Goal: Task Accomplishment & Management: Complete application form

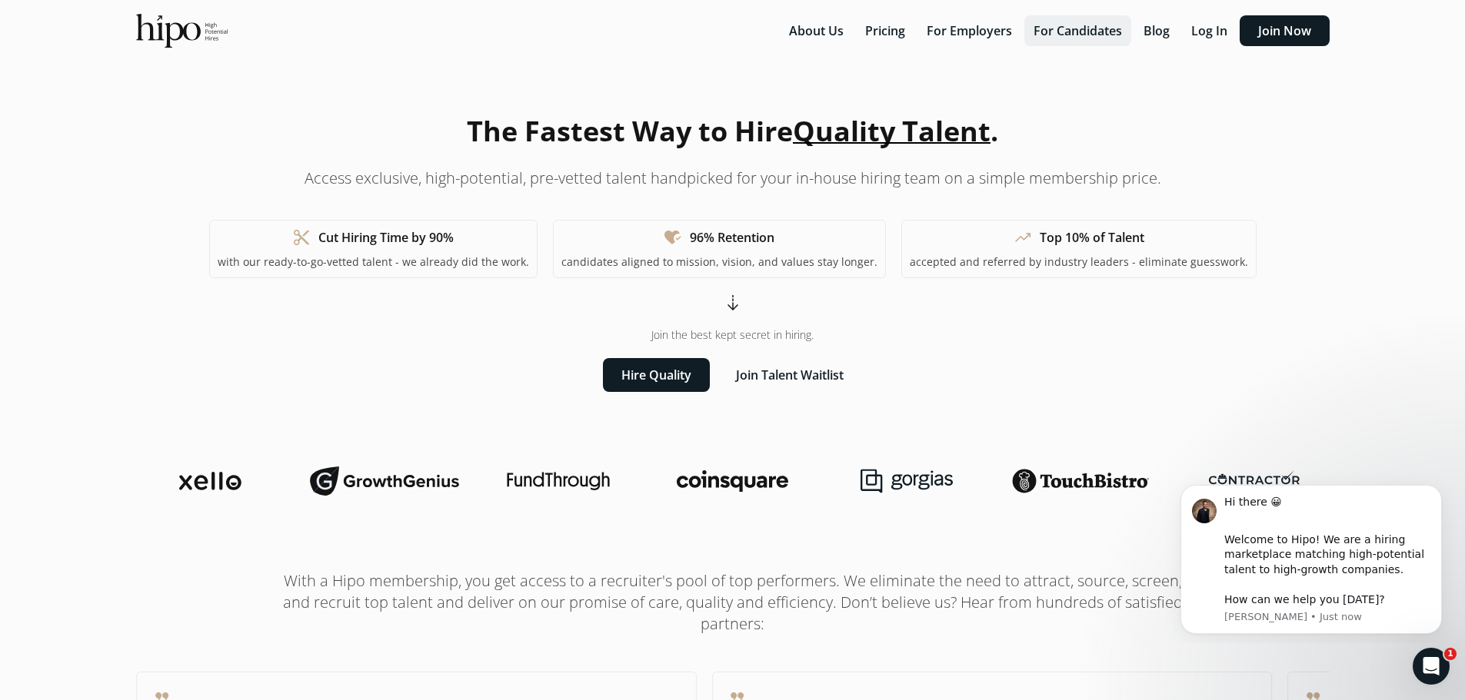
click at [1076, 35] on button "For Candidates" at bounding box center [1077, 30] width 107 height 31
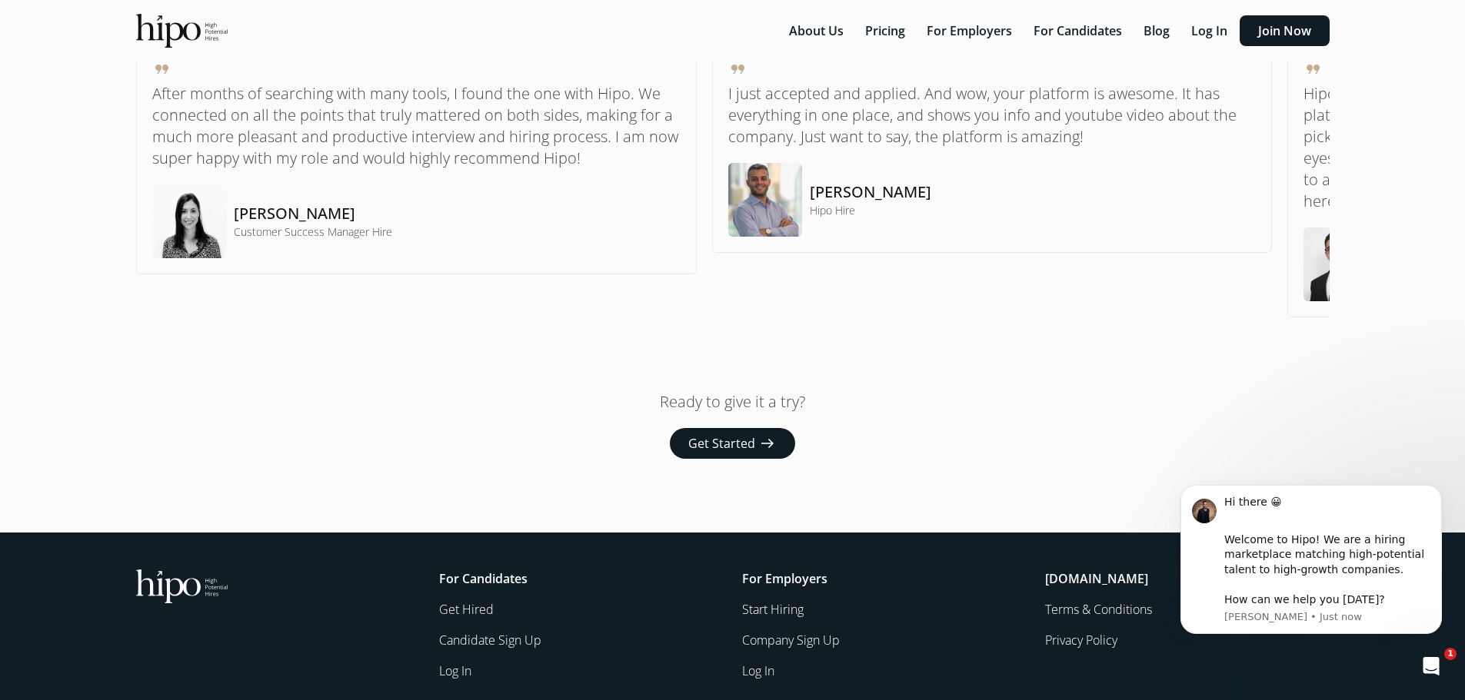
scroll to position [1198, 0]
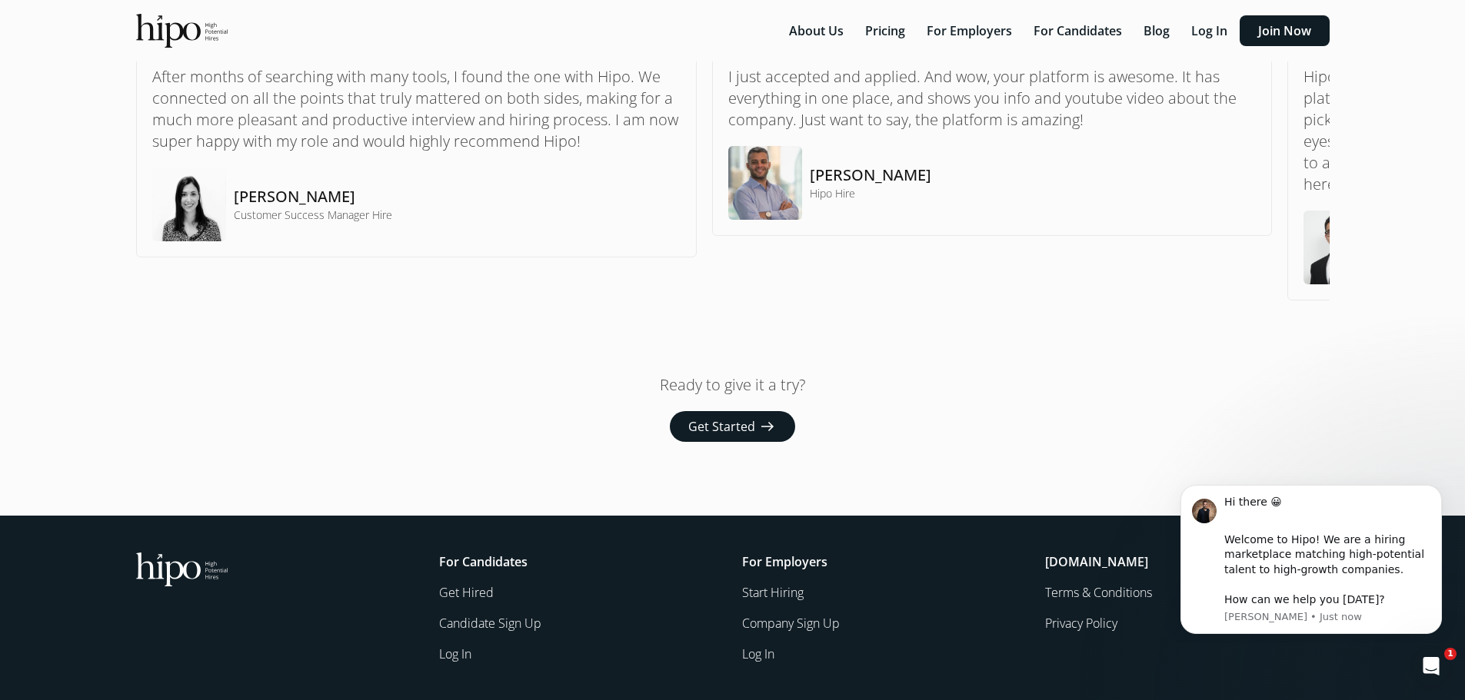
click at [766, 434] on span "arrow_right_alt" at bounding box center [767, 426] width 18 height 18
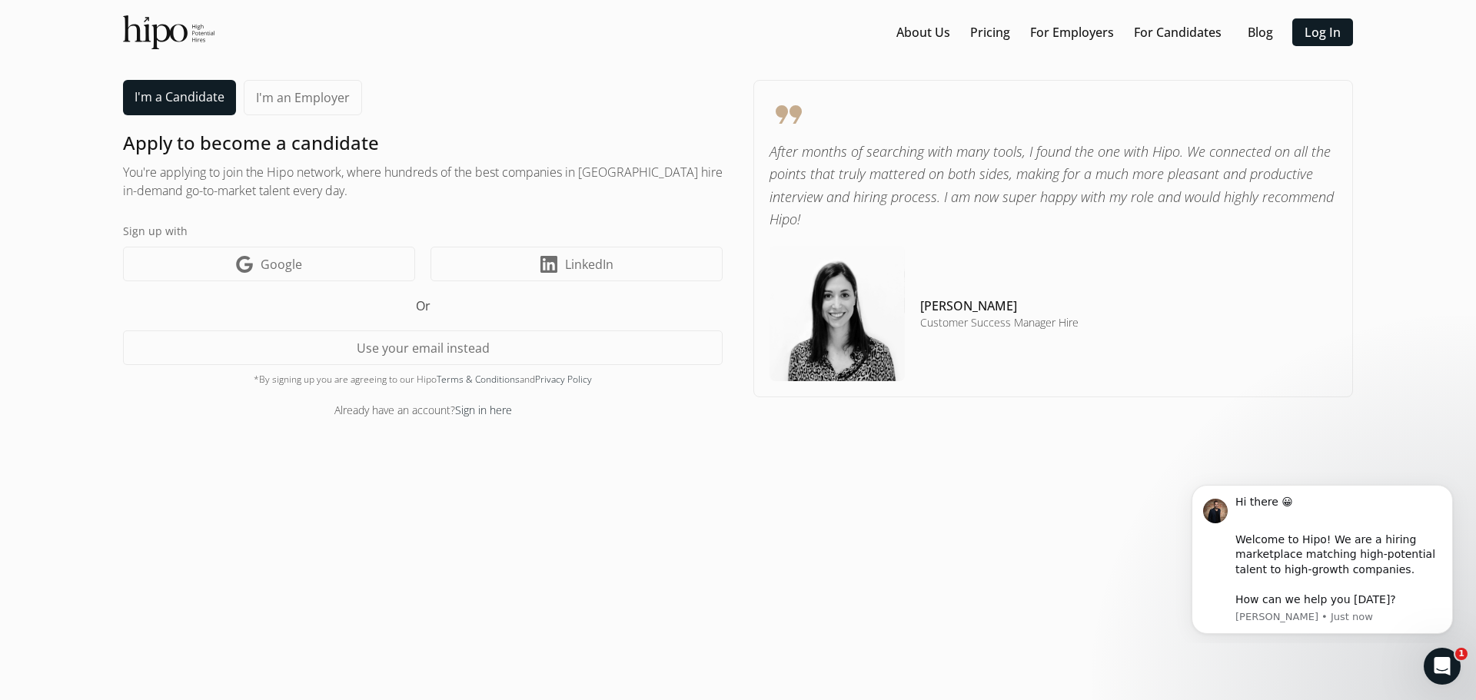
click at [180, 98] on link "I'm a Candidate" at bounding box center [179, 97] width 113 height 35
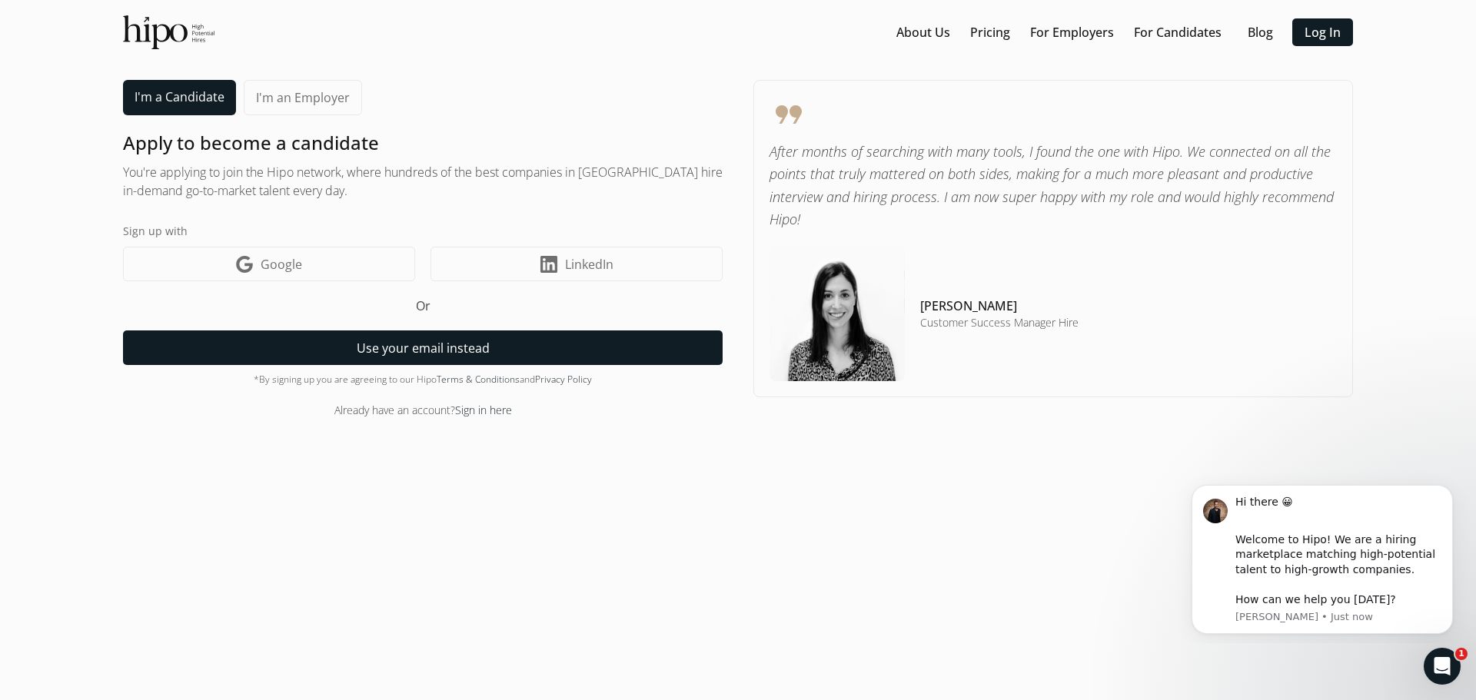
click at [370, 346] on button "Use your email instead" at bounding box center [423, 348] width 600 height 35
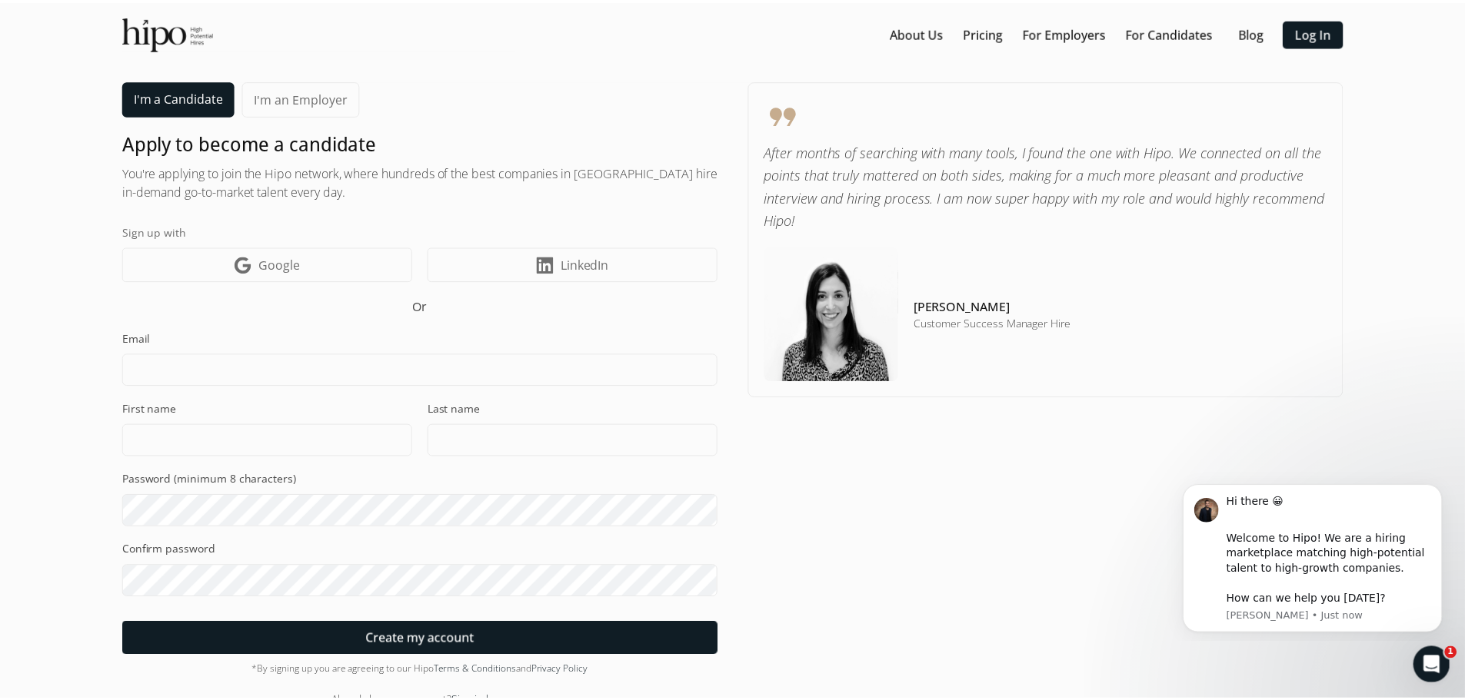
scroll to position [23, 0]
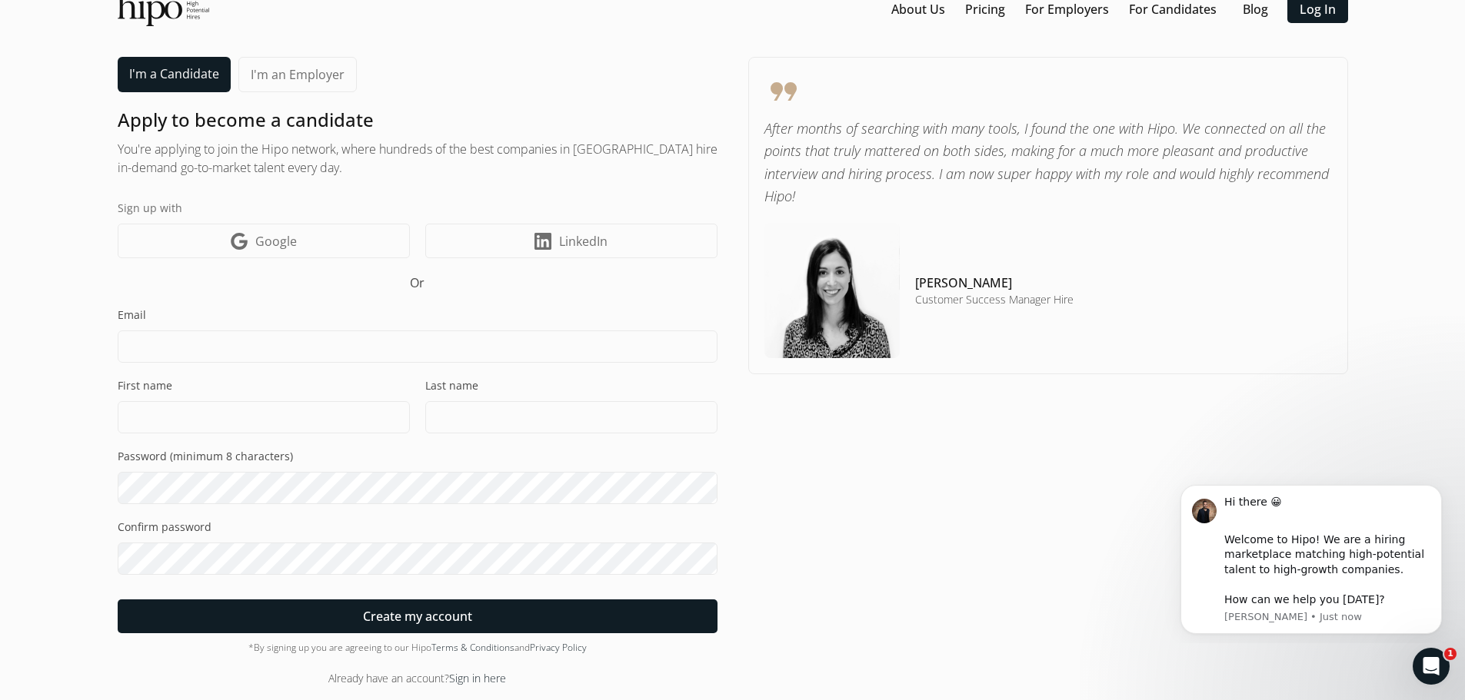
click at [370, 346] on input at bounding box center [418, 347] width 600 height 32
type input "reneenee75@live.com"
click at [364, 414] on input at bounding box center [264, 417] width 292 height 32
type input "Renee"
type input "L"
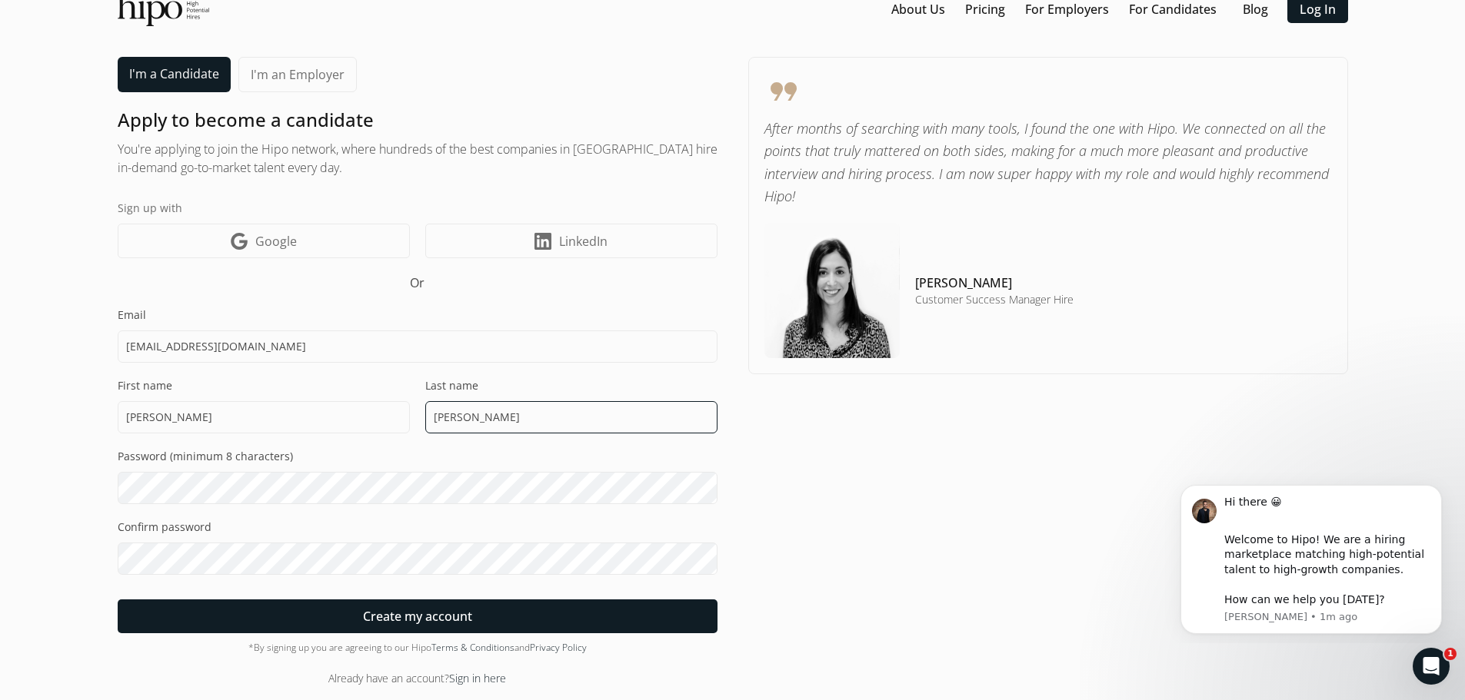
type input "Kell"
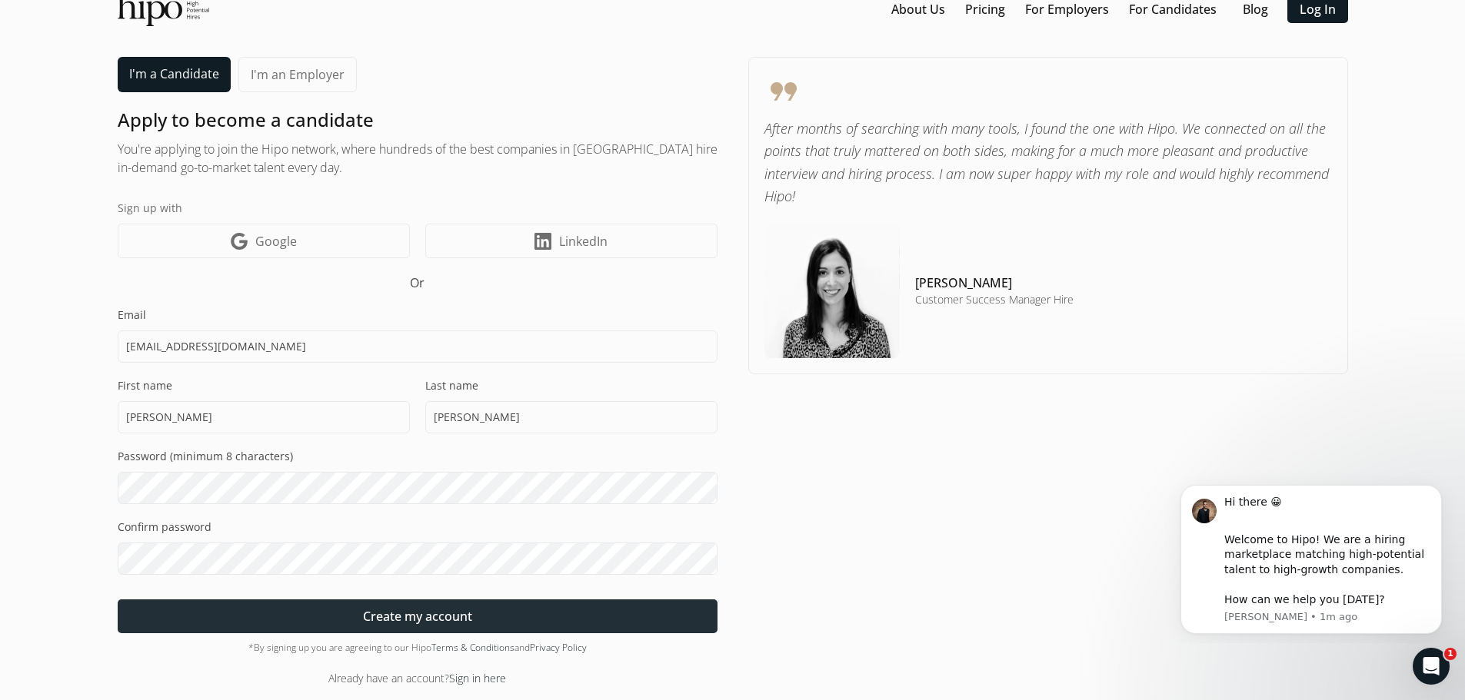
click at [420, 625] on span "Create my account" at bounding box center [417, 616] width 109 height 18
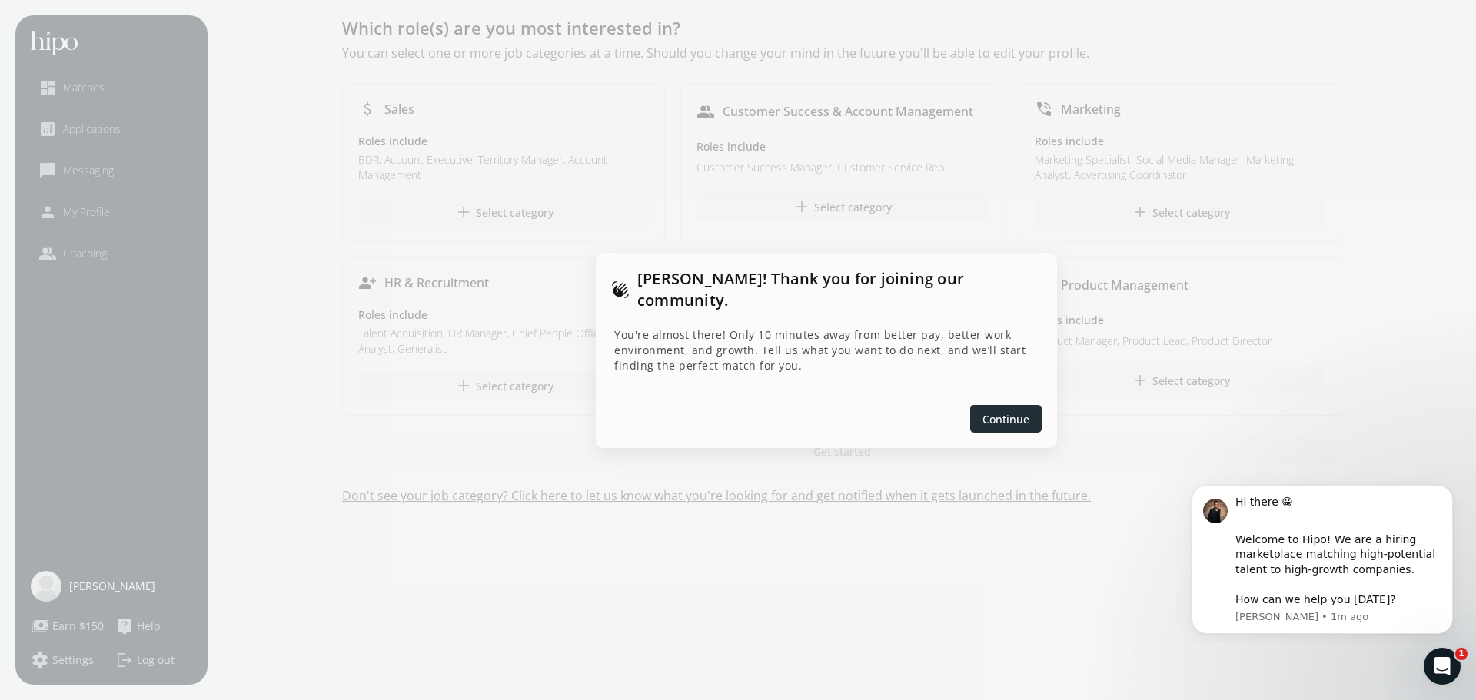
click at [985, 411] on span "Continue" at bounding box center [1006, 419] width 47 height 16
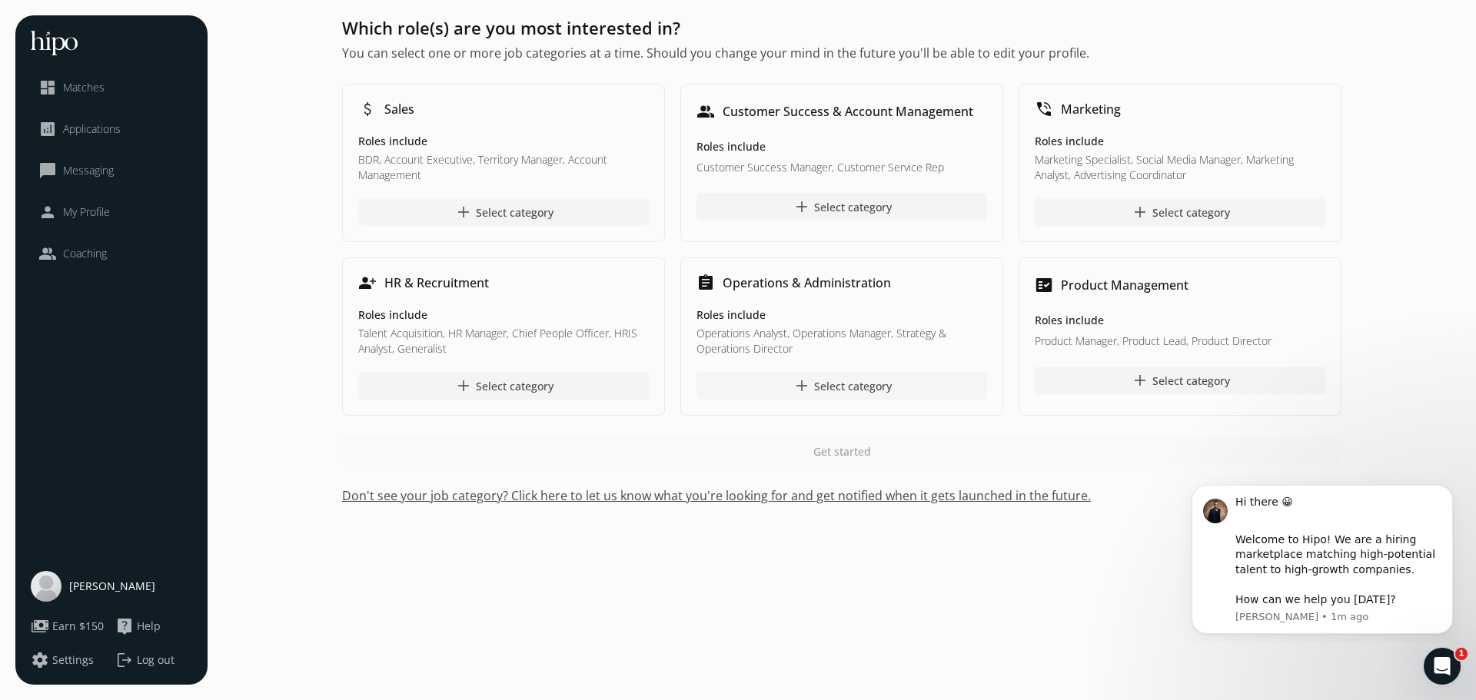
click at [766, 379] on div at bounding box center [842, 386] width 291 height 28
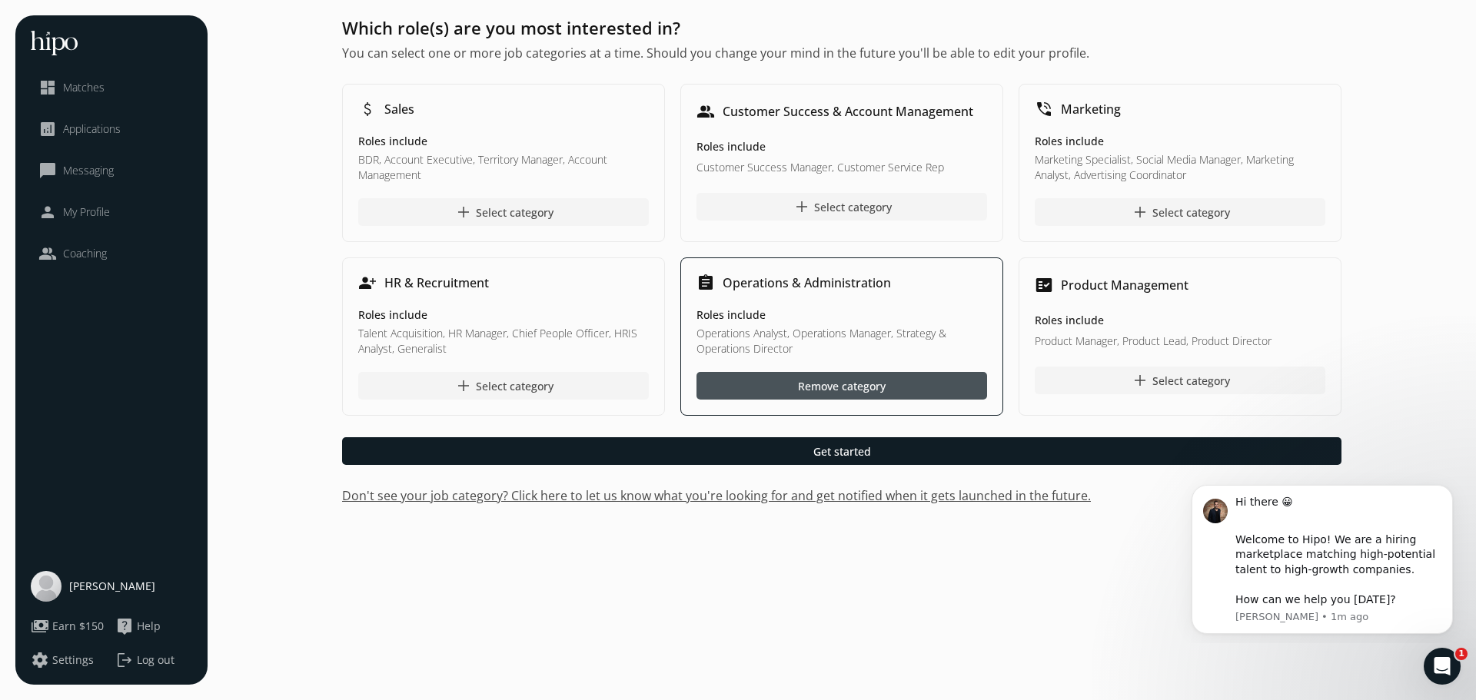
click at [845, 386] on div "Remove category" at bounding box center [842, 386] width 88 height 16
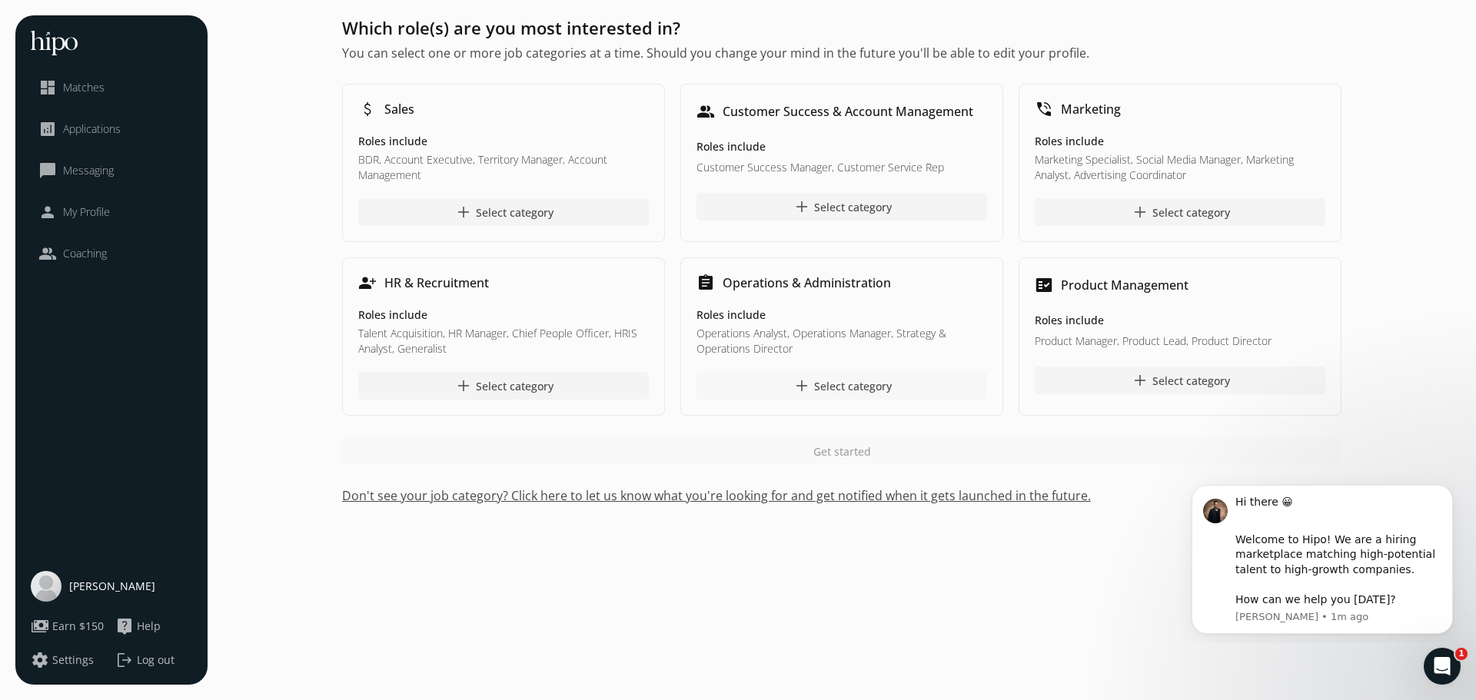
click at [863, 495] on button "Don't see your job category? Click here to let us know what you're looking for …" at bounding box center [841, 496] width 999 height 18
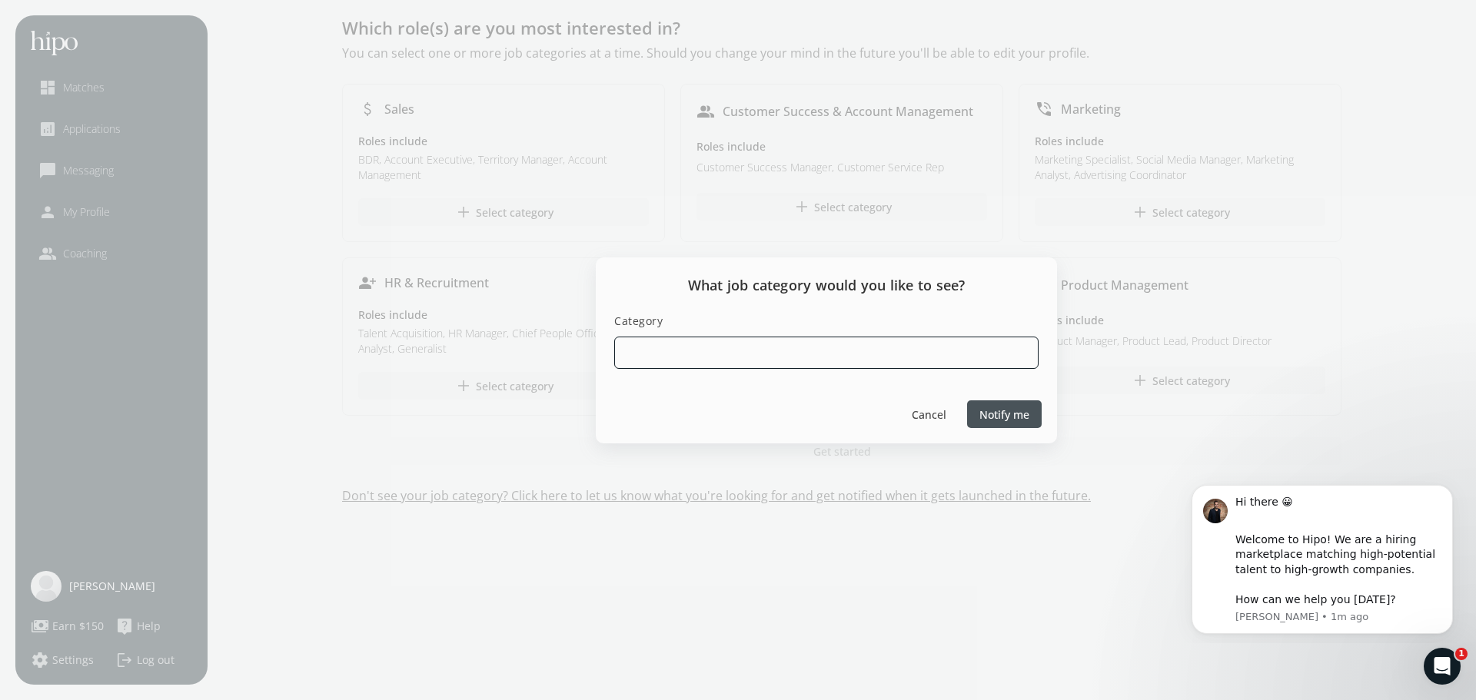
click at [748, 354] on input at bounding box center [826, 353] width 424 height 32
type input "Bookkeeper"
click at [1013, 420] on span "Notify me" at bounding box center [1004, 414] width 50 height 16
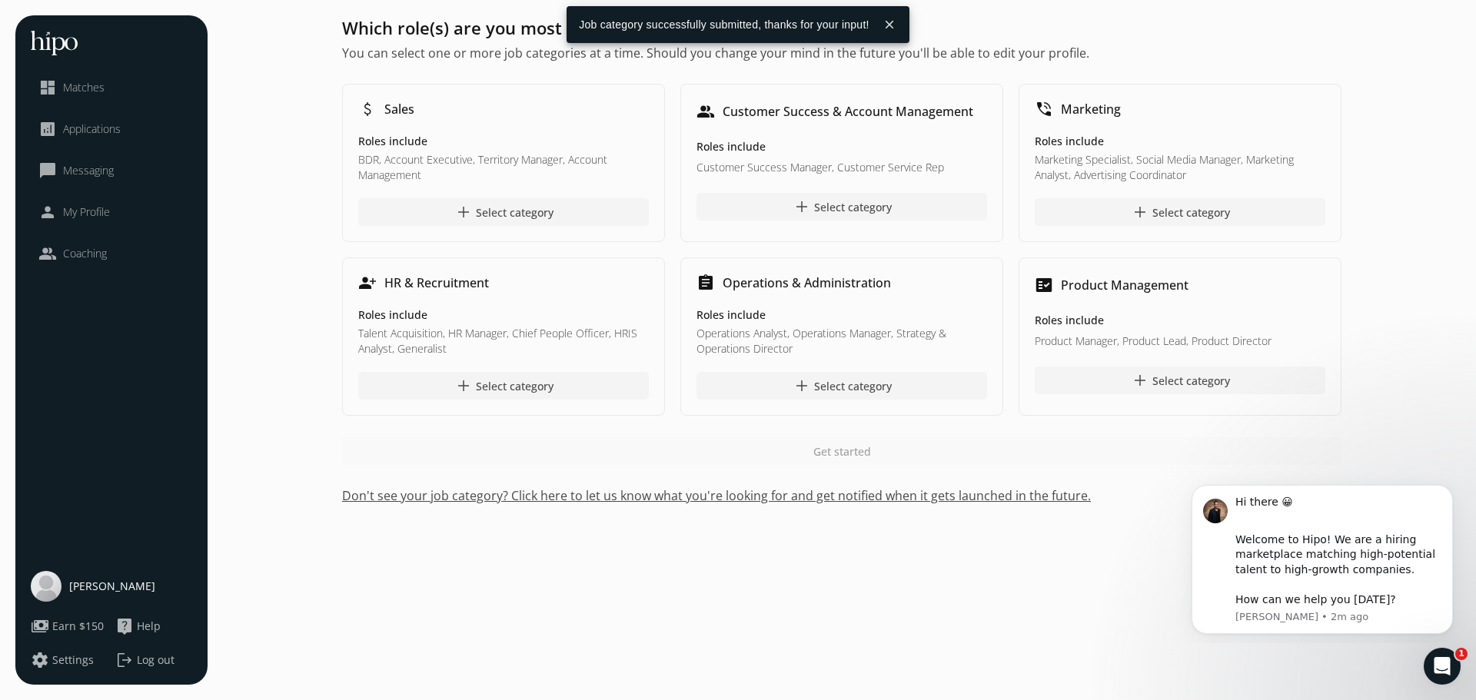
click at [854, 496] on button "Don't see your job category? Click here to let us know what you're looking for …" at bounding box center [841, 496] width 999 height 18
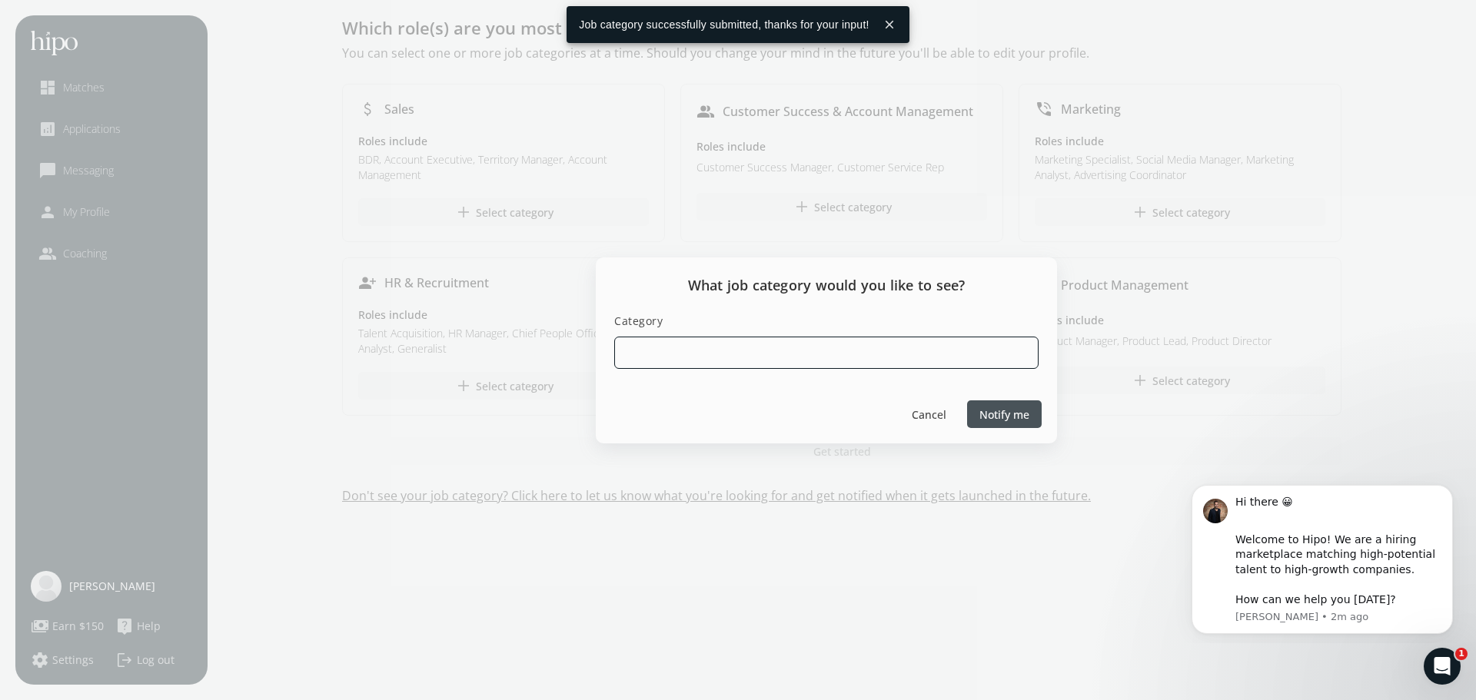
click at [759, 350] on input at bounding box center [826, 353] width 424 height 32
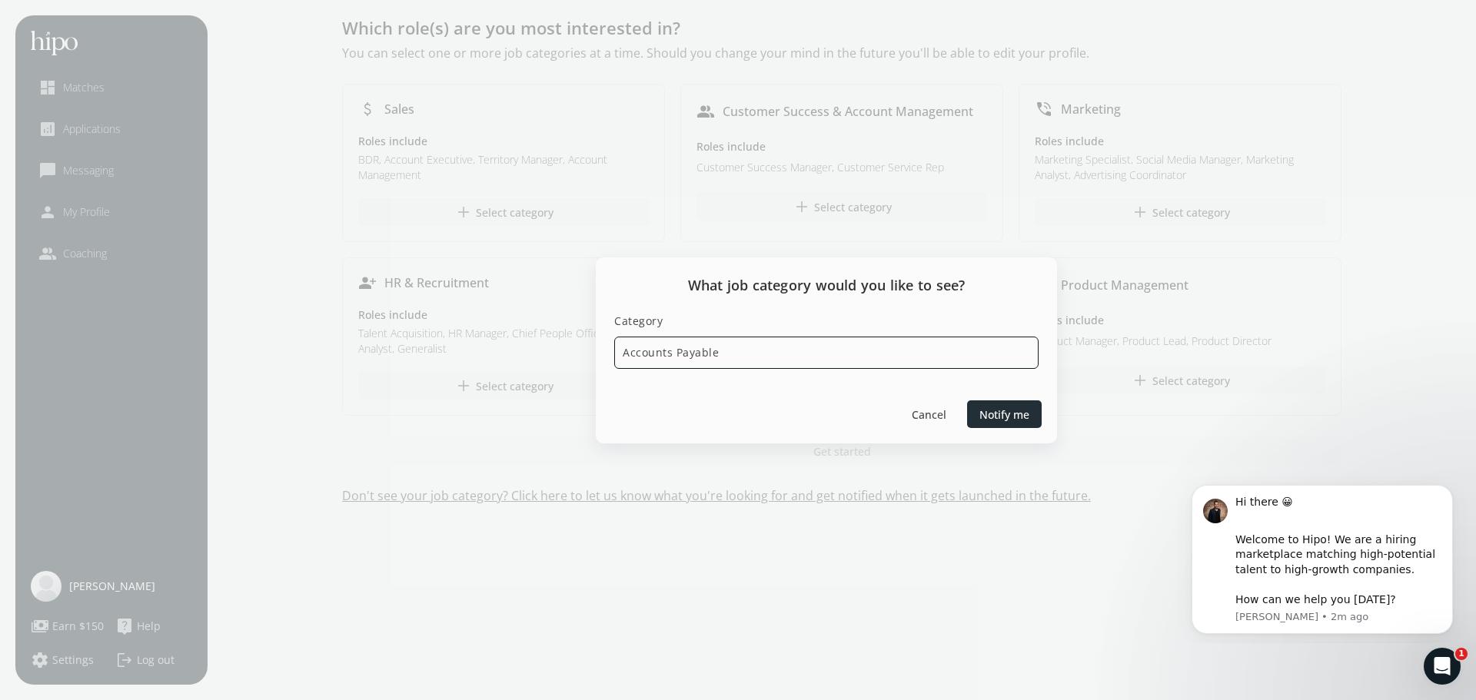
type input "Accounts Payable"
click at [997, 411] on span "Notify me" at bounding box center [1004, 414] width 50 height 16
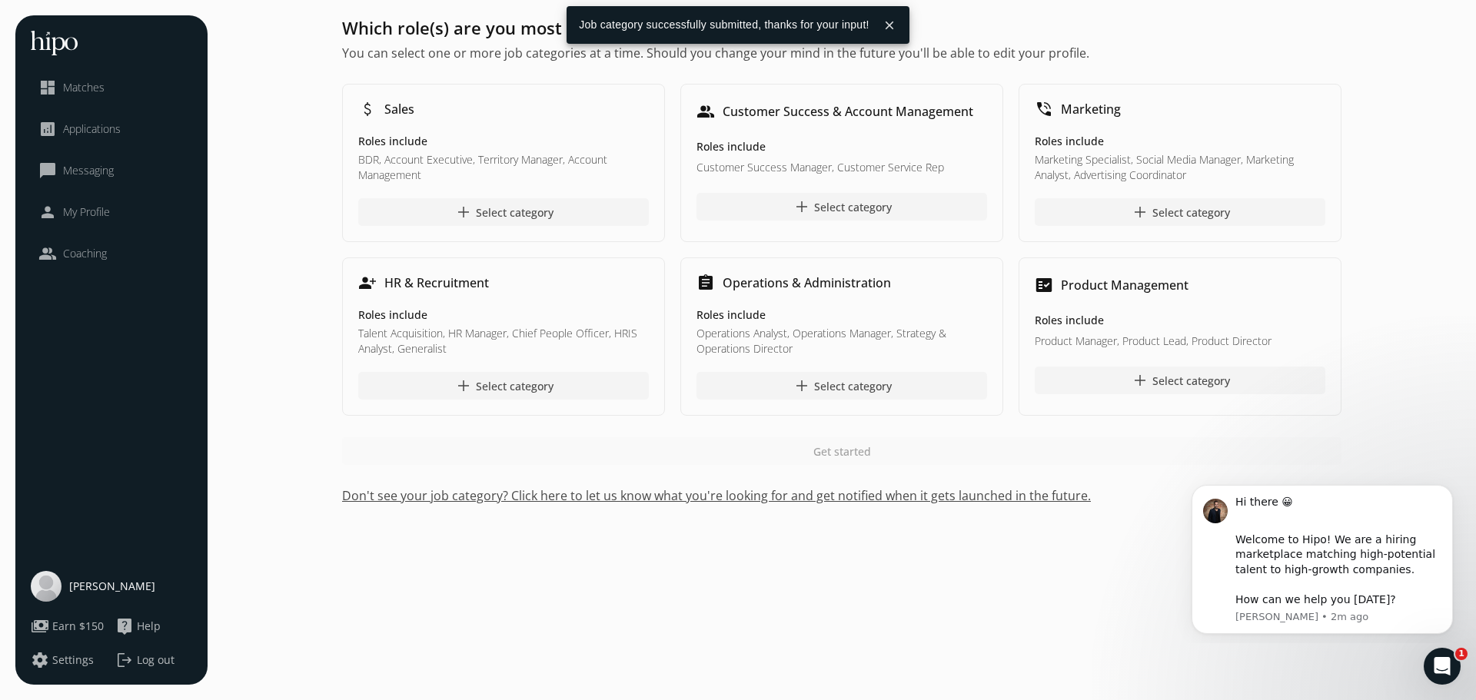
click at [796, 500] on button "Don't see your job category? Click here to let us know what you're looking for …" at bounding box center [841, 496] width 999 height 18
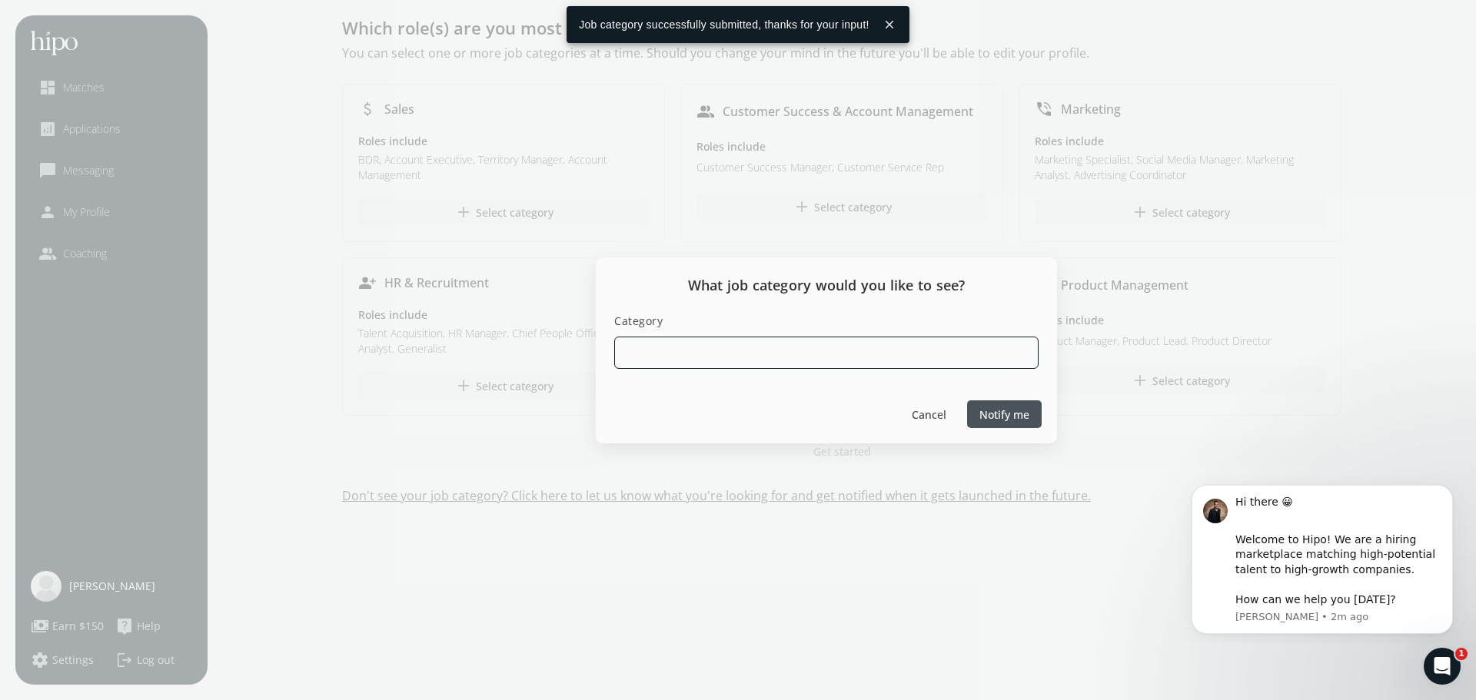
click at [697, 338] on input at bounding box center [826, 353] width 424 height 32
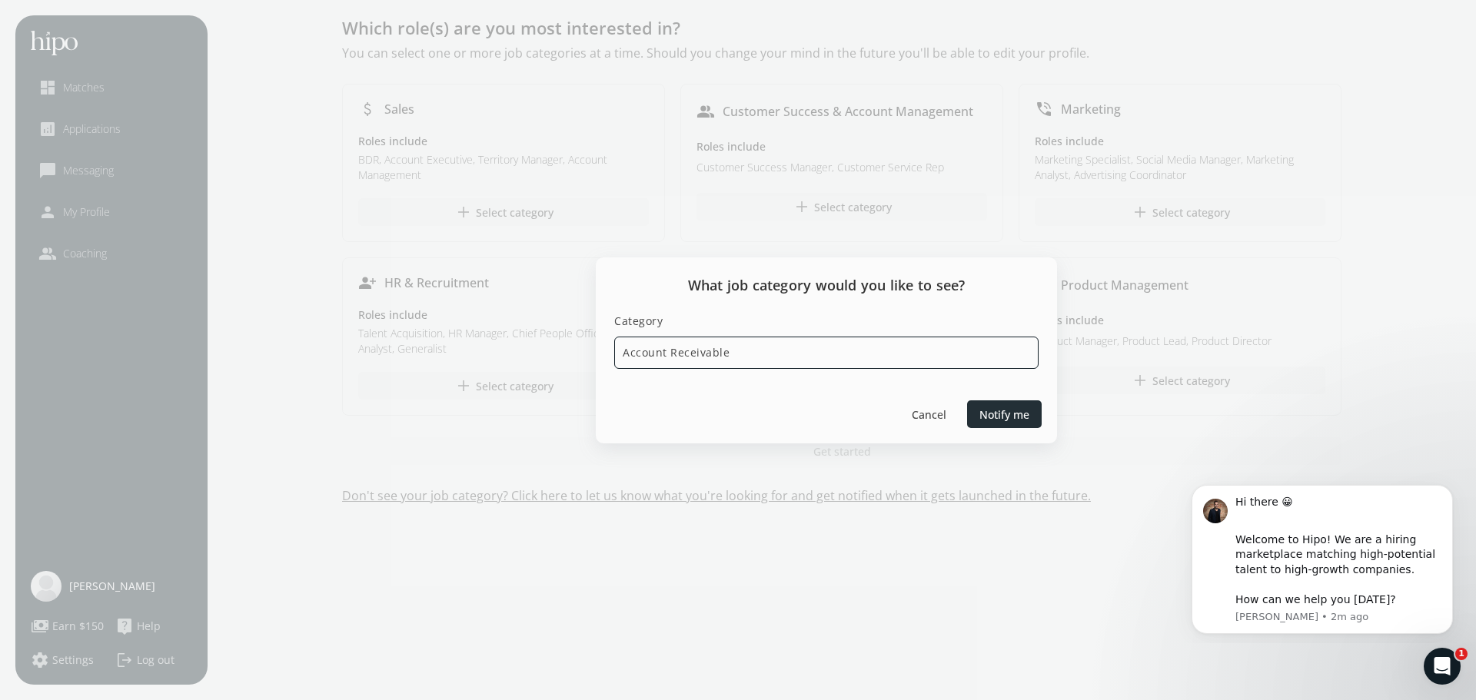
type input "Account Receivable"
click at [986, 414] on span "Notify me" at bounding box center [1004, 414] width 50 height 16
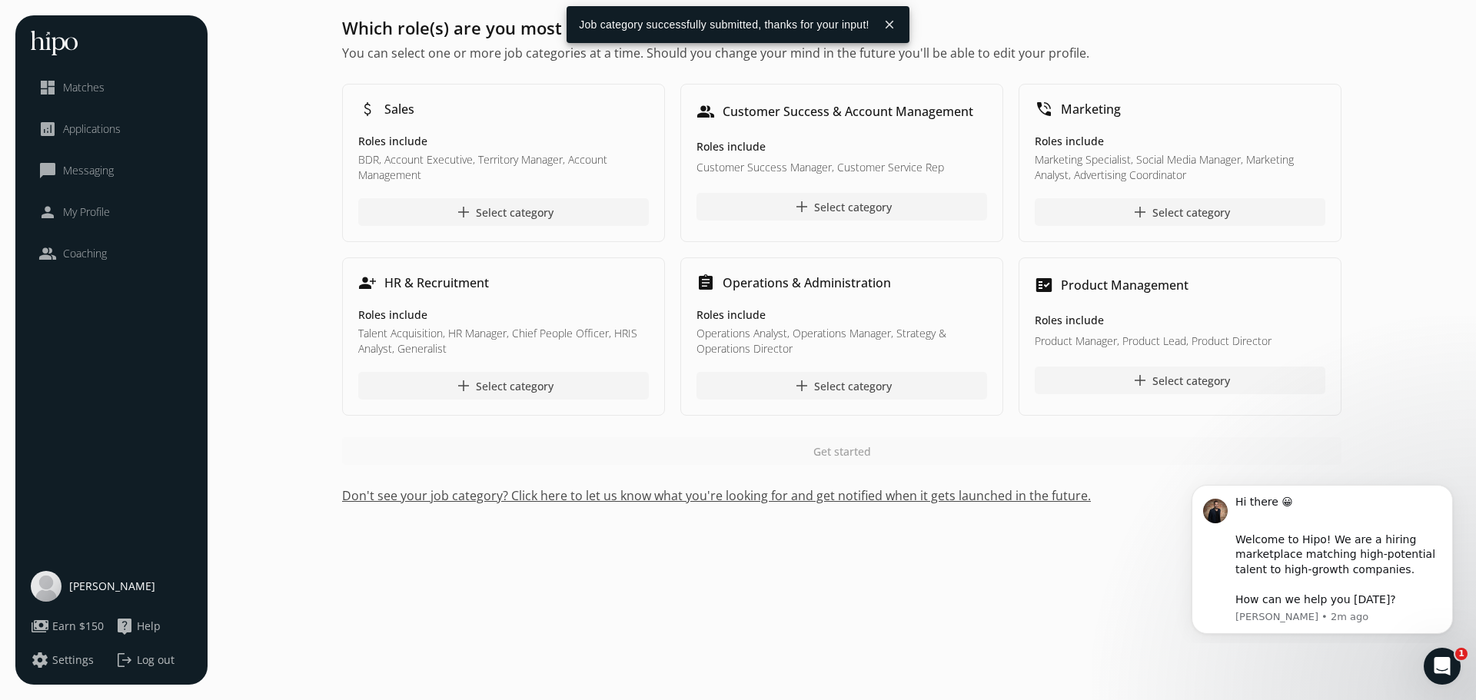
click at [893, 494] on button "Don't see your job category? Click here to let us know what you're looking for …" at bounding box center [841, 496] width 999 height 18
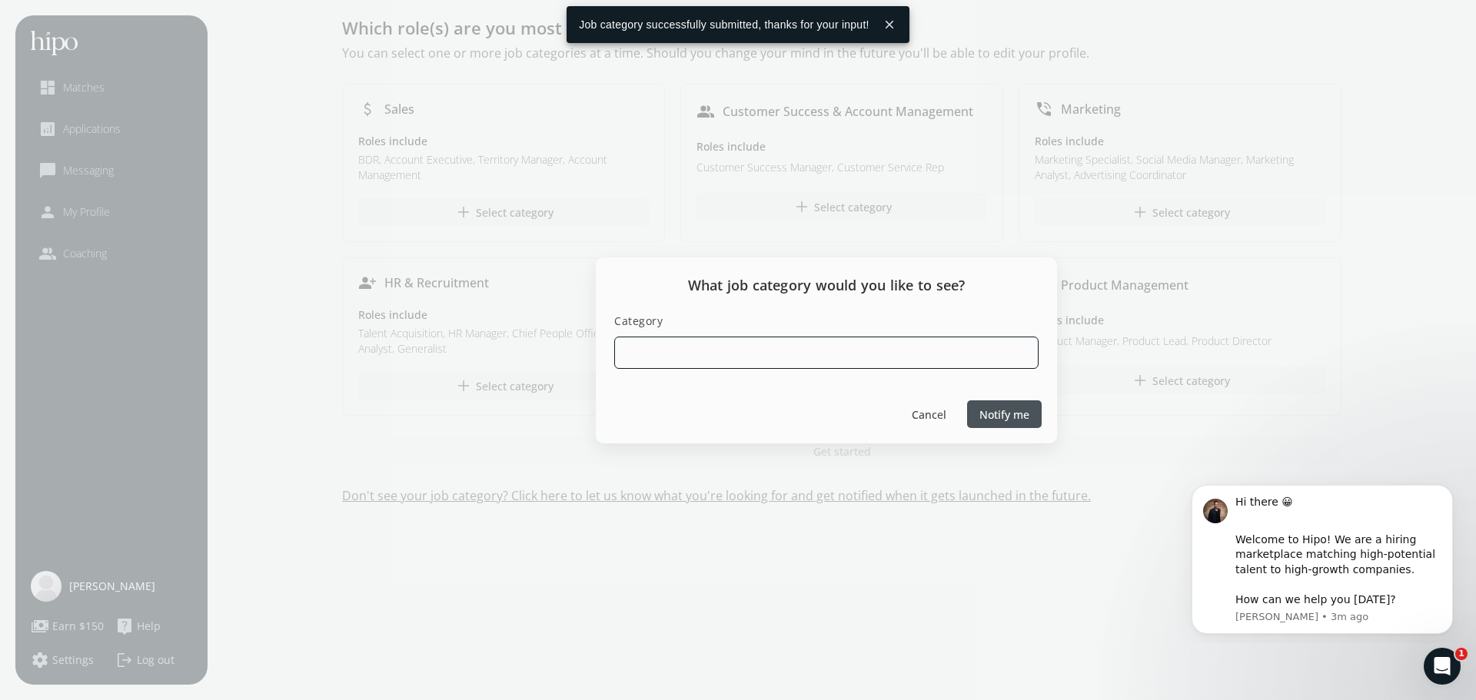
click at [763, 353] on input at bounding box center [826, 353] width 424 height 32
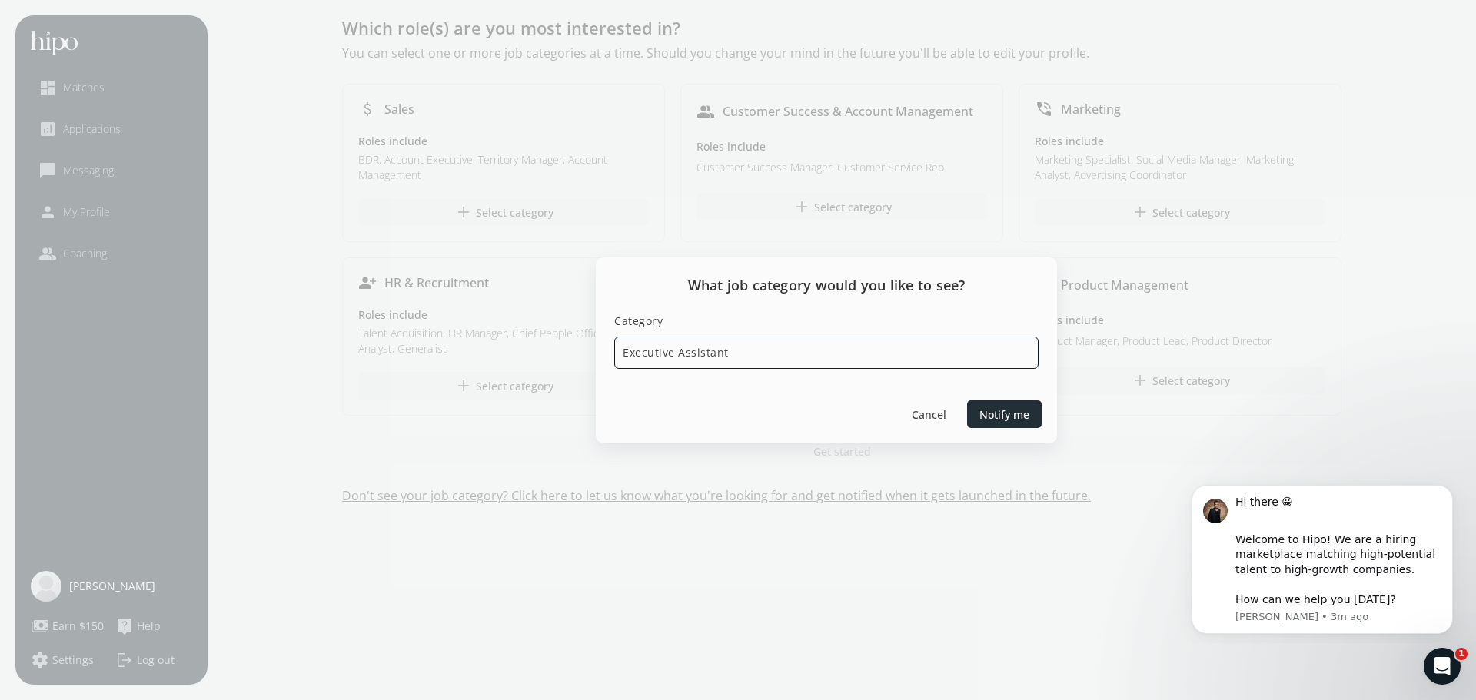
type input "Executive Assistant"
click at [998, 420] on span "Notify me" at bounding box center [1004, 414] width 50 height 16
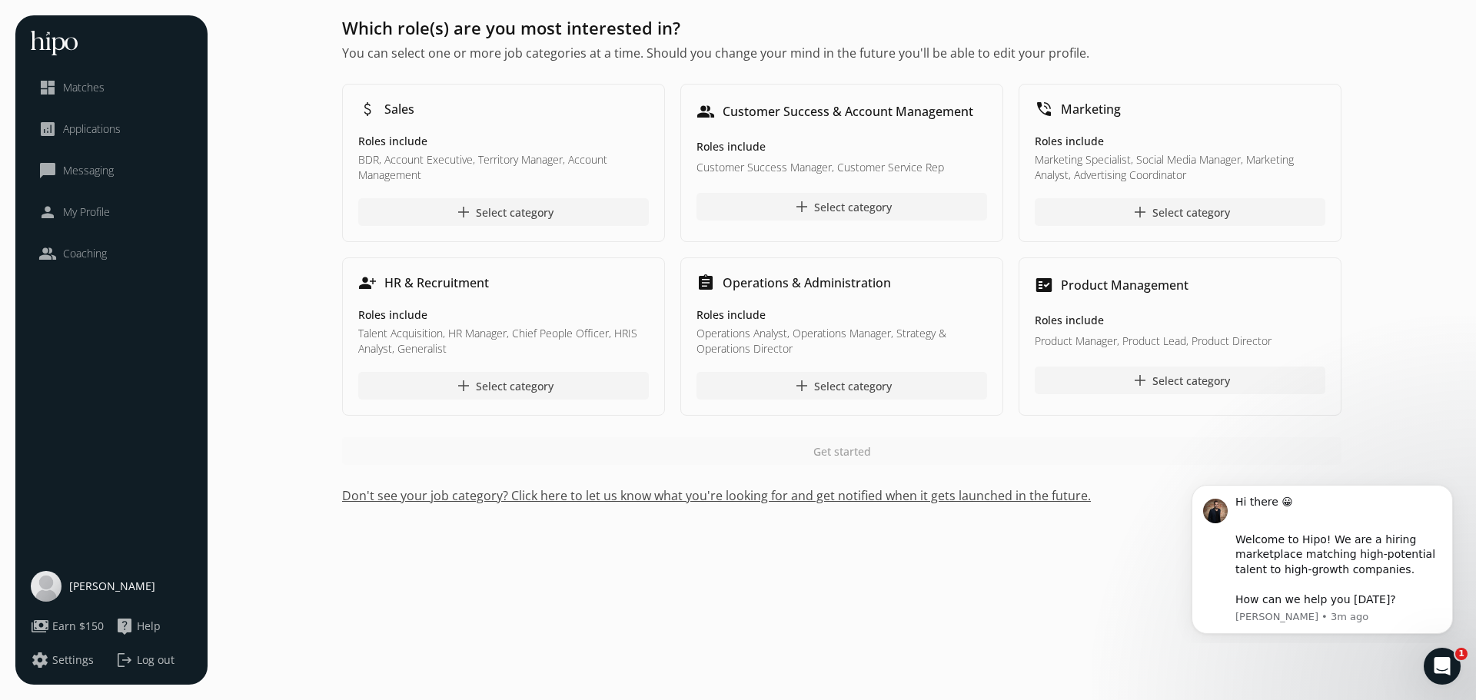
click at [91, 85] on span "Matches" at bounding box center [84, 87] width 42 height 15
click at [796, 390] on span "add" at bounding box center [802, 386] width 18 height 18
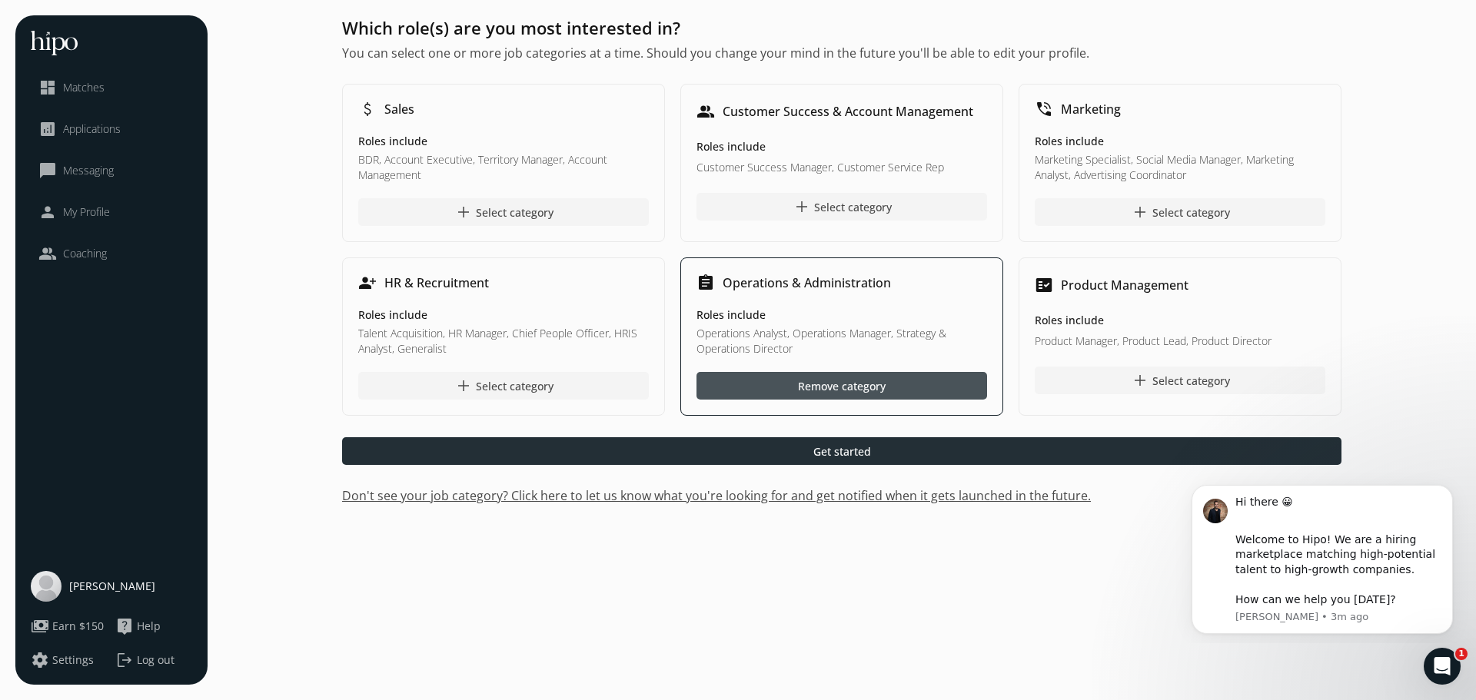
click at [823, 451] on span "Get started" at bounding box center [842, 452] width 58 height 16
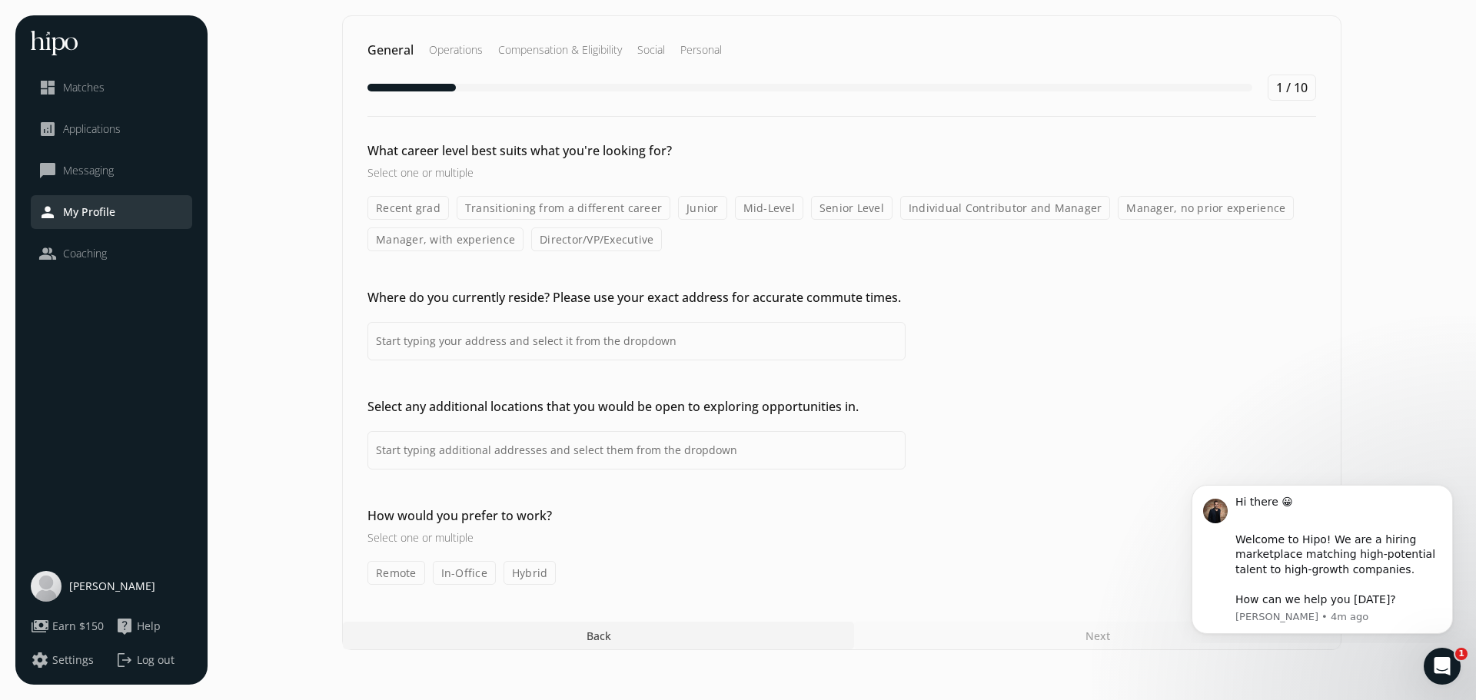
click at [446, 241] on label "Manager, with experience" at bounding box center [445, 240] width 156 height 24
click at [0, 0] on input "Manager, with experience" at bounding box center [0, 0] width 0 height 0
click at [460, 344] on input at bounding box center [636, 341] width 538 height 38
type input "Pocatello, ID, USA"
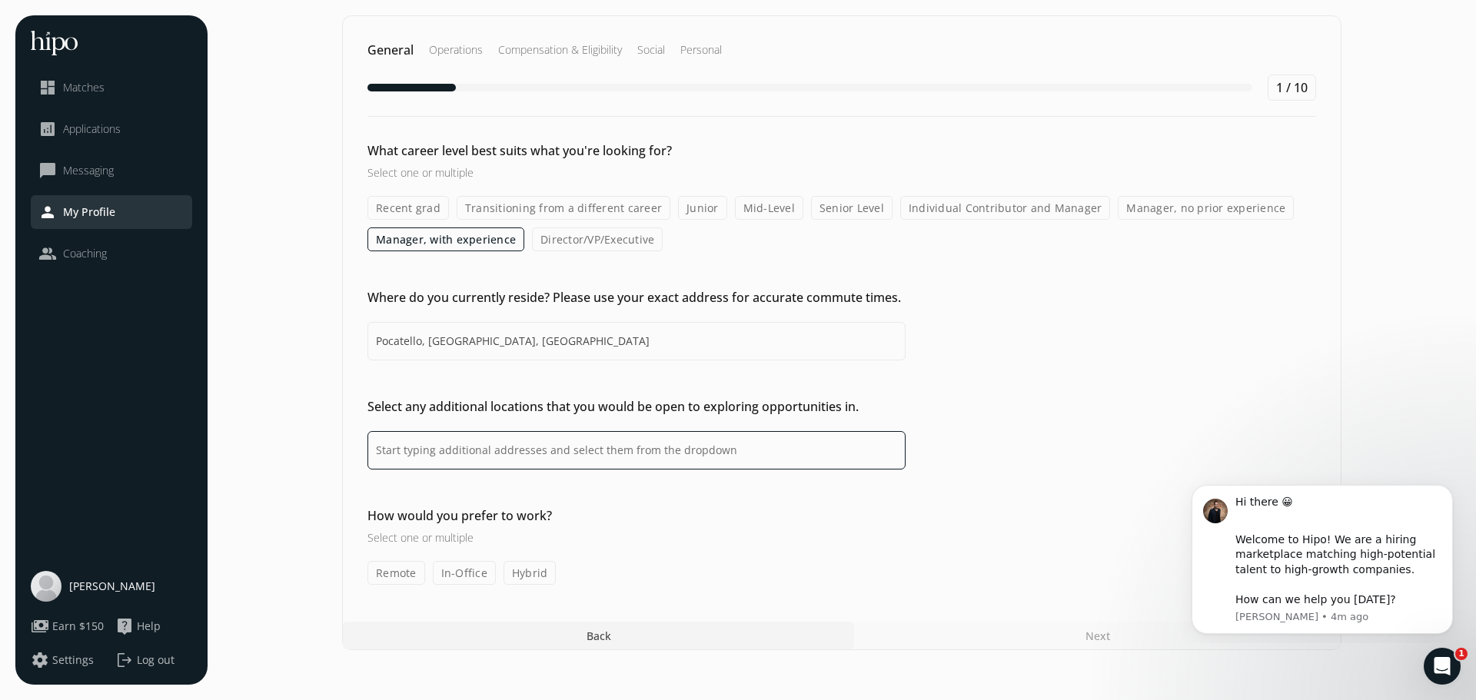
click at [507, 449] on input at bounding box center [636, 450] width 538 height 38
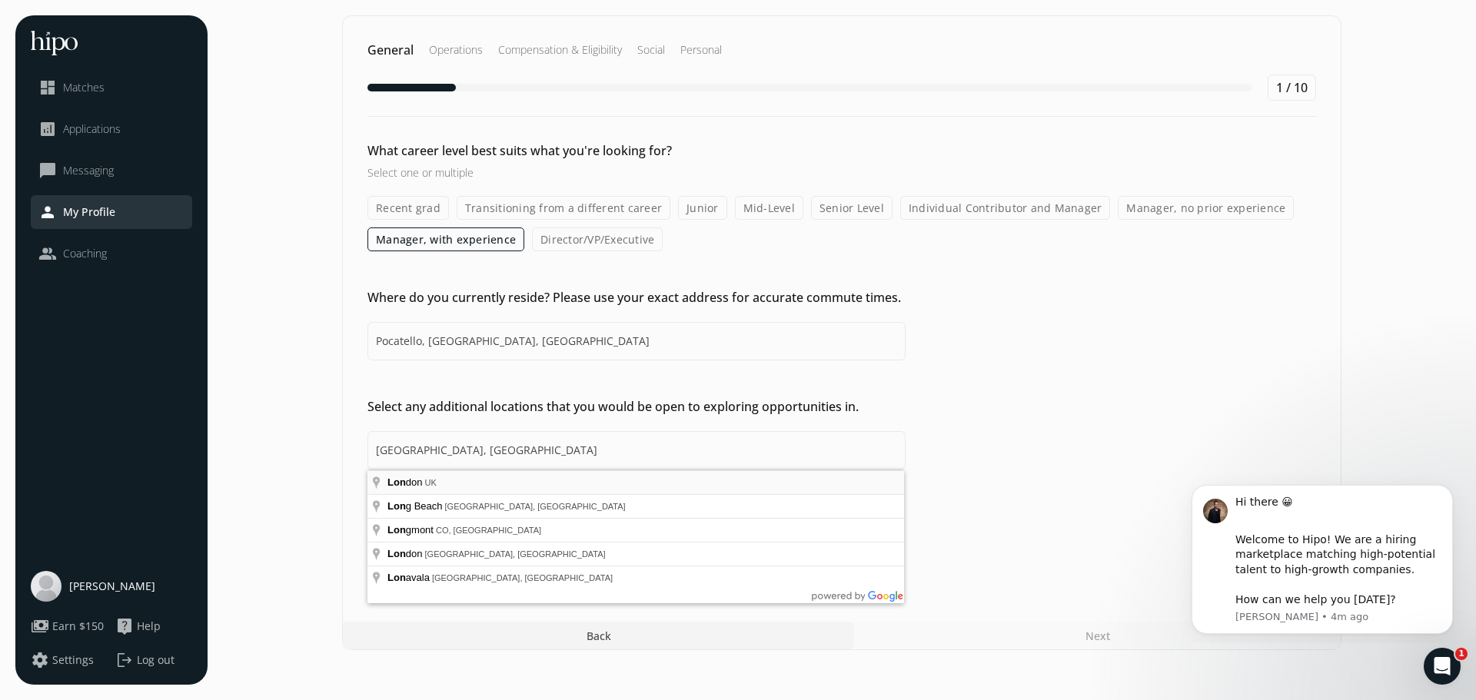
type input "London, UK"
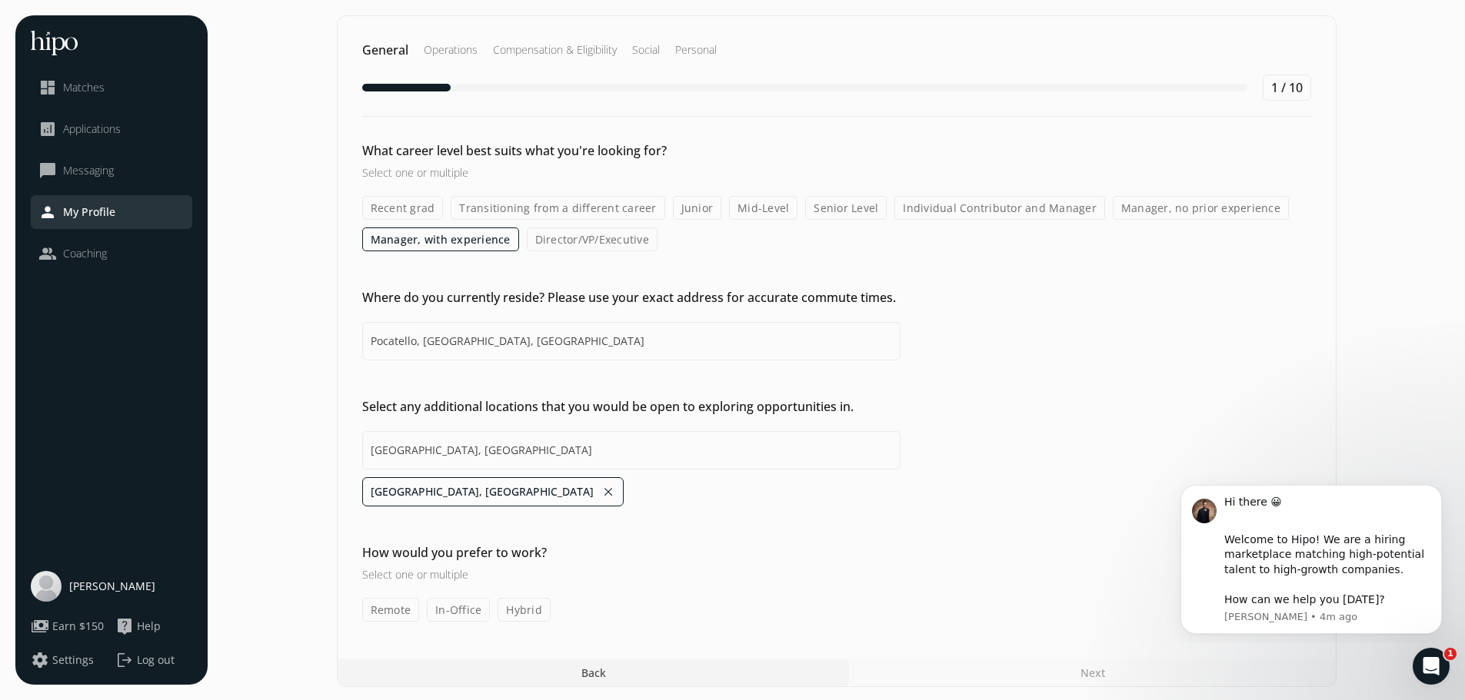
scroll to position [2, 0]
click at [391, 607] on label "Remote" at bounding box center [391, 608] width 58 height 24
click at [0, 0] on input "Remote" at bounding box center [0, 0] width 0 height 0
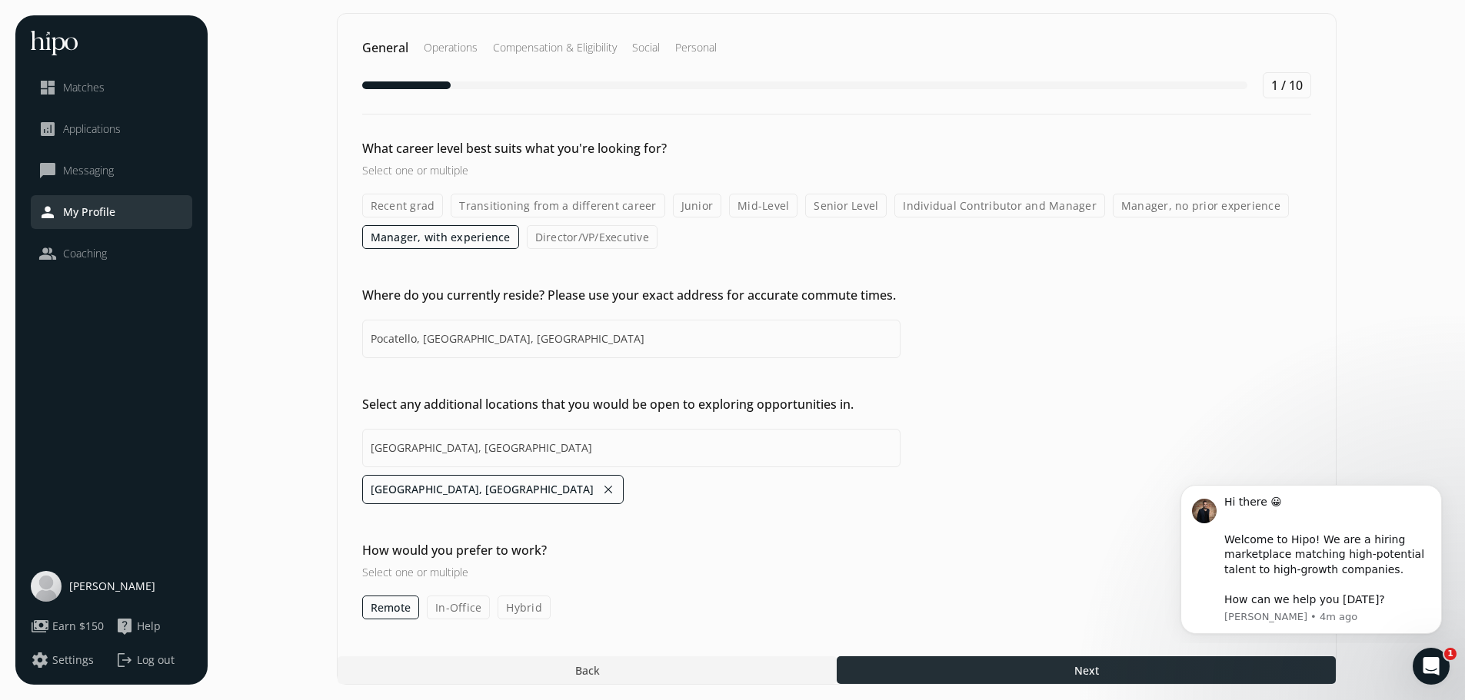
click at [967, 663] on div at bounding box center [1085, 671] width 499 height 28
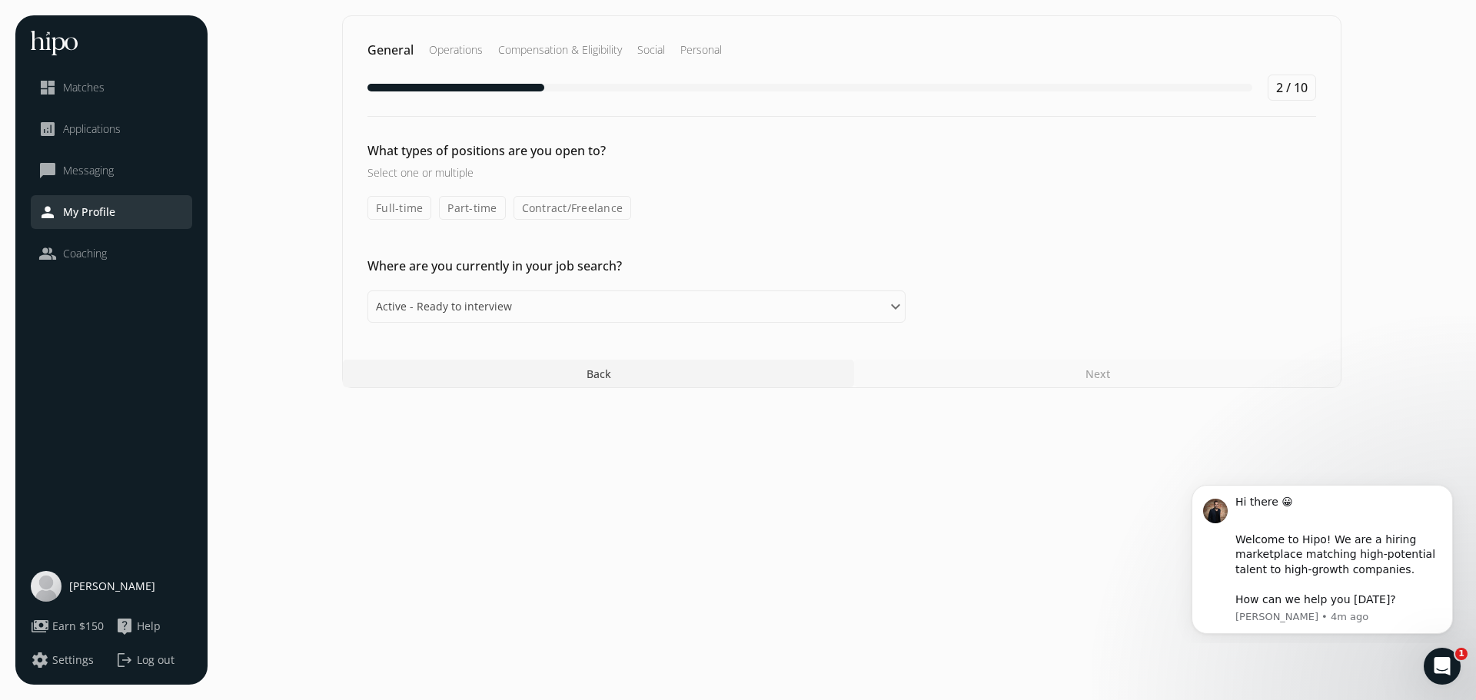
click at [394, 208] on label "Full-time" at bounding box center [399, 208] width 64 height 24
click at [0, 0] on input "Full-time" at bounding box center [0, 0] width 0 height 0
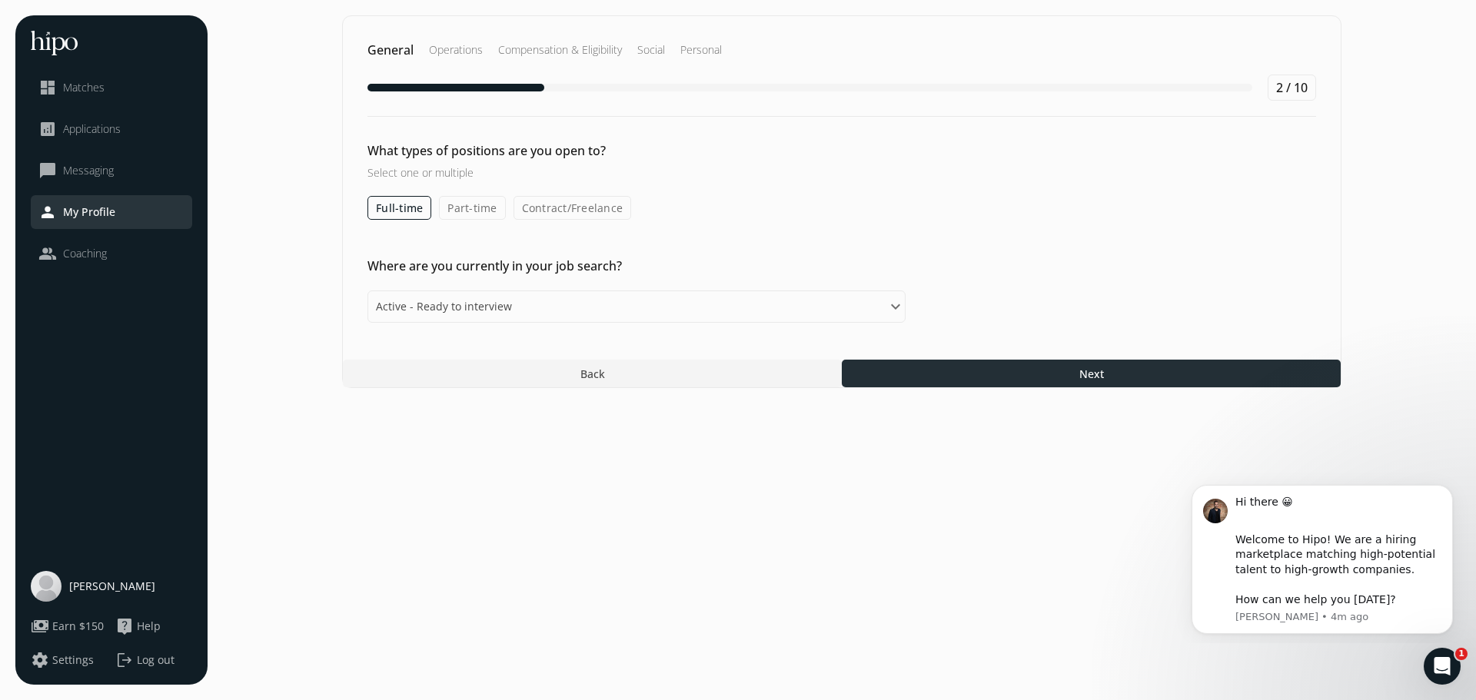
click at [897, 373] on div at bounding box center [1091, 374] width 499 height 28
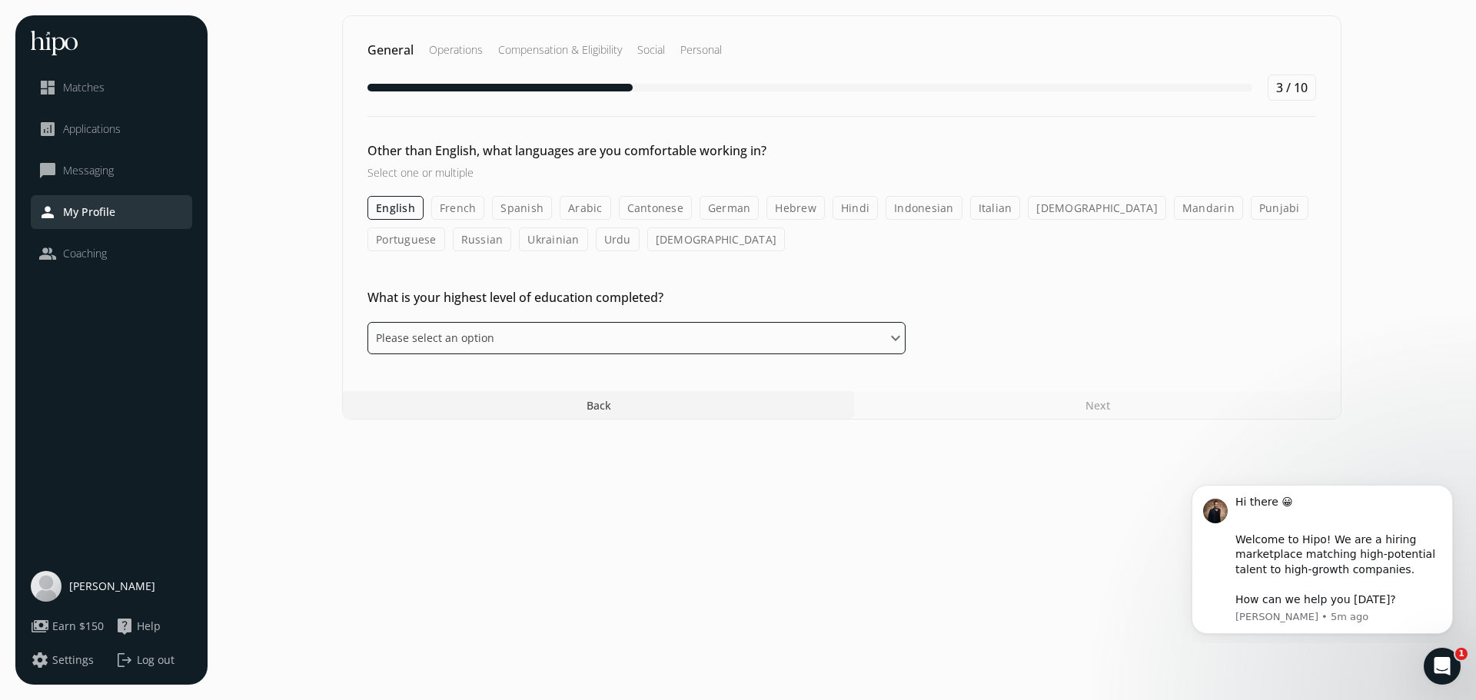
click at [454, 341] on select "Please select an option Some High School High School Diploma Some University or…" at bounding box center [636, 338] width 538 height 32
select select "college"
click at [367, 322] on select "Please select an option Some High School High School Diploma Some University or…" at bounding box center [636, 338] width 538 height 32
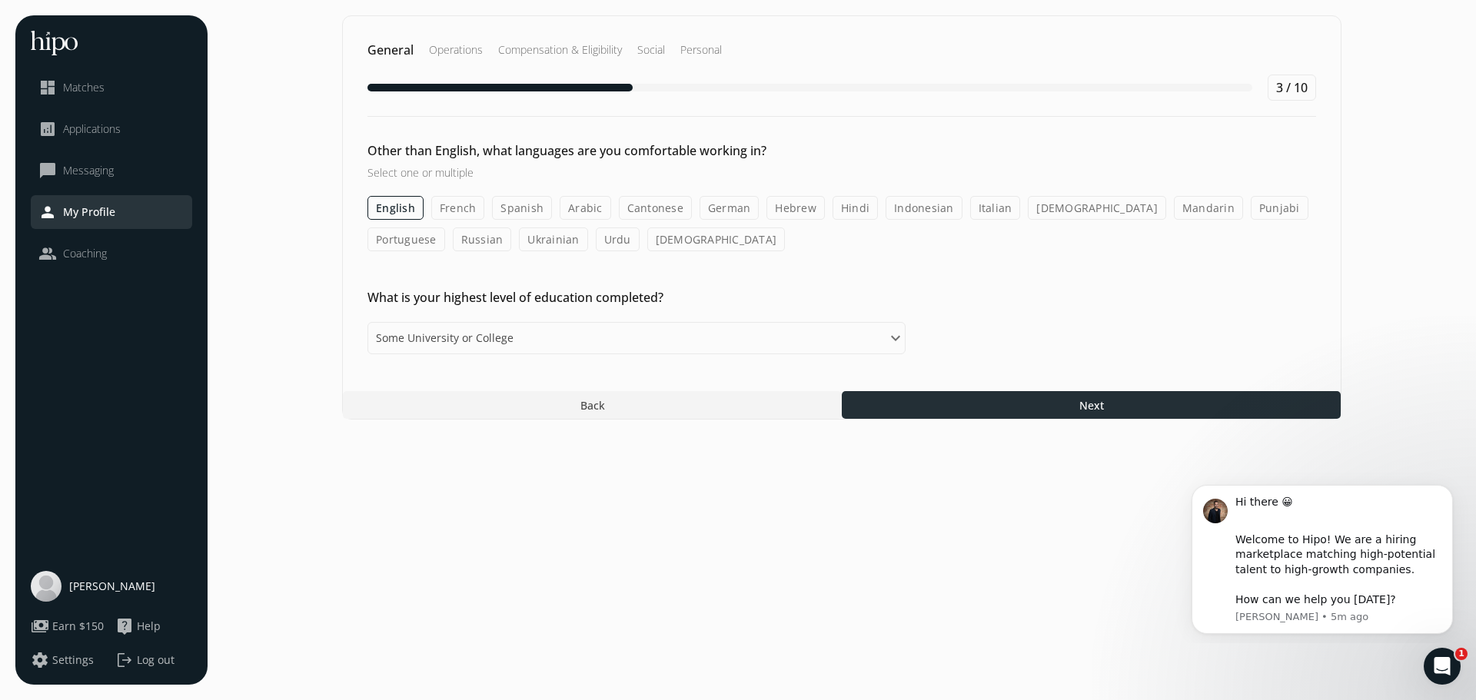
click at [883, 406] on div at bounding box center [1091, 405] width 499 height 28
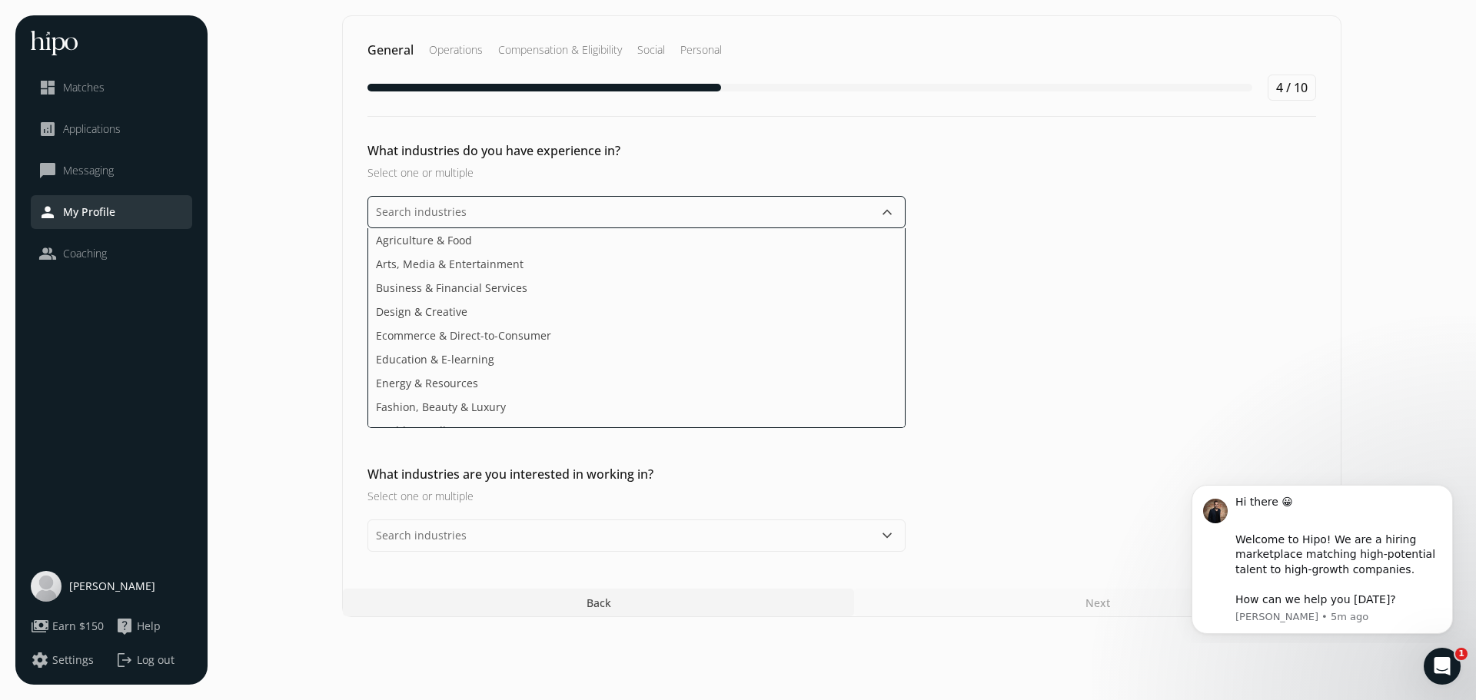
click at [590, 213] on input "text" at bounding box center [636, 212] width 538 height 32
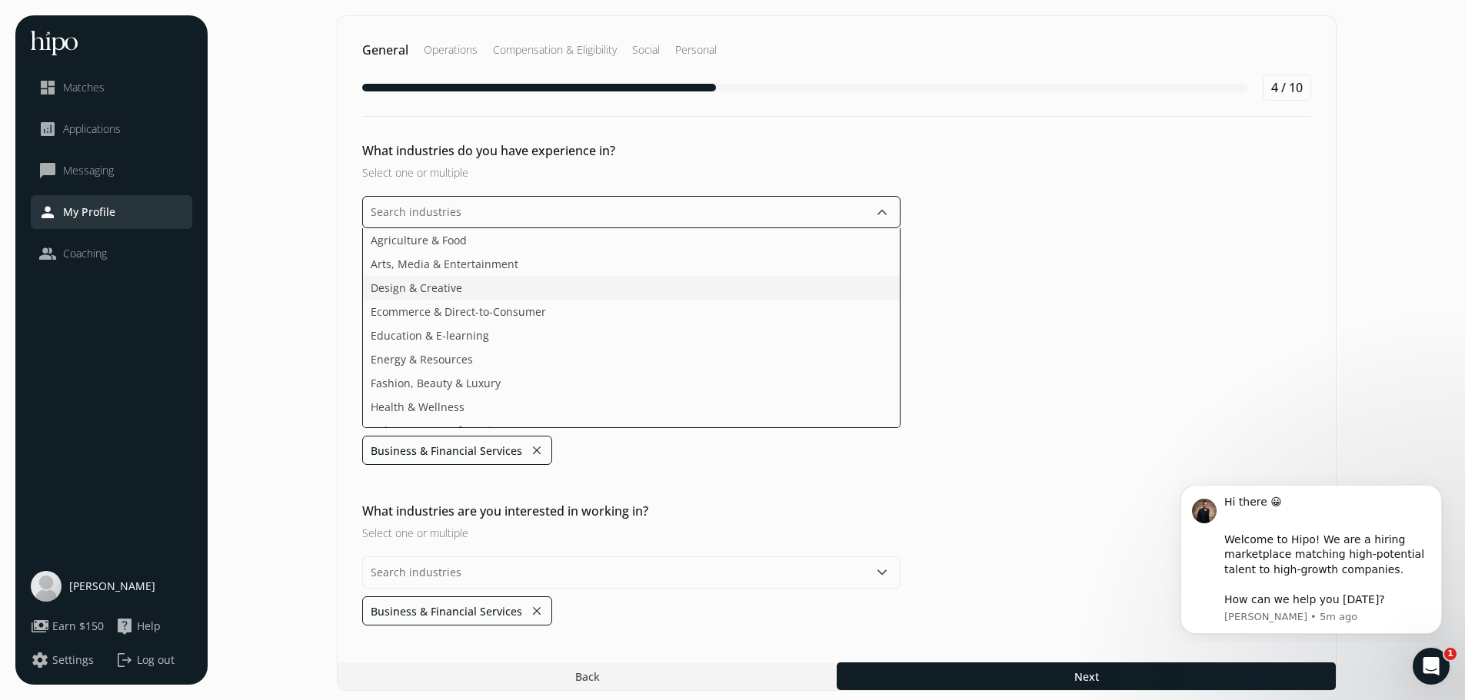
click at [558, 290] on li "Design & Creative" at bounding box center [631, 288] width 537 height 24
click at [555, 327] on ul "Agriculture & Food Arts, Media & Entertainment Design & Creative Ecommerce & Di…" at bounding box center [631, 328] width 538 height 200
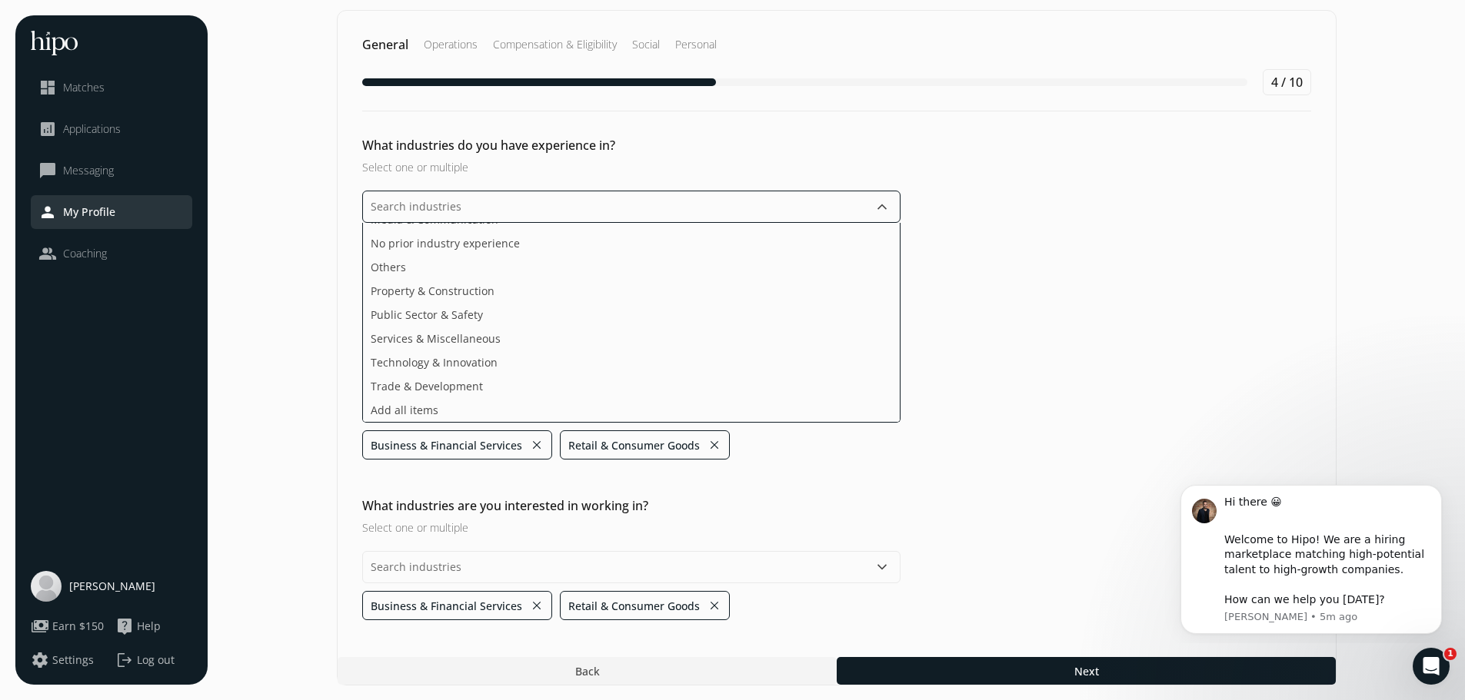
scroll to position [6, 0]
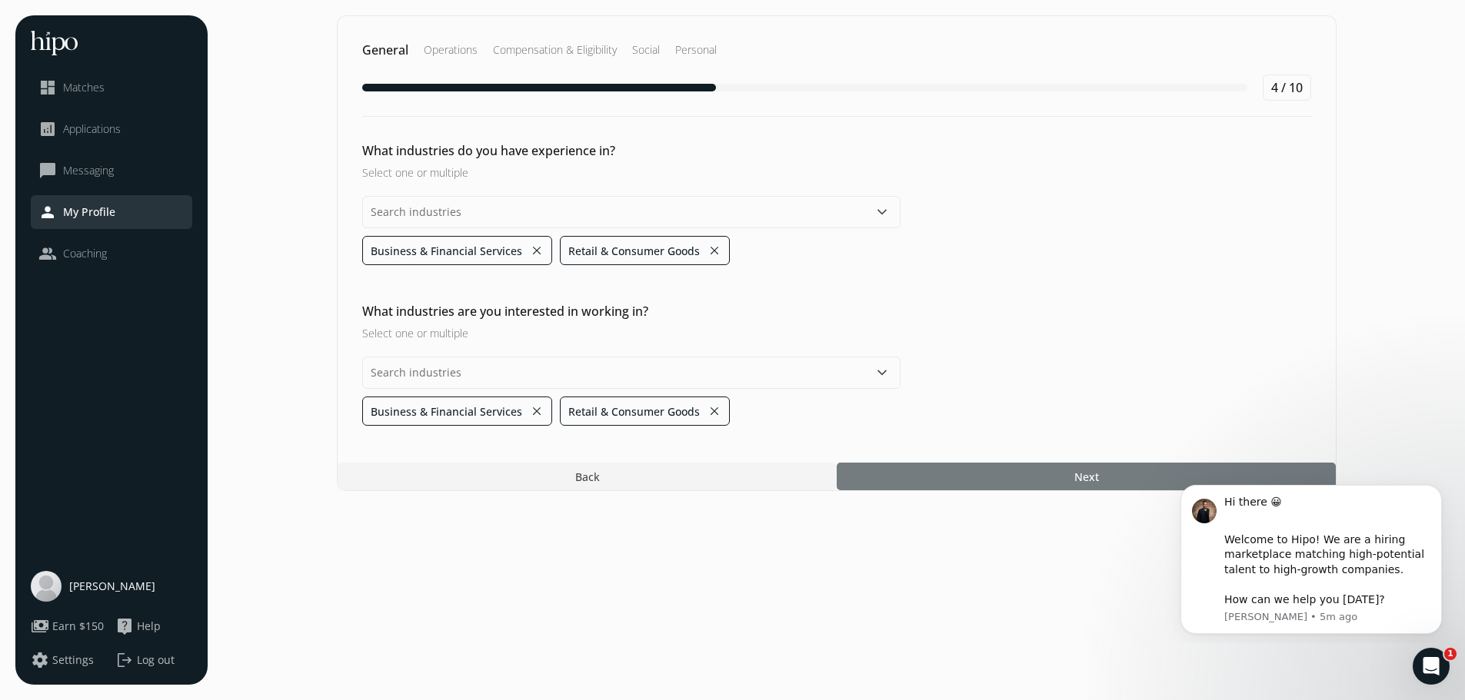
click at [951, 666] on section "General Operations Compensation & Eligibility Social Personal 4 / 10 What indus…" at bounding box center [836, 350] width 1226 height 670
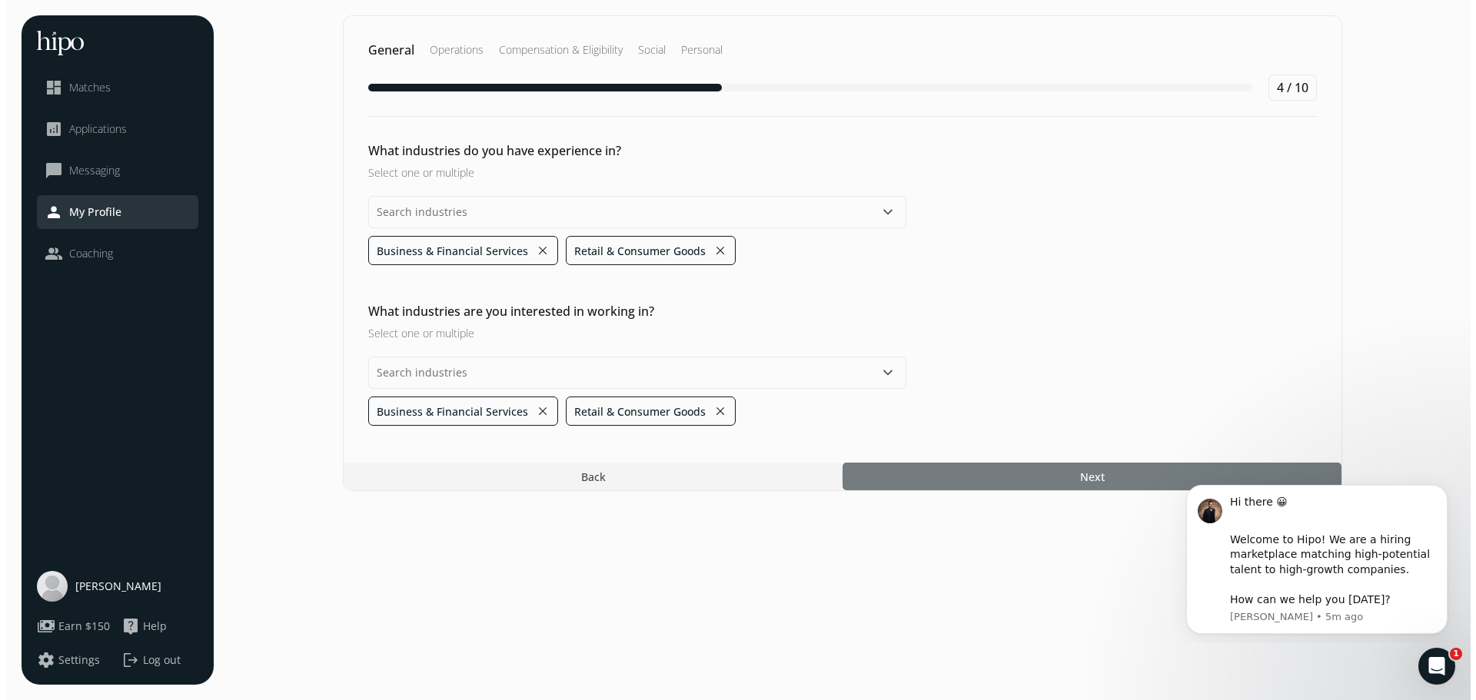
scroll to position [0, 0]
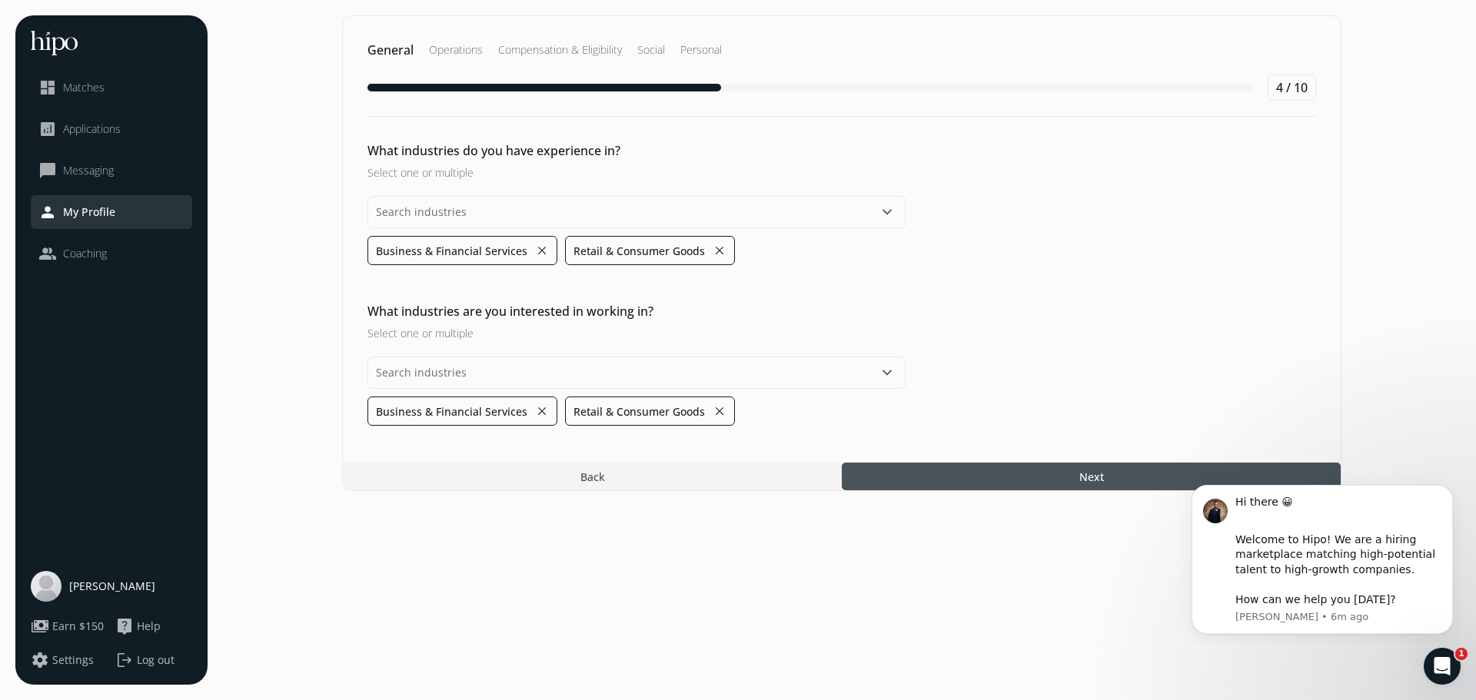
click at [895, 478] on div at bounding box center [1091, 477] width 499 height 28
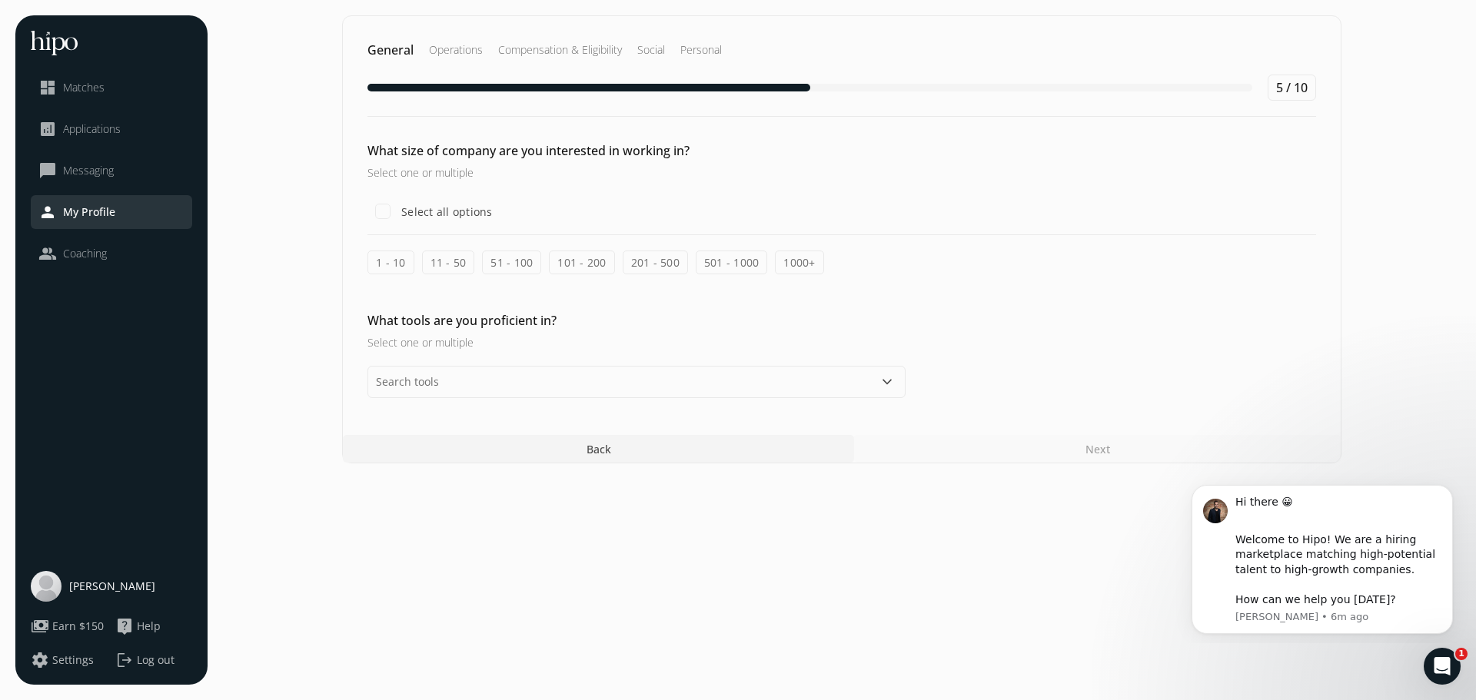
click at [520, 264] on label "51 - 100" at bounding box center [511, 263] width 59 height 24
click at [0, 0] on input "51 - 100" at bounding box center [0, 0] width 0 height 0
click at [887, 387] on button "keyboard_arrow_down" at bounding box center [887, 382] width 18 height 18
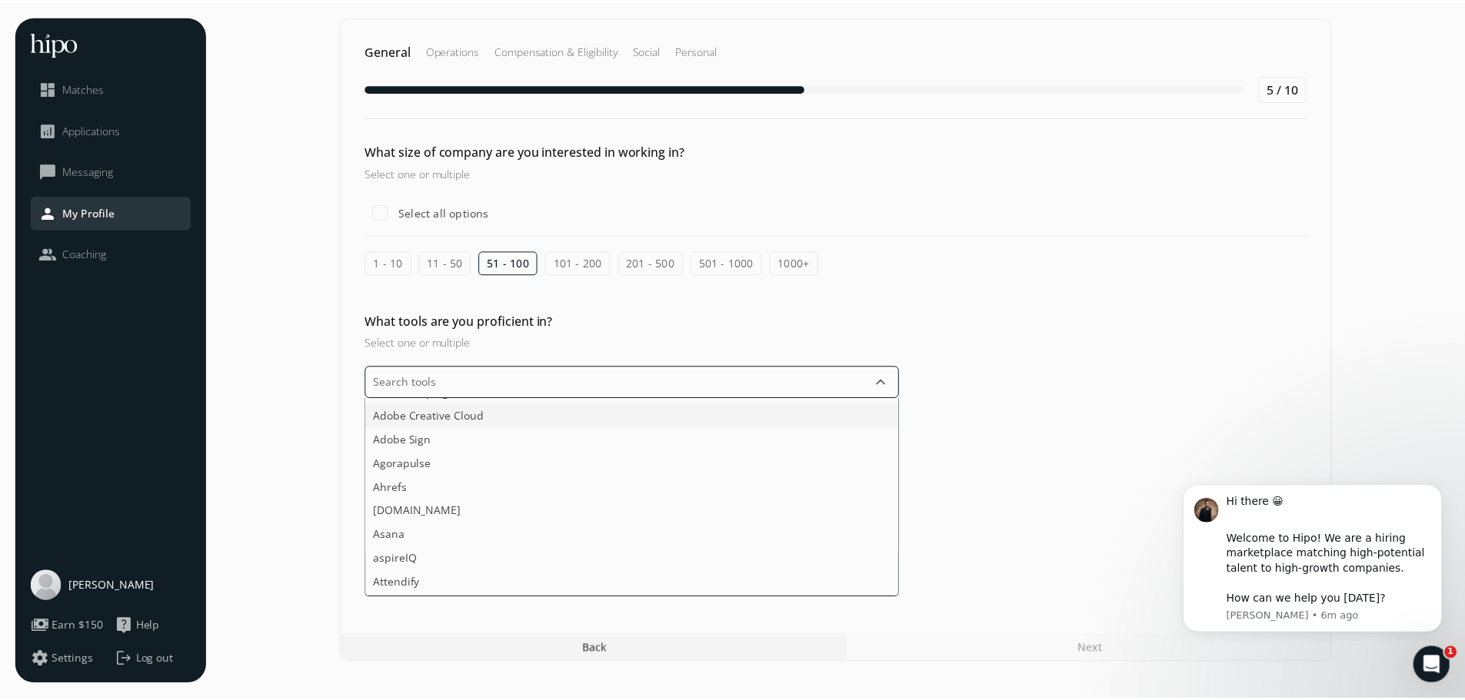
scroll to position [77, 0]
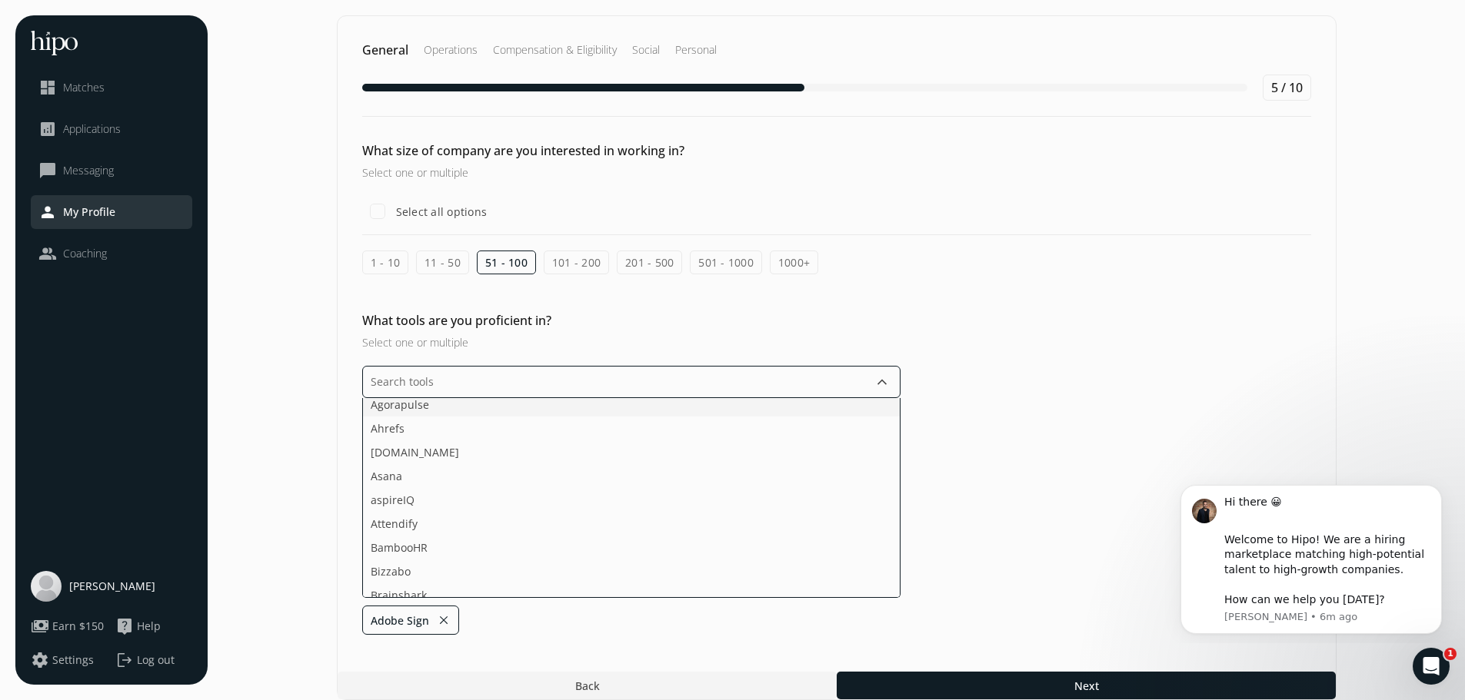
click at [783, 404] on li "Agorapulse" at bounding box center [631, 405] width 537 height 24
click at [640, 475] on li "Crescendo" at bounding box center [631, 468] width 537 height 24
click at [641, 476] on li "FullStory" at bounding box center [631, 470] width 537 height 24
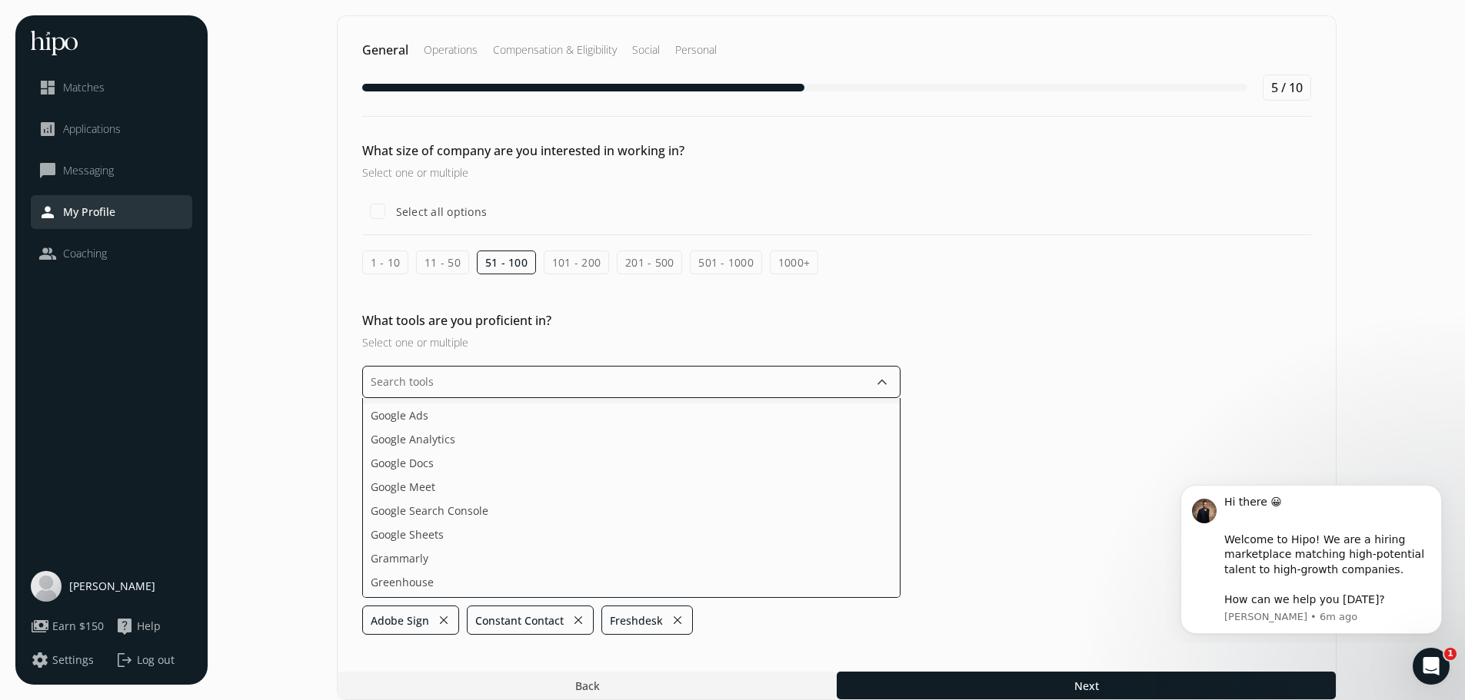
scroll to position [999, 0]
click at [641, 437] on li "Google Meet" at bounding box center [631, 436] width 537 height 24
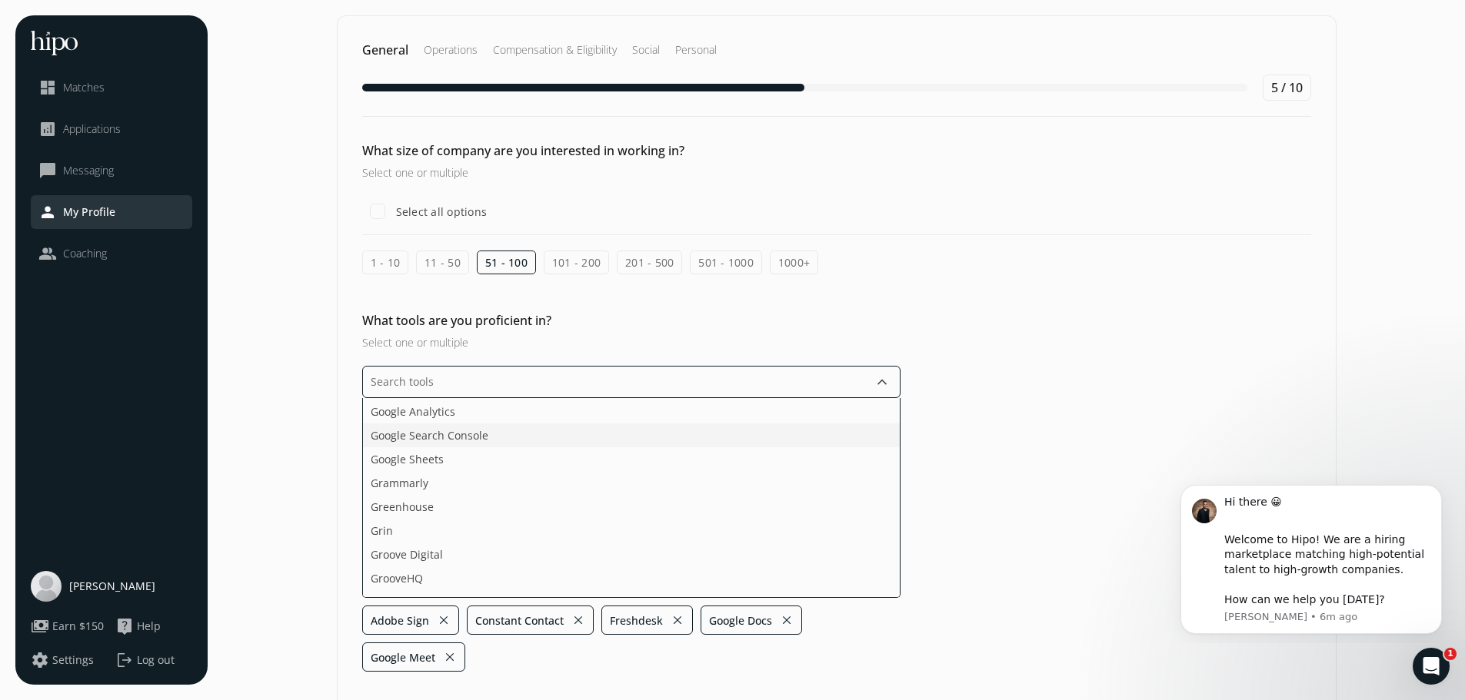
click at [641, 437] on li "Google Search Console" at bounding box center [631, 436] width 537 height 24
click at [641, 457] on li "Grammarly" at bounding box center [631, 459] width 537 height 24
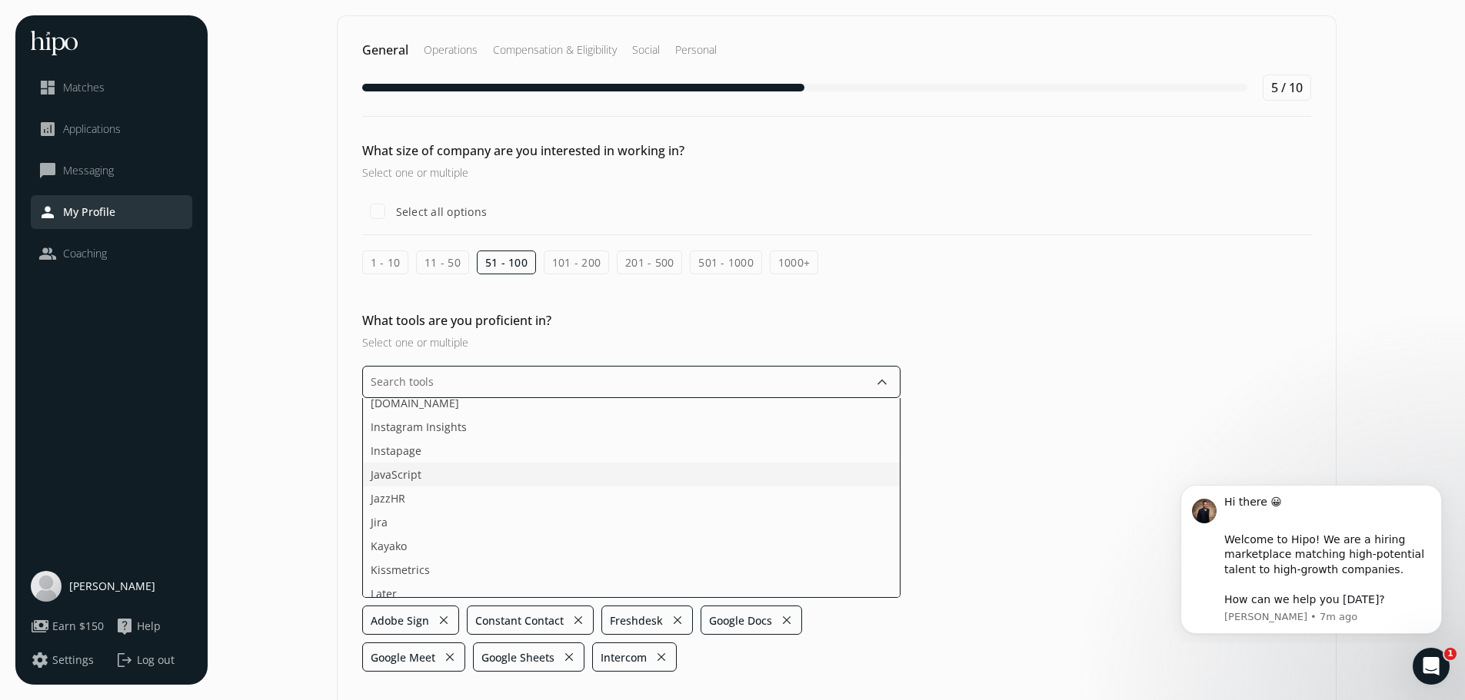
click at [637, 476] on li "JavaScript" at bounding box center [631, 475] width 537 height 24
click at [637, 471] on li "Microsoft Excel" at bounding box center [631, 466] width 537 height 24
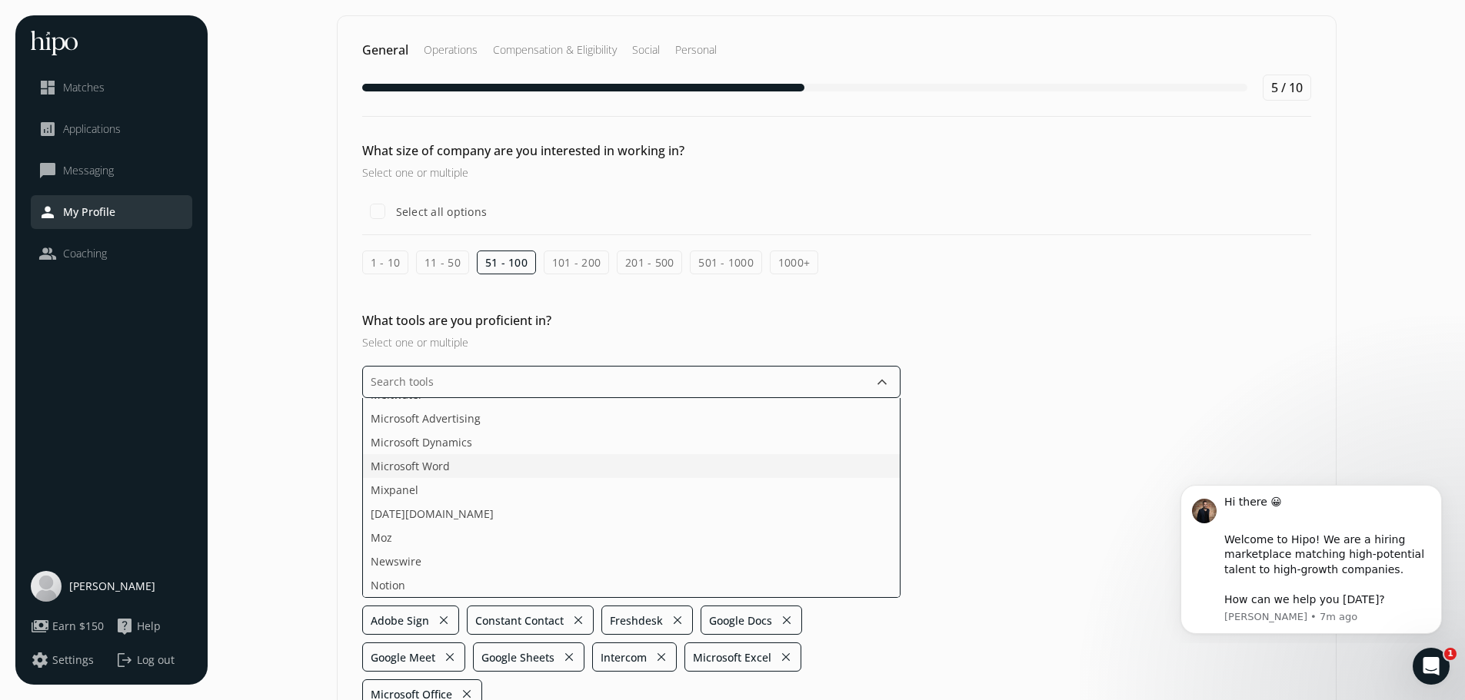
click at [637, 471] on li "Microsoft Word" at bounding box center [631, 466] width 537 height 24
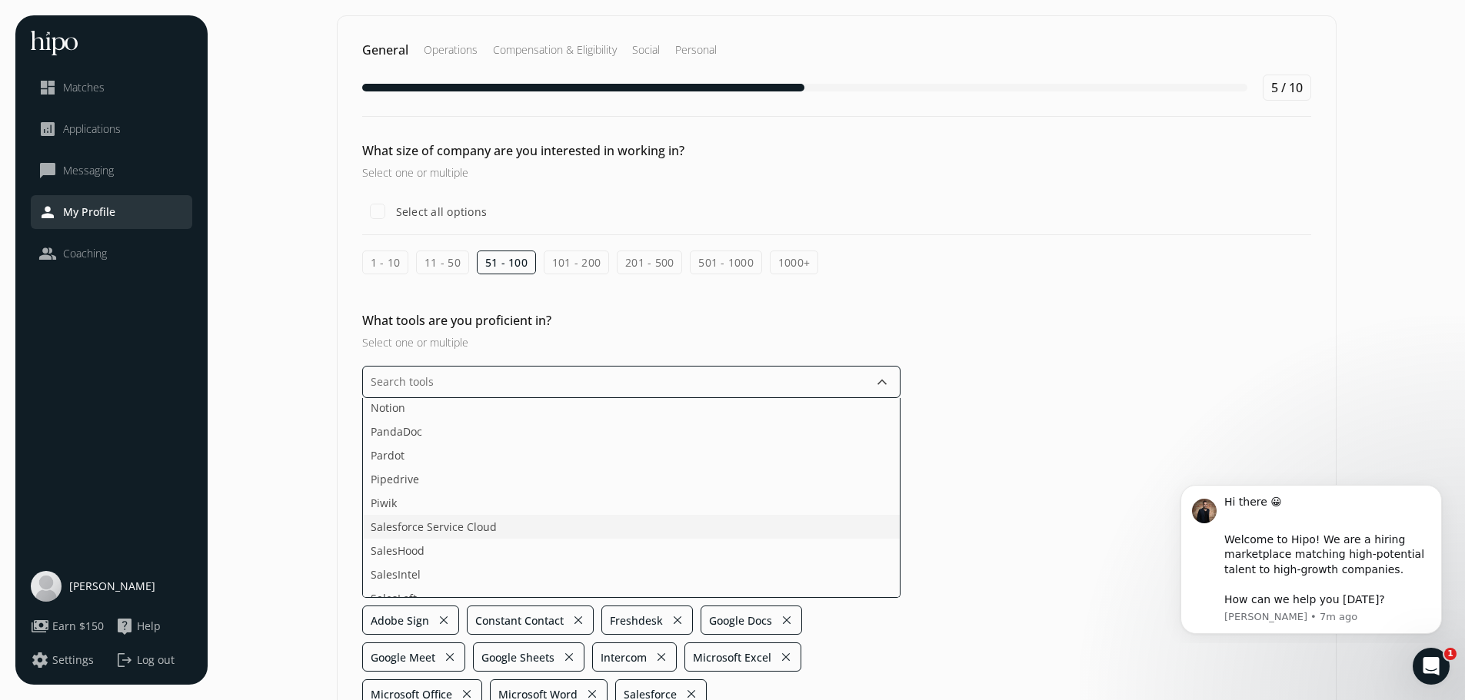
click at [637, 526] on li "Salesforce Service Cloud" at bounding box center [631, 527] width 537 height 24
click at [637, 524] on li "Twitter Ads" at bounding box center [631, 519] width 537 height 24
click at [637, 521] on ul "Acquire ActiveCampaign Adobe Creative Cloud Agorapulse Ahrefs Apollo.io Asana a…" at bounding box center [631, 498] width 538 height 200
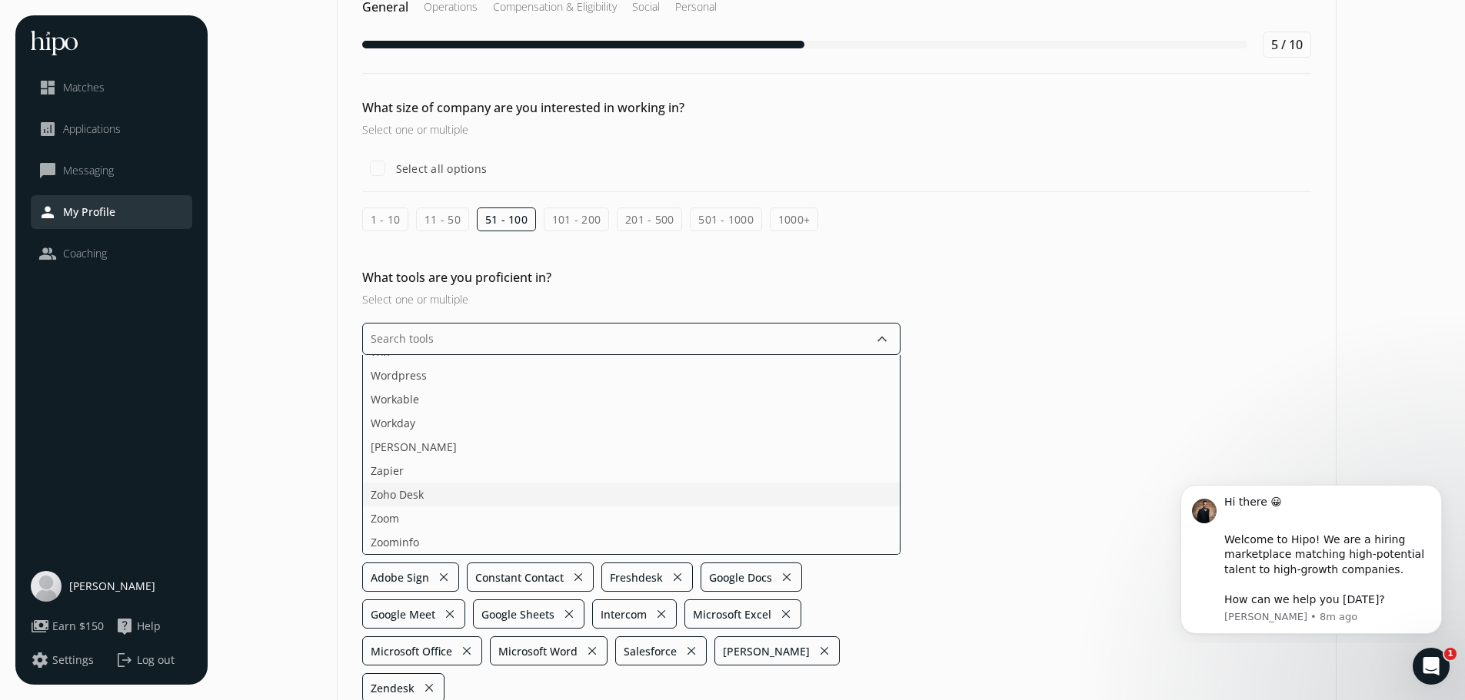
scroll to position [77, 0]
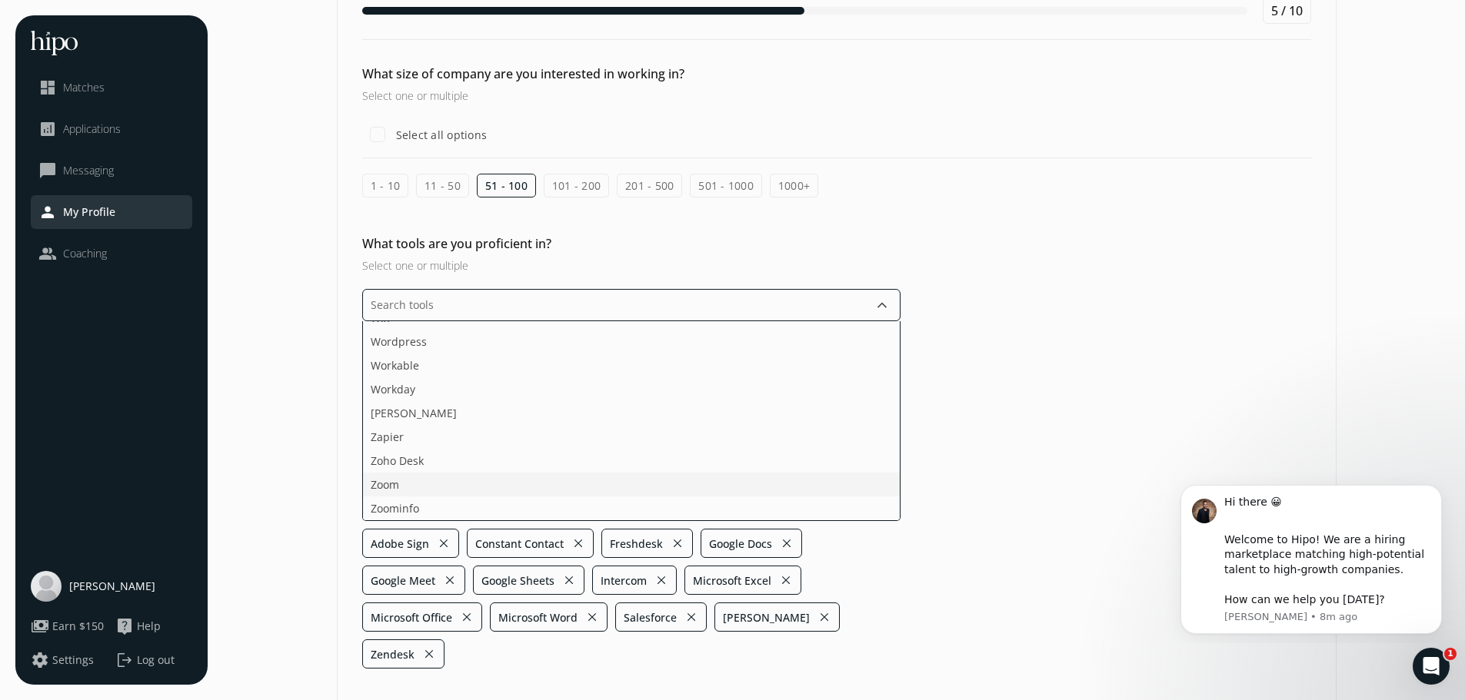
click at [639, 487] on ul "Acquire ActiveCampaign Adobe Creative Cloud Agorapulse Ahrefs Apollo.io Asana a…" at bounding box center [631, 421] width 538 height 200
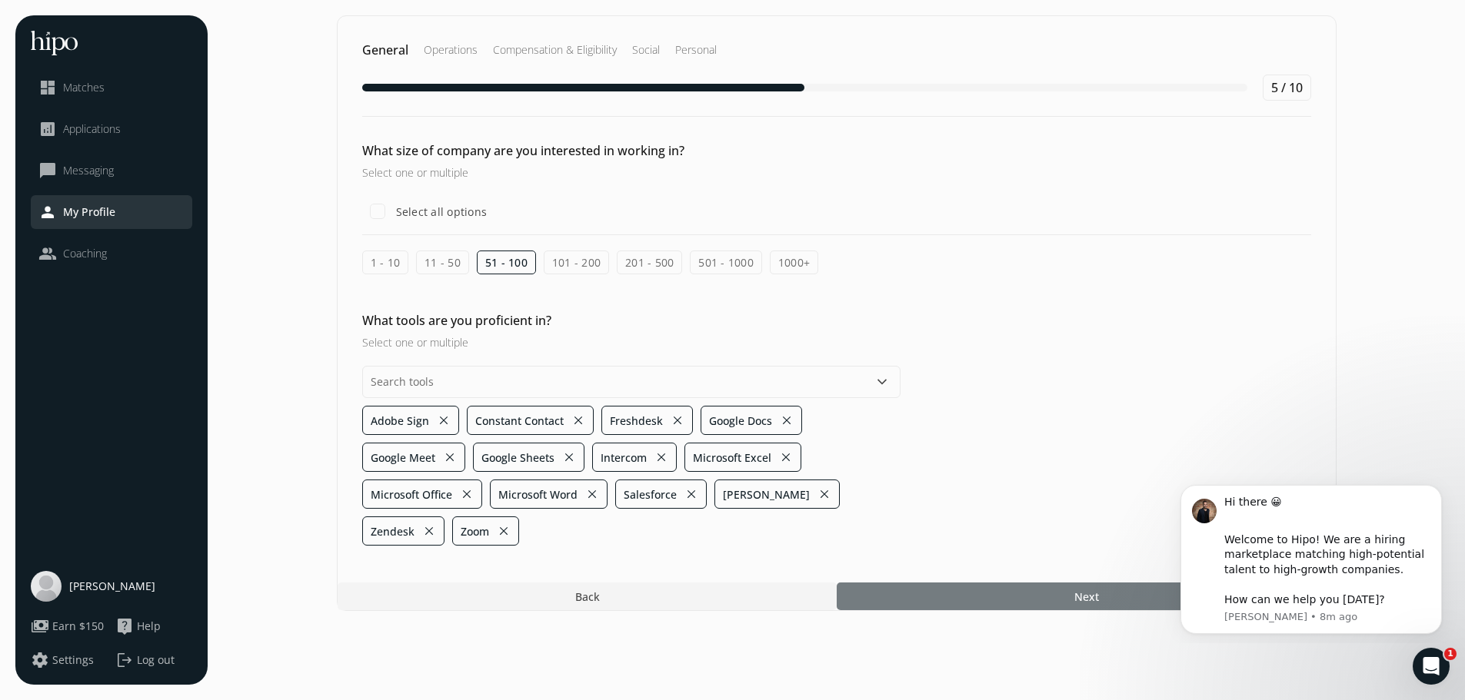
click at [995, 667] on section "General Operations Compensation & Eligibility Social Personal 5 / 10 What size …" at bounding box center [836, 350] width 1226 height 670
click at [944, 607] on div at bounding box center [1091, 597] width 499 height 28
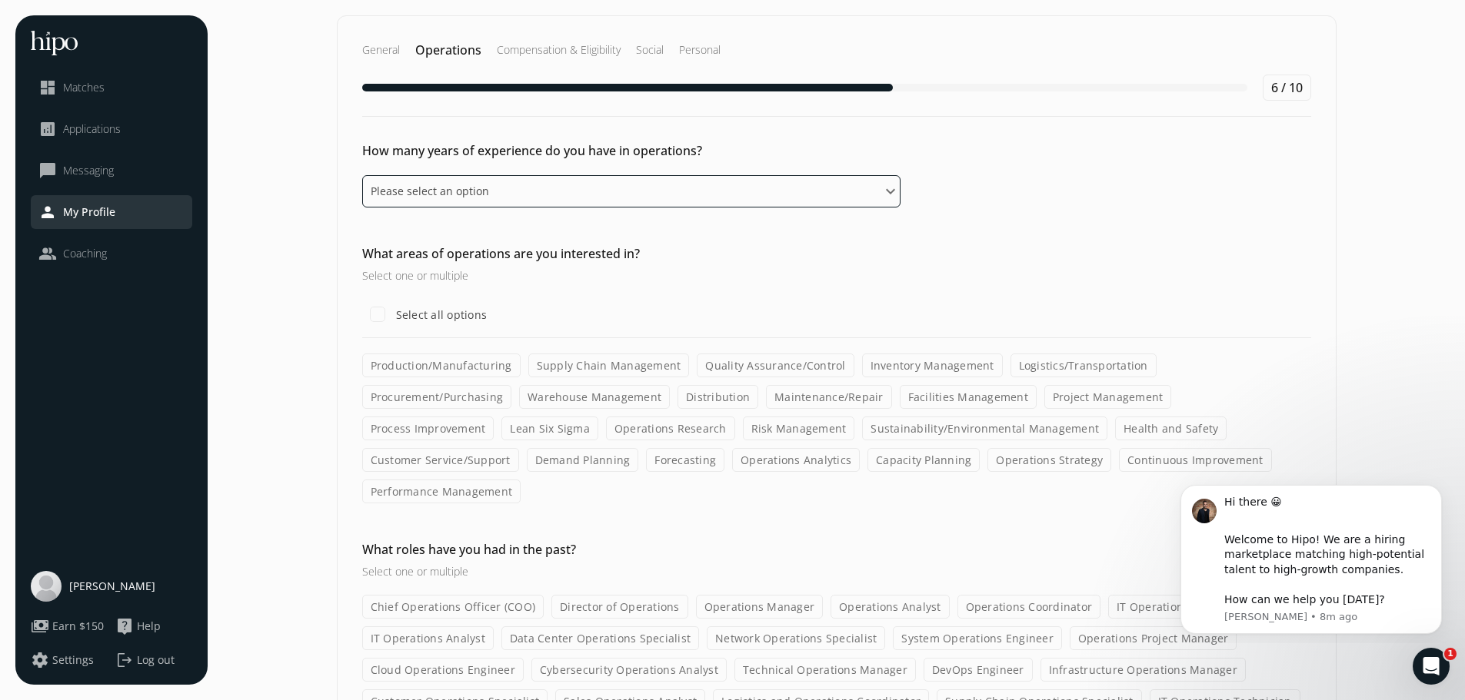
click at [750, 197] on select "Please select an option 0 - 1 years 2 - 3 years 4 - 5 years 6 - 8 years 9+ years" at bounding box center [631, 191] width 538 height 32
select select "nine_plus_years"
click at [362, 175] on select "Please select an option 0 - 1 years 2 - 3 years 4 - 5 years 6 - 8 years 9+ years" at bounding box center [631, 191] width 538 height 32
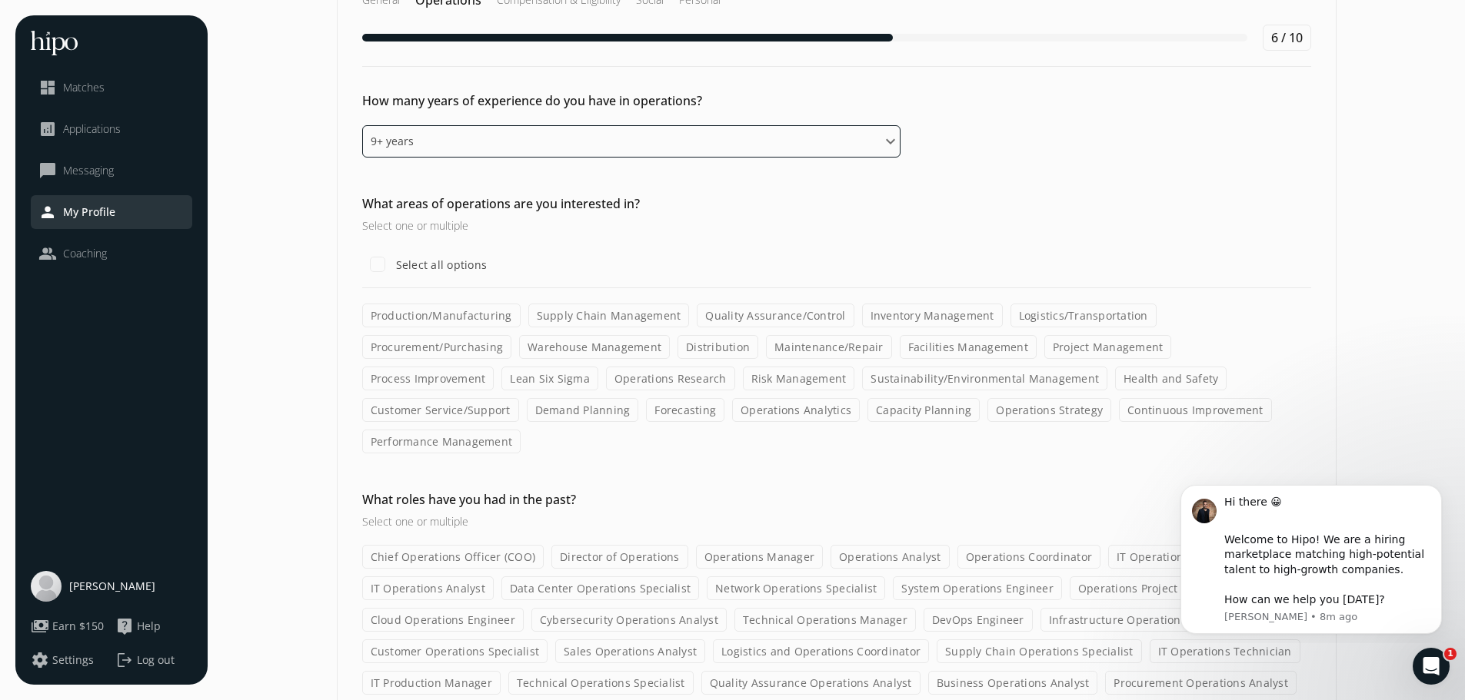
scroll to position [77, 0]
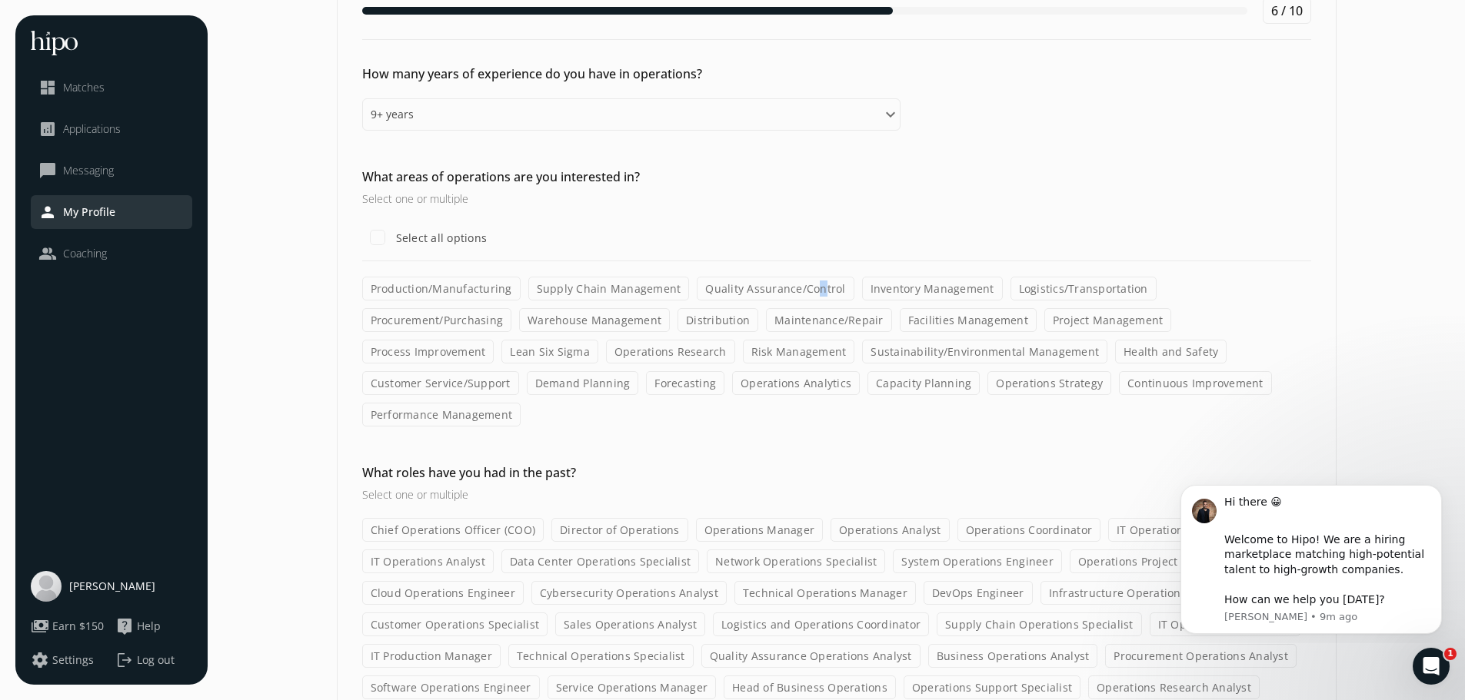
click at [811, 288] on label "Quality Assurance/Control" at bounding box center [775, 289] width 157 height 24
click at [723, 284] on label "Quality Assurance/Control" at bounding box center [775, 289] width 157 height 24
click at [0, 0] on input "Quality Assurance/Control" at bounding box center [0, 0] width 0 height 0
click at [519, 371] on label "Customer Service/Support" at bounding box center [440, 383] width 157 height 24
click at [0, 0] on input "Customer Service/Support" at bounding box center [0, 0] width 0 height 0
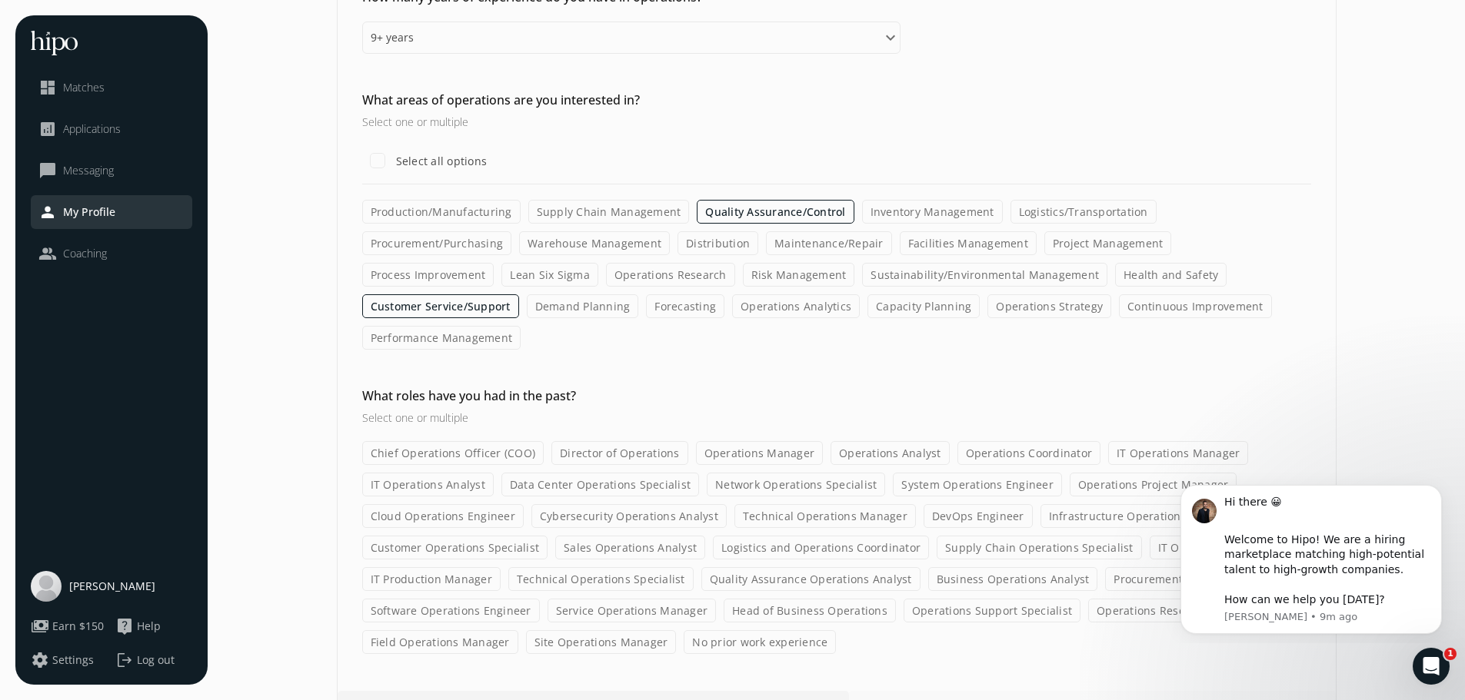
scroll to position [157, 0]
click at [1380, 599] on div "Welcome to Hipo! We are a hiring marketplace matching high-potential talent to …" at bounding box center [1327, 570] width 206 height 75
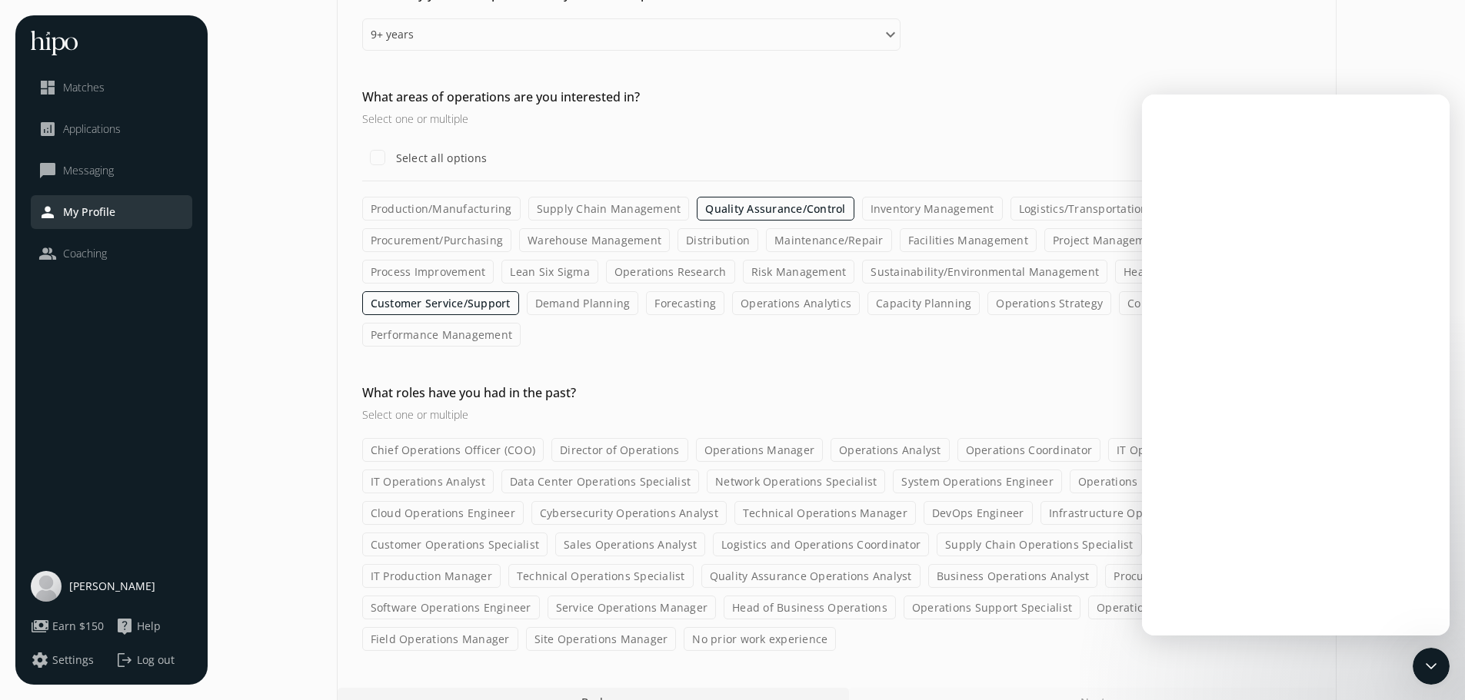
scroll to position [0, 0]
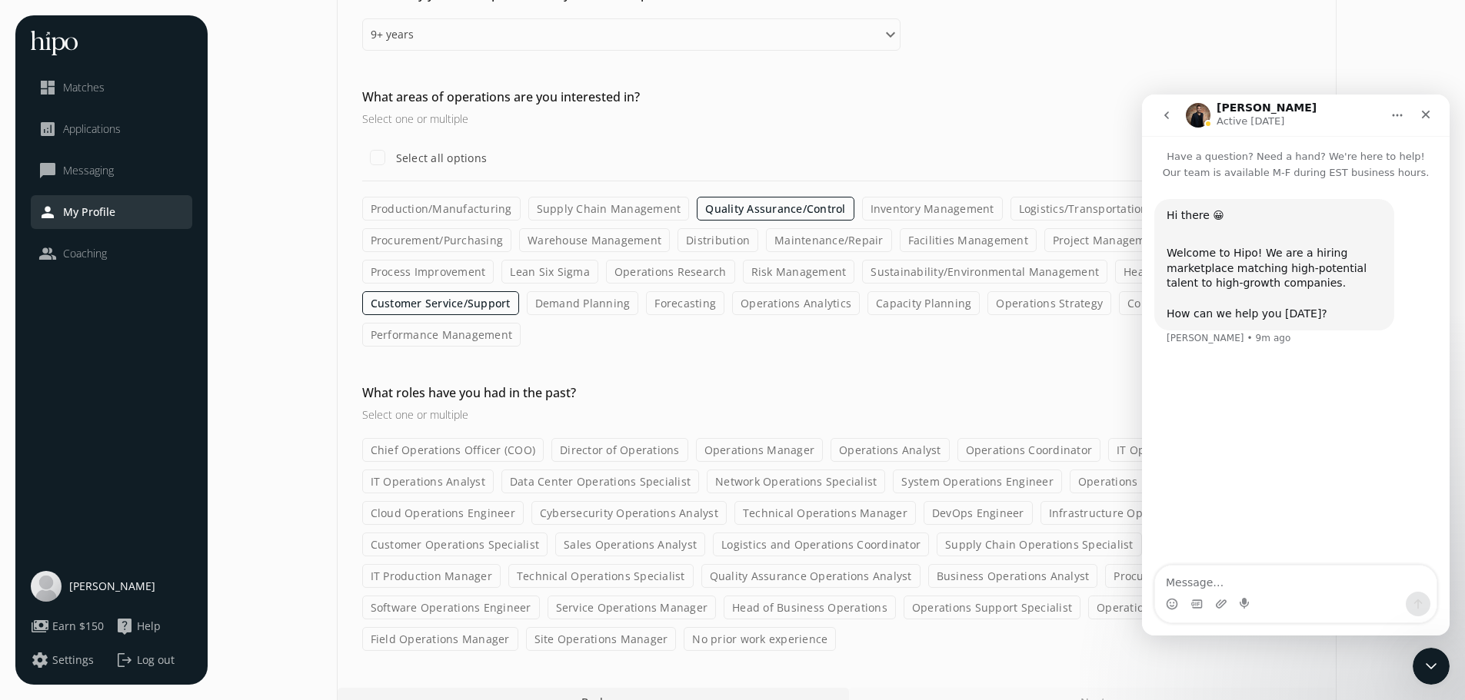
click at [1309, 577] on textarea "Message…" at bounding box center [1295, 579] width 281 height 26
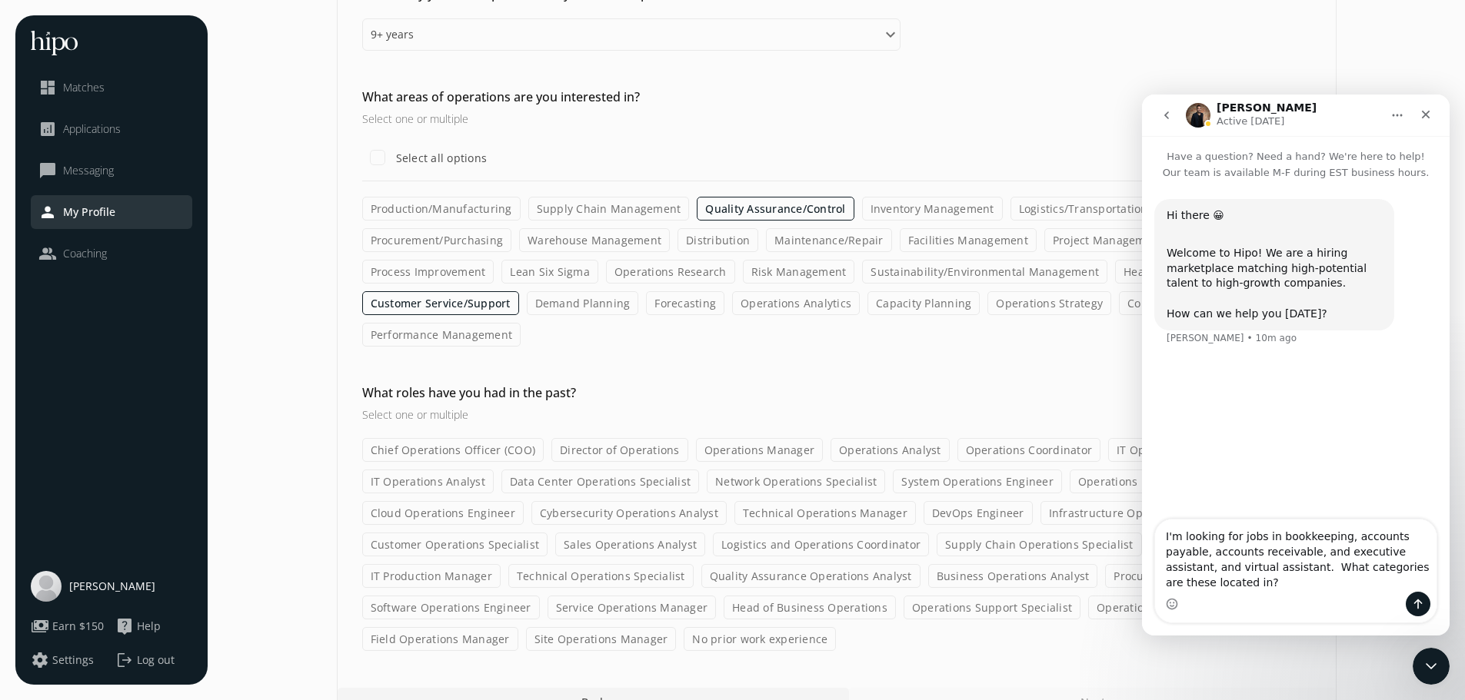
click at [1282, 568] on textarea "I'm looking for jobs in bookkeeping, accounts payable, accounts receivable, and…" at bounding box center [1295, 556] width 281 height 72
type textarea "I'm looking for jobs in bookkeeping, accounts payable, accounts receivable, exe…"
click at [1411, 598] on button "Send a message…" at bounding box center [1417, 604] width 25 height 25
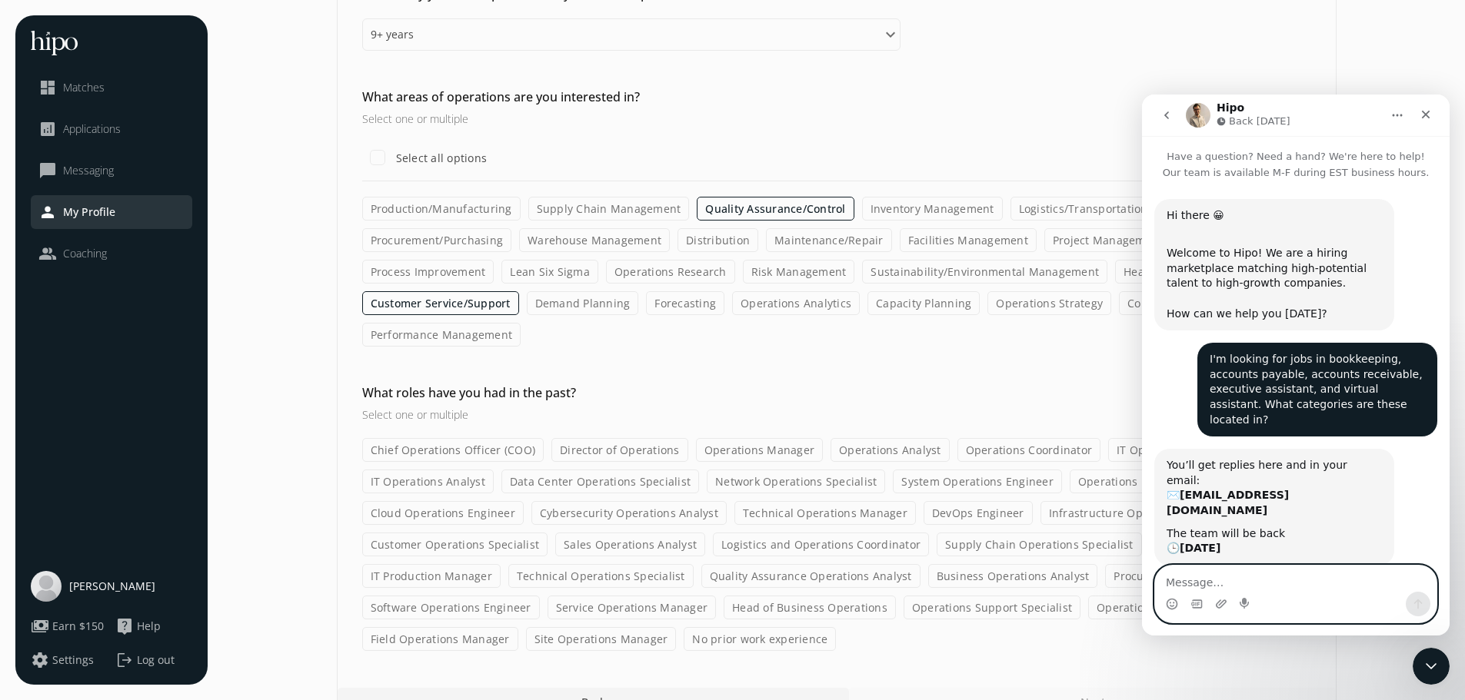
scroll to position [30, 0]
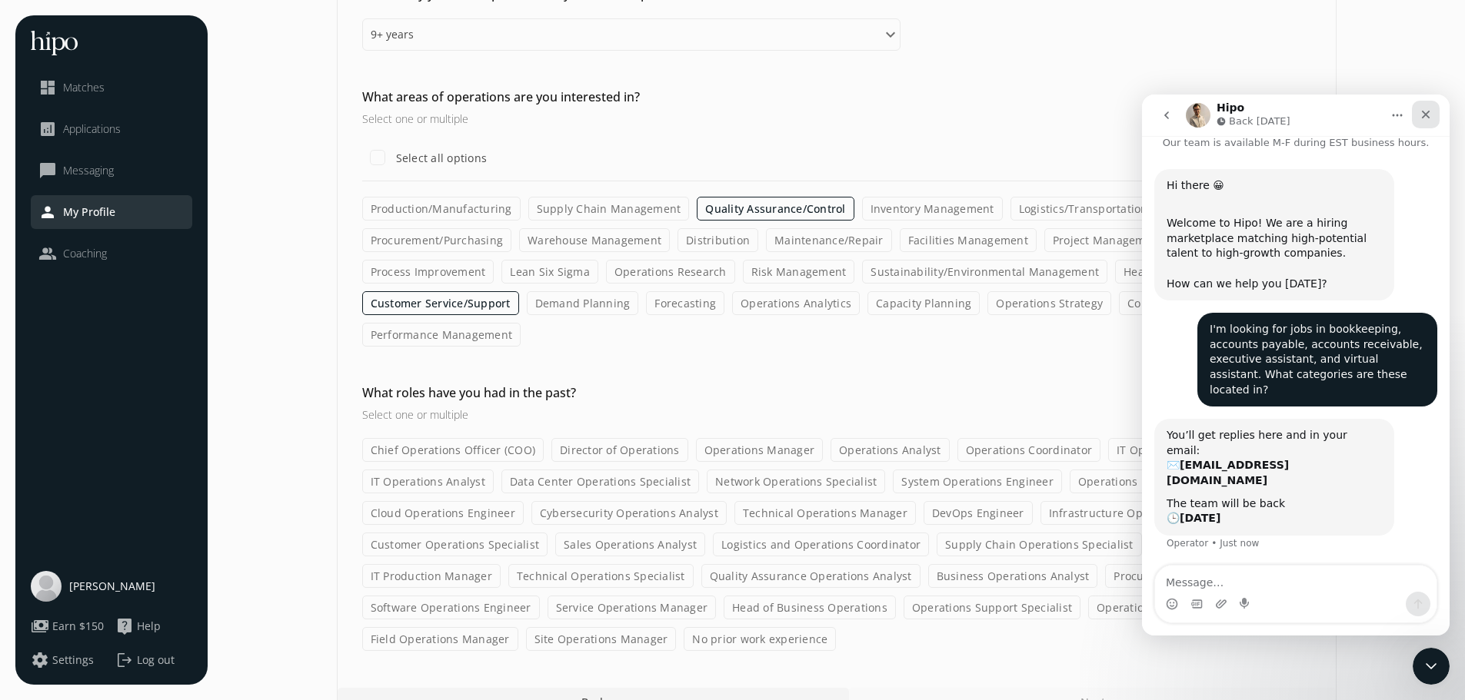
click at [1425, 115] on icon "Close" at bounding box center [1426, 115] width 8 height 8
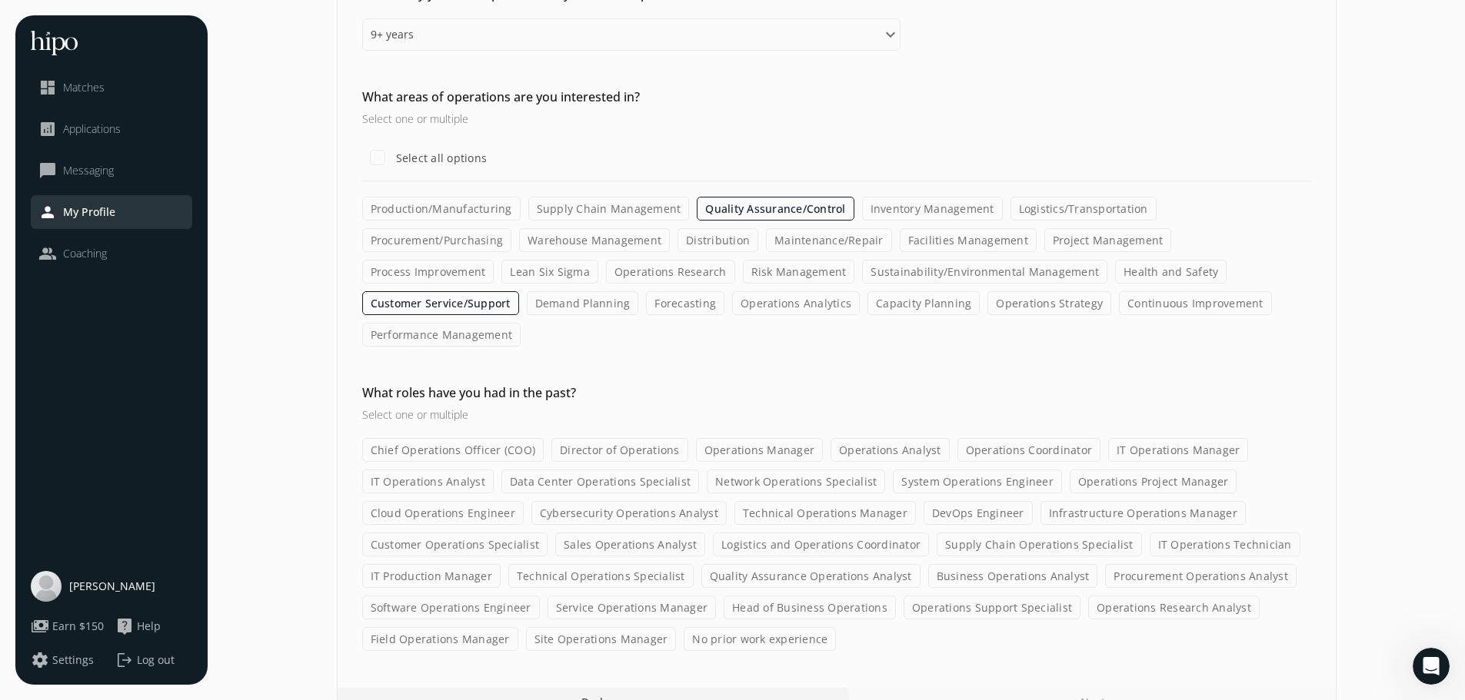
click at [514, 533] on label "Customer Operations Specialist" at bounding box center [455, 545] width 186 height 24
click at [0, 0] on input "Customer Operations Specialist" at bounding box center [0, 0] width 0 height 0
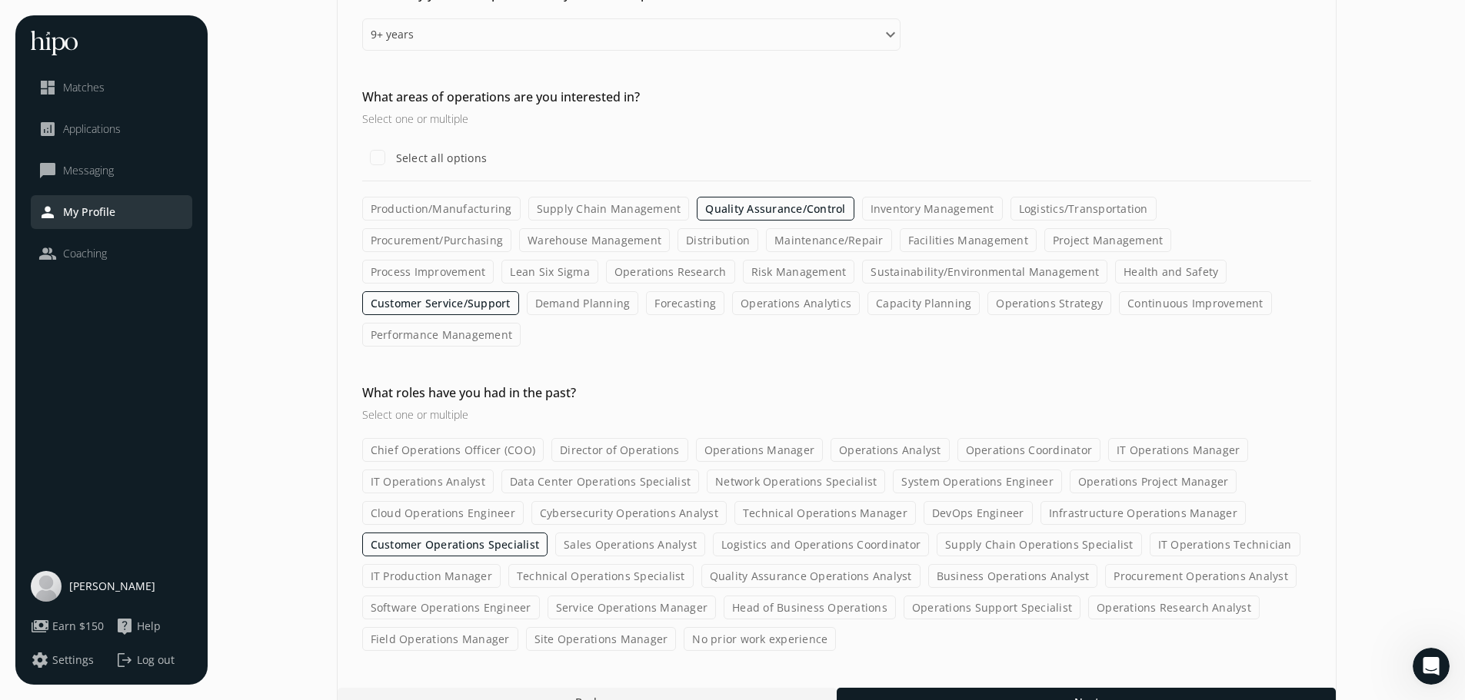
click at [601, 533] on label "Sales Operations Analyst" at bounding box center [630, 545] width 150 height 24
click at [0, 0] on input "Sales Operations Analyst" at bounding box center [0, 0] width 0 height 0
click at [918, 688] on div at bounding box center [1085, 702] width 499 height 28
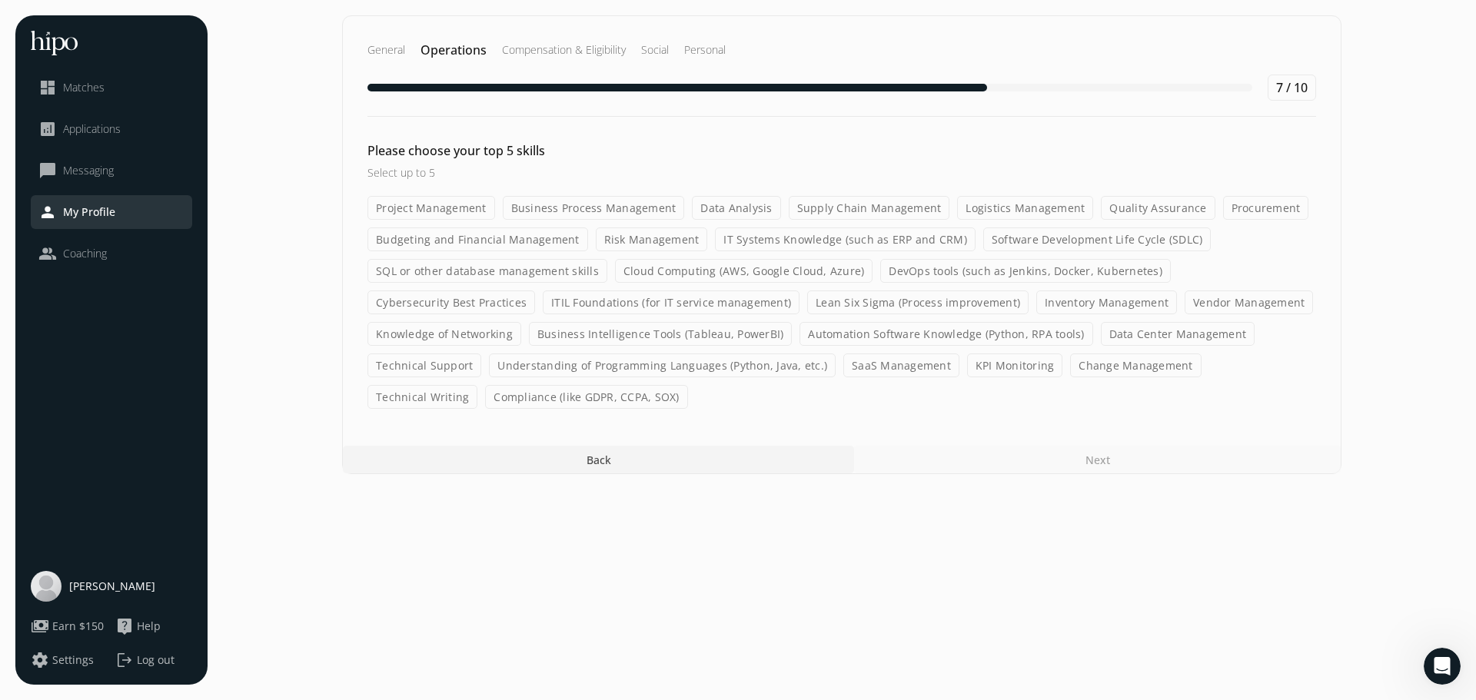
click at [1116, 202] on label "Quality Assurance" at bounding box center [1158, 208] width 114 height 24
click at [0, 0] on input "Quality Assurance" at bounding box center [0, 0] width 0 height 0
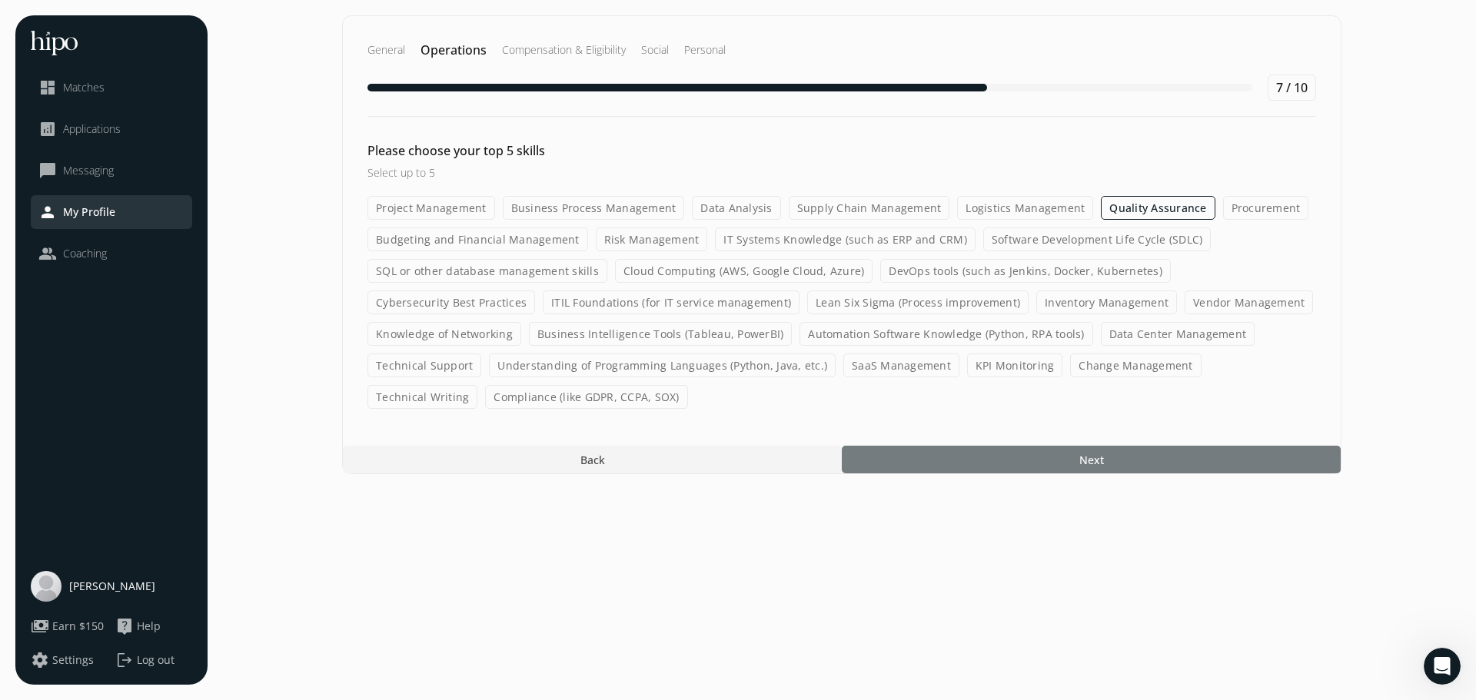
click at [1032, 457] on div at bounding box center [1091, 460] width 499 height 28
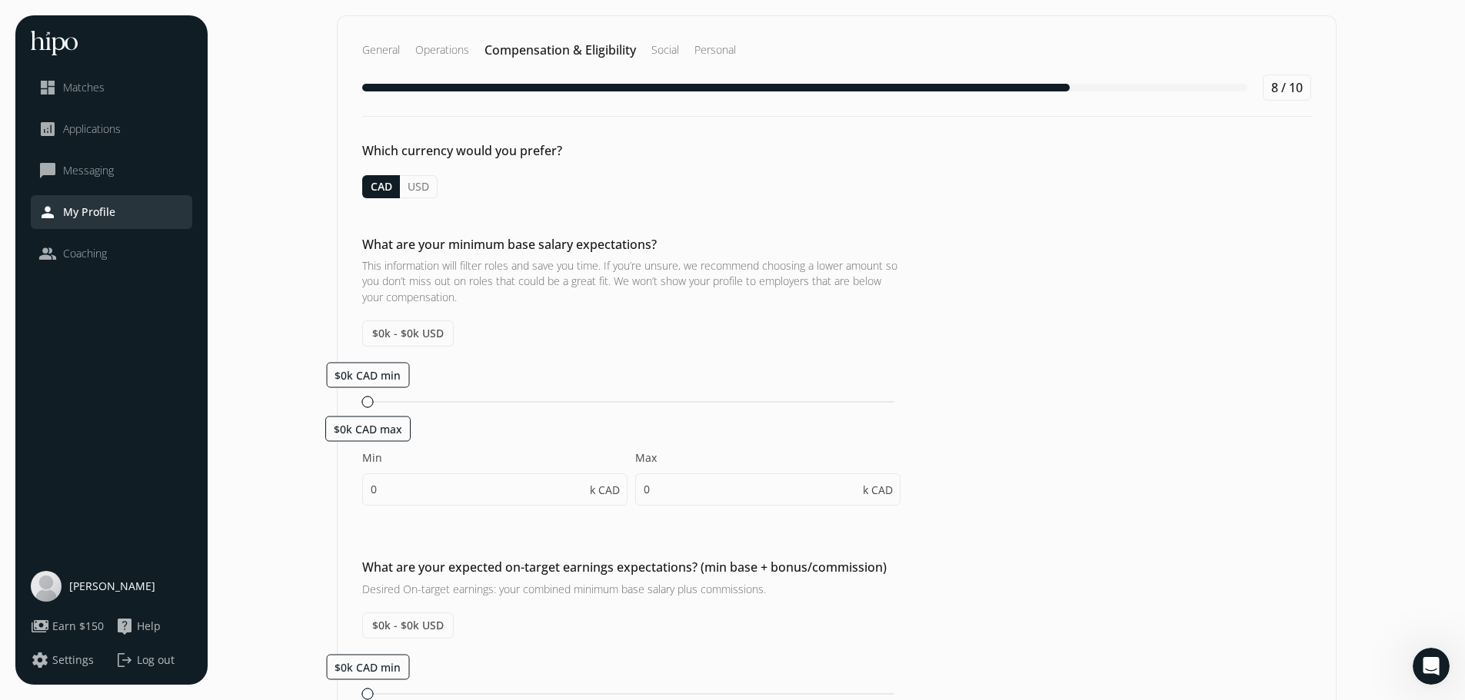
click at [377, 333] on span "$0k - $0k USD" at bounding box center [407, 334] width 91 height 26
click at [424, 332] on span "$0k - $0k USD" at bounding box center [407, 334] width 91 height 26
click at [606, 494] on div "k CAD" at bounding box center [609, 490] width 38 height 31
click at [422, 184] on button "USD" at bounding box center [419, 186] width 38 height 23
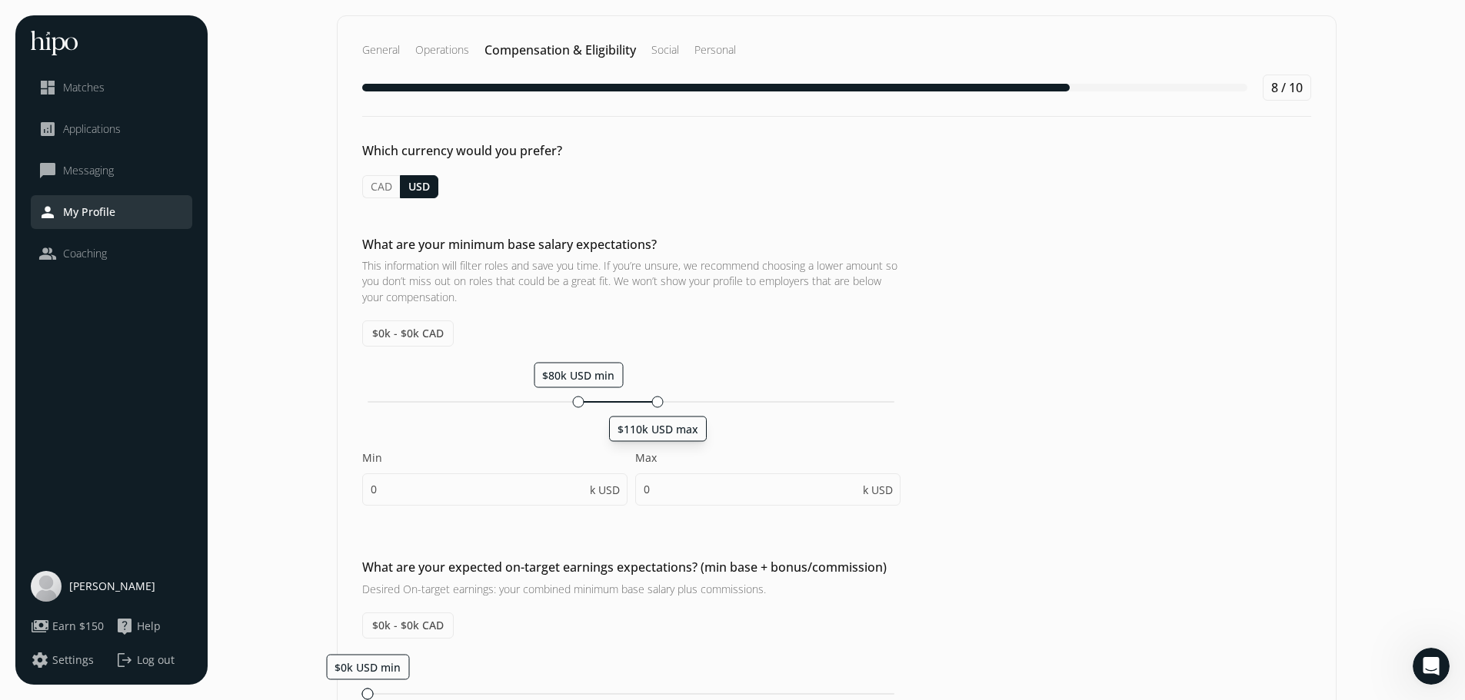
drag, startPoint x: 367, startPoint y: 399, endPoint x: 658, endPoint y: 397, distance: 290.6
click at [658, 397] on div at bounding box center [658, 402] width 12 height 12
type input "80"
type input "110"
type input "80"
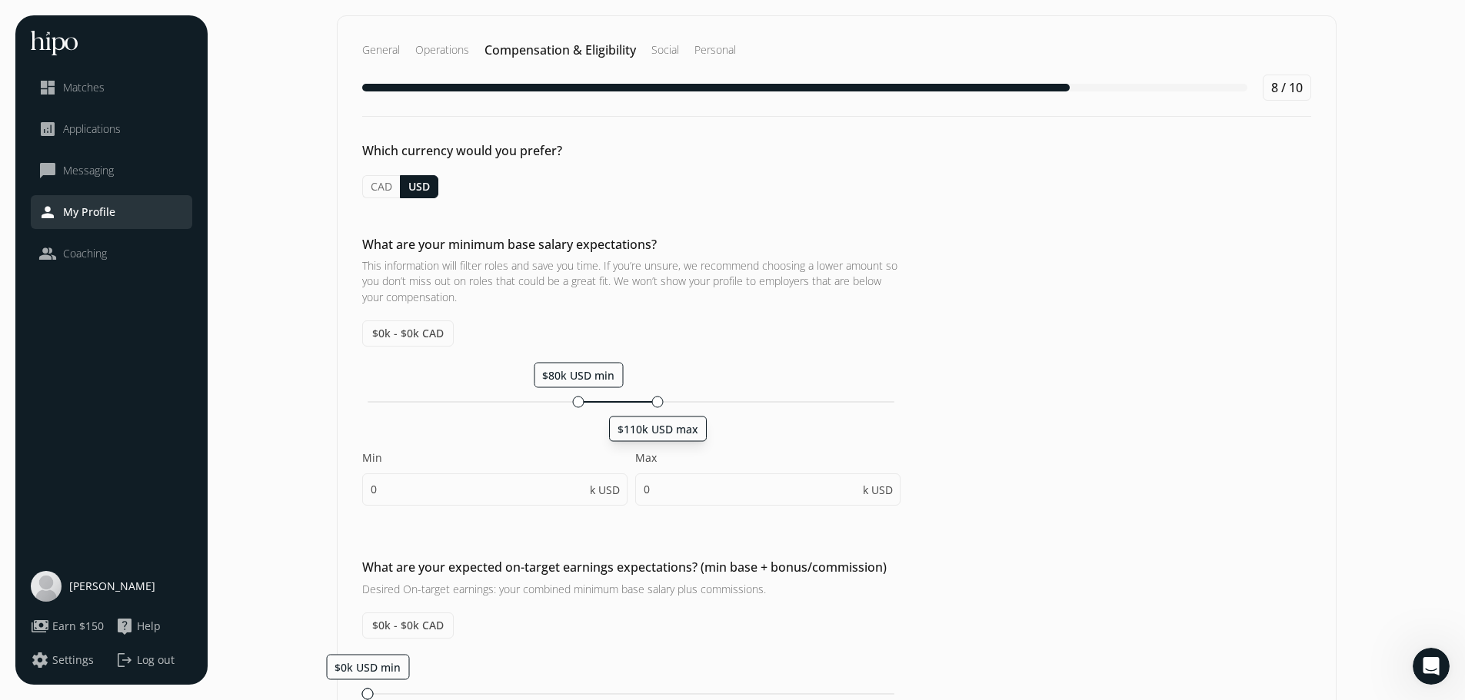
type input "85"
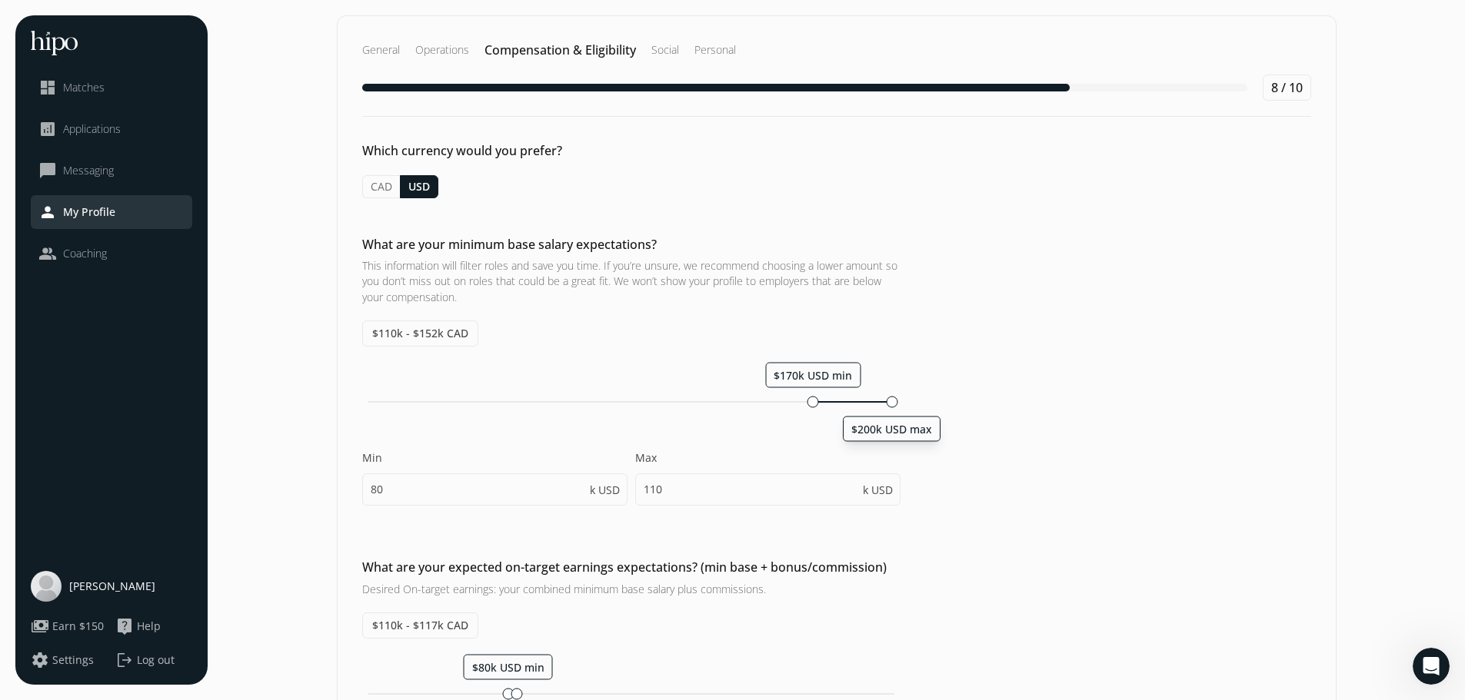
drag, startPoint x: 656, startPoint y: 399, endPoint x: 897, endPoint y: 404, distance: 241.5
click at [897, 404] on div "$200k USD max" at bounding box center [892, 402] width 12 height 12
type input "170"
type input "200"
type input "170"
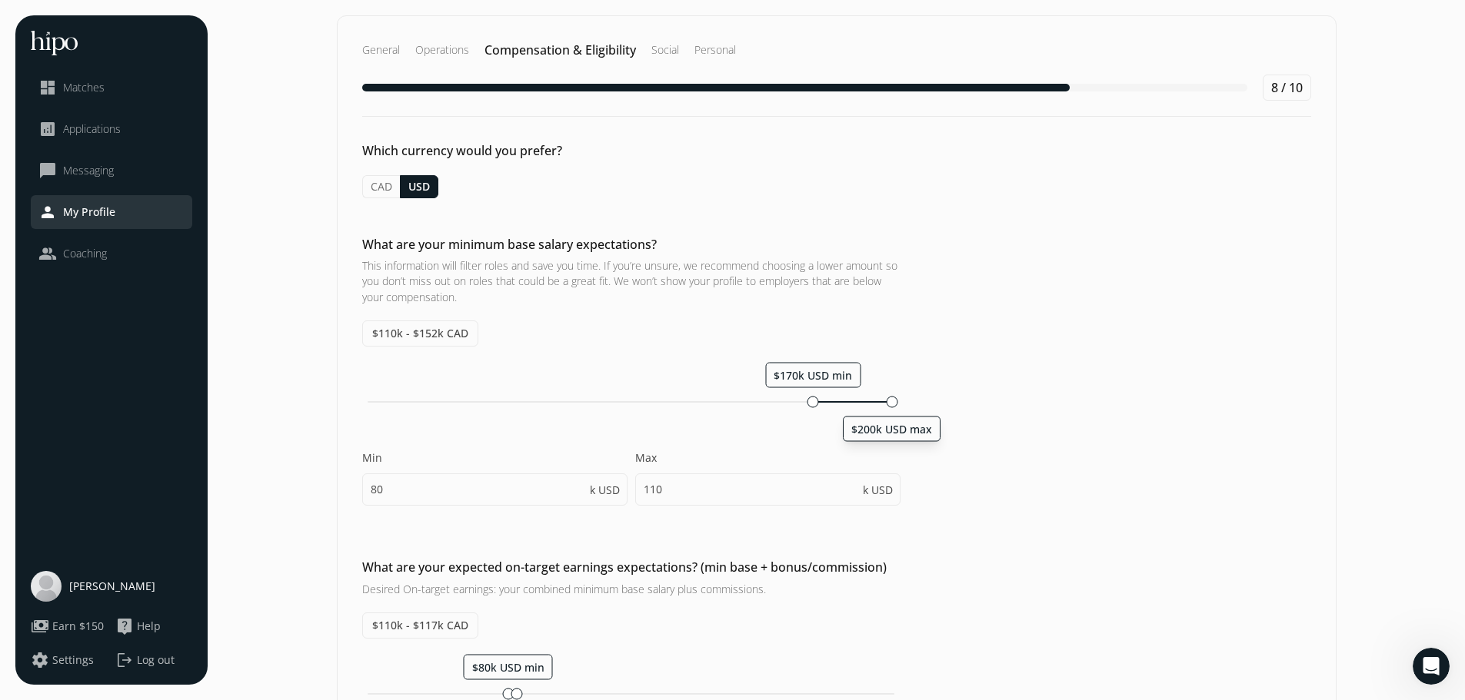
type input "175"
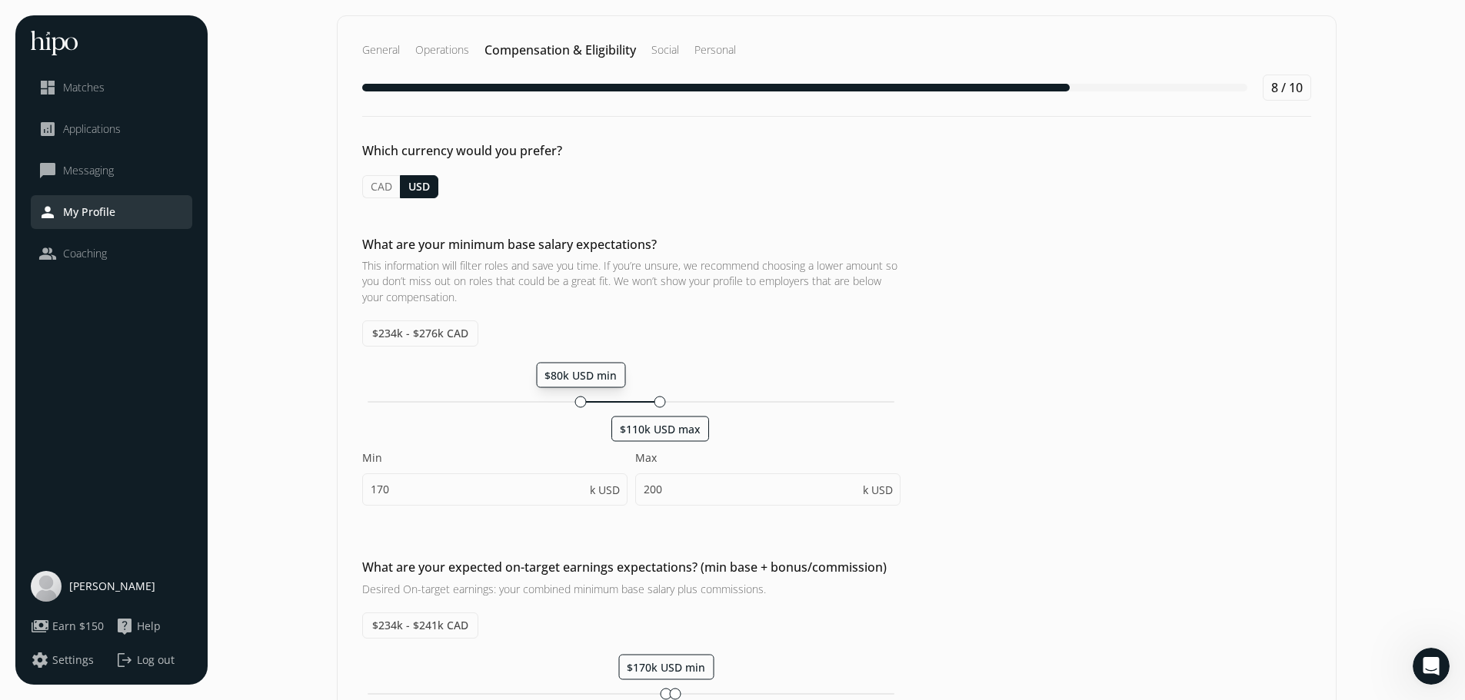
drag, startPoint x: 814, startPoint y: 405, endPoint x: 580, endPoint y: 411, distance: 234.5
click at [580, 411] on div "$80k USD min $110k USD max Min 170 k USD Max 200 k USD" at bounding box center [631, 441] width 538 height 159
type input "80"
type input "110"
click at [802, 346] on div "$110k - $152k CAD $80k USD min $110k USD max Min 80 k USD Max 110 k USD" at bounding box center [631, 421] width 538 height 201
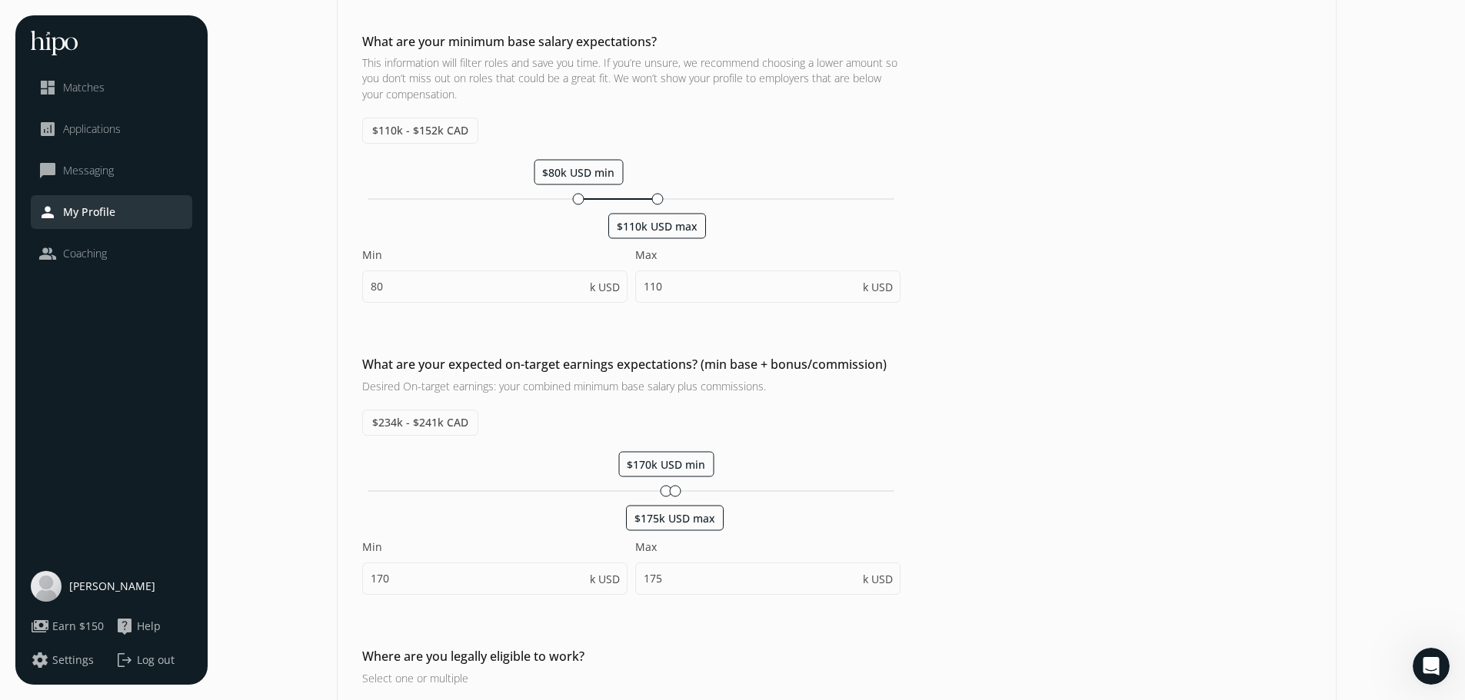
scroll to position [231, 0]
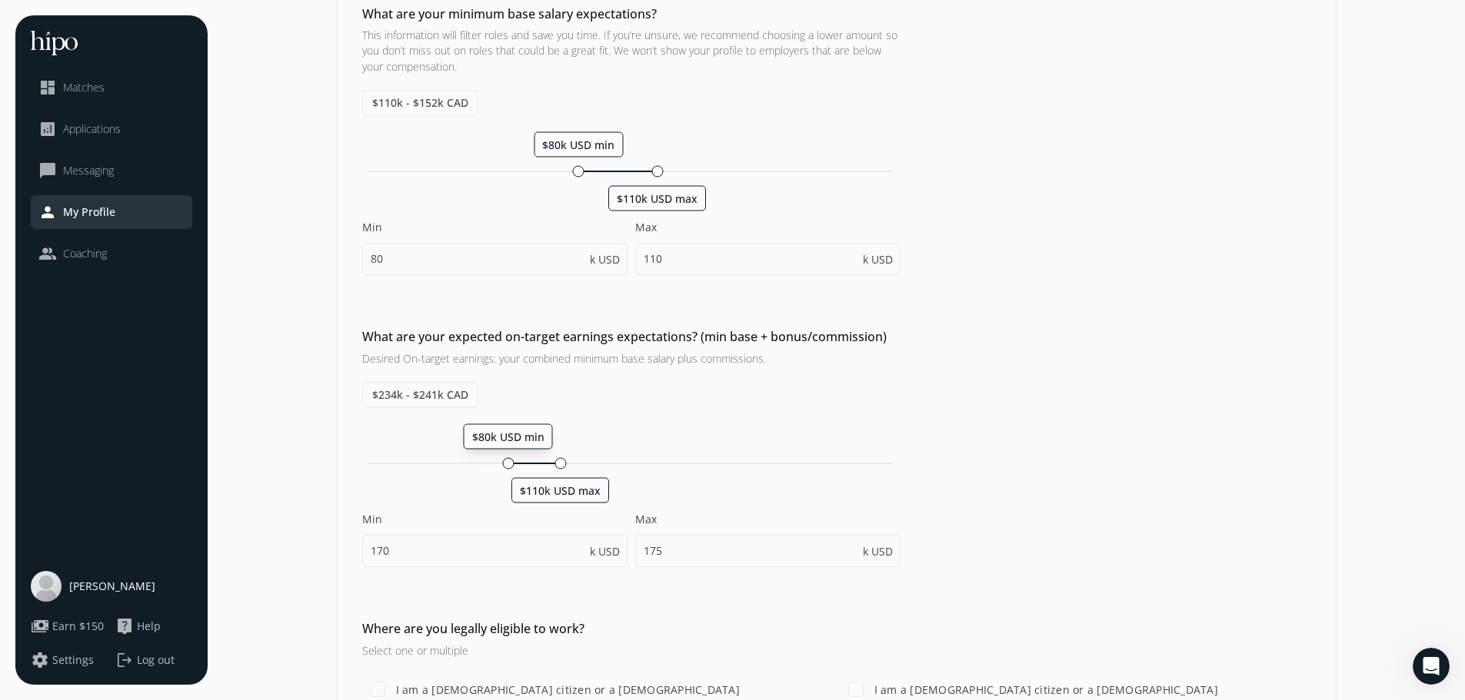
drag, startPoint x: 663, startPoint y: 466, endPoint x: 505, endPoint y: 464, distance: 158.4
click at [505, 464] on div at bounding box center [508, 463] width 12 height 12
type input "80"
type input "110"
click at [710, 424] on div "$80k USD min $110k USD max Min 80 k USD Max 110 k USD" at bounding box center [631, 503] width 538 height 159
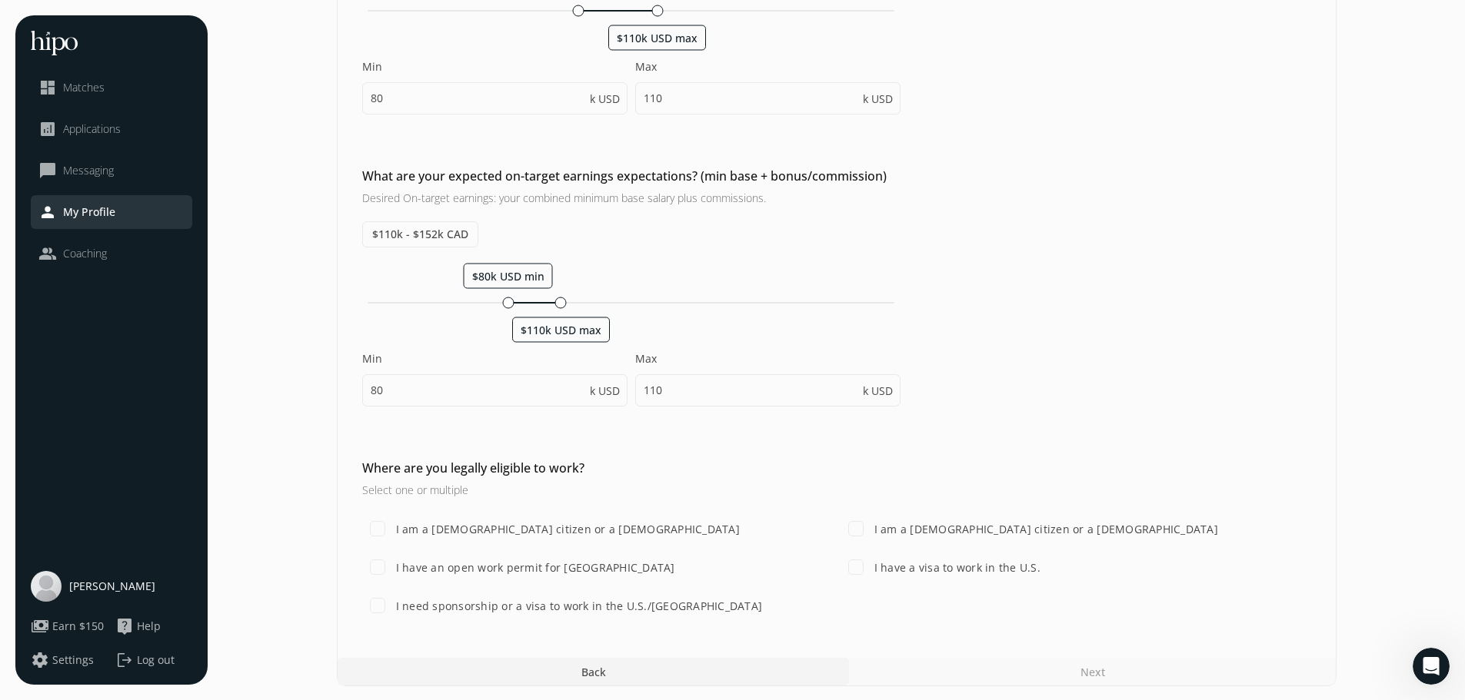
scroll to position [393, 0]
click at [896, 525] on label "I am a U.S. citizen or a lawful permanent resident" at bounding box center [1044, 528] width 347 height 16
click at [871, 525] on input "I am a U.S. citizen or a lawful permanent resident" at bounding box center [855, 527] width 31 height 31
checkbox input "true"
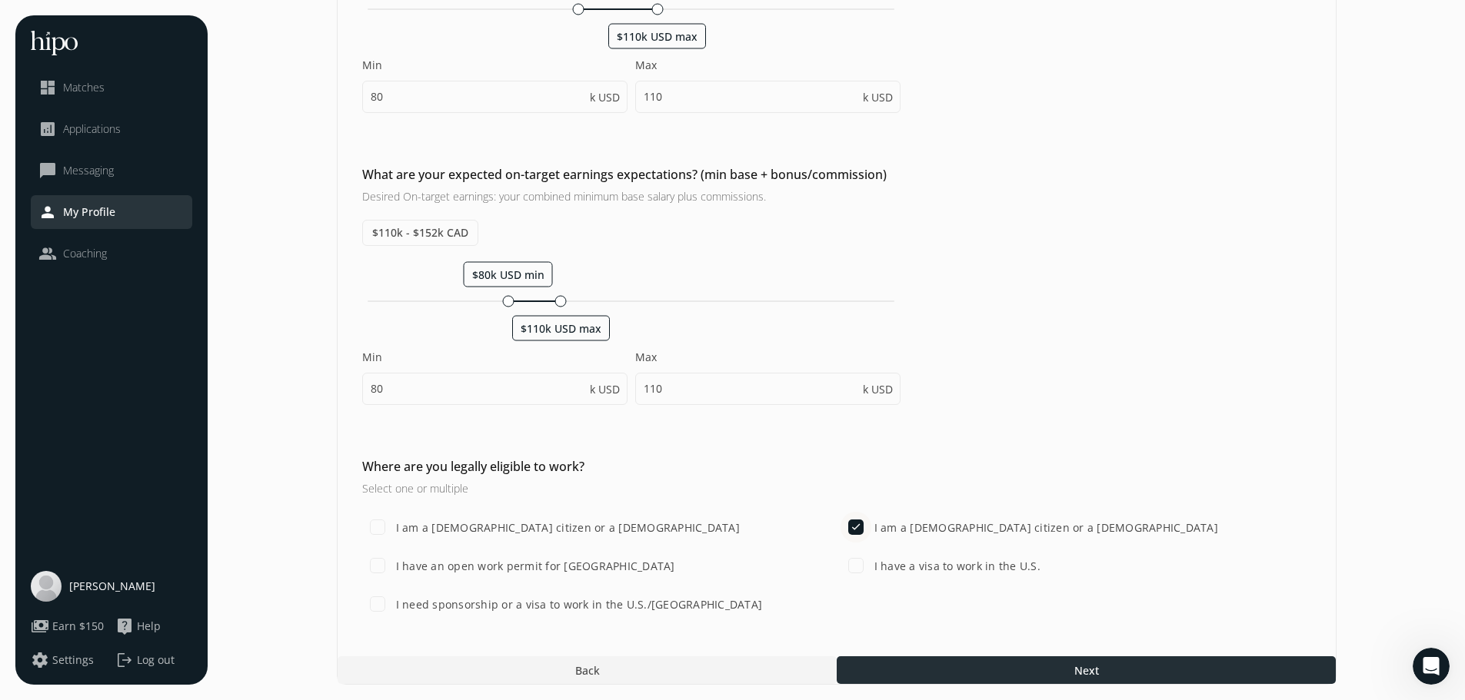
click at [929, 663] on div at bounding box center [1085, 671] width 499 height 28
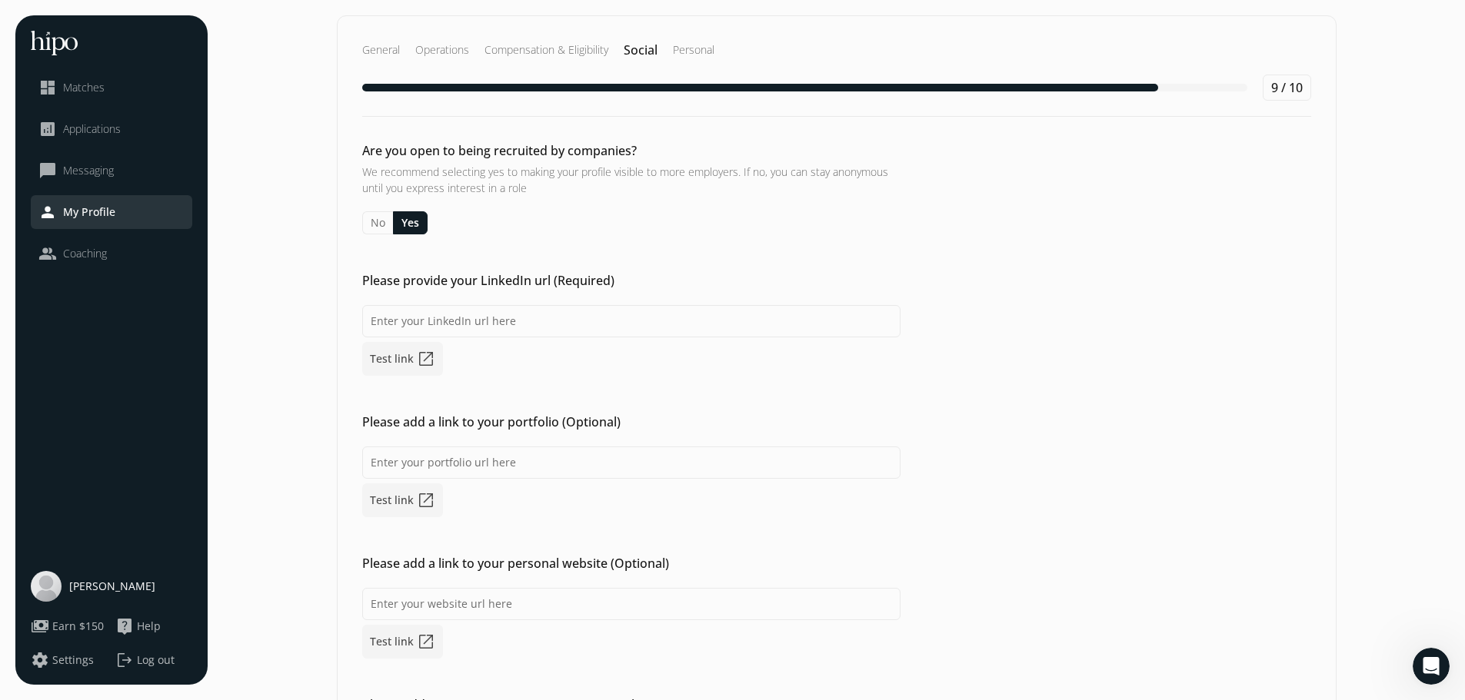
click at [403, 221] on button "Yes" at bounding box center [410, 222] width 35 height 23
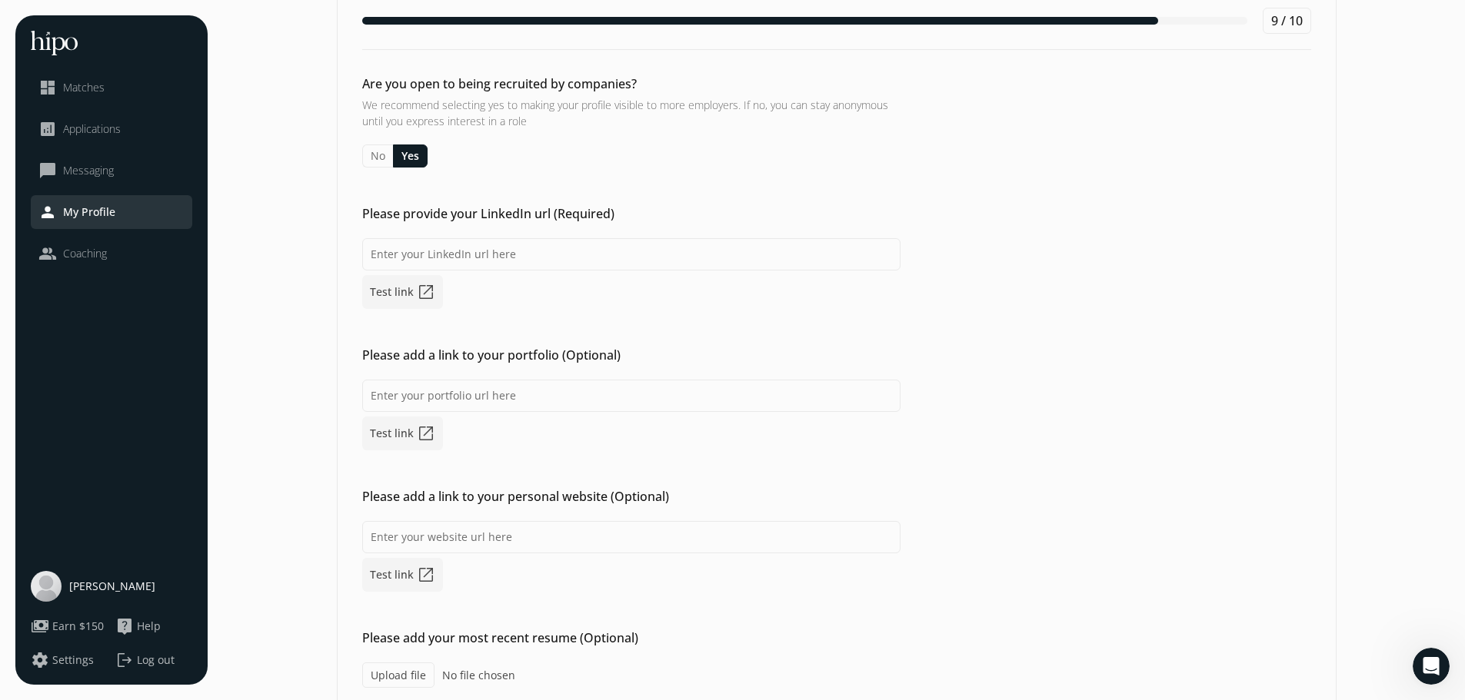
scroll to position [135, 0]
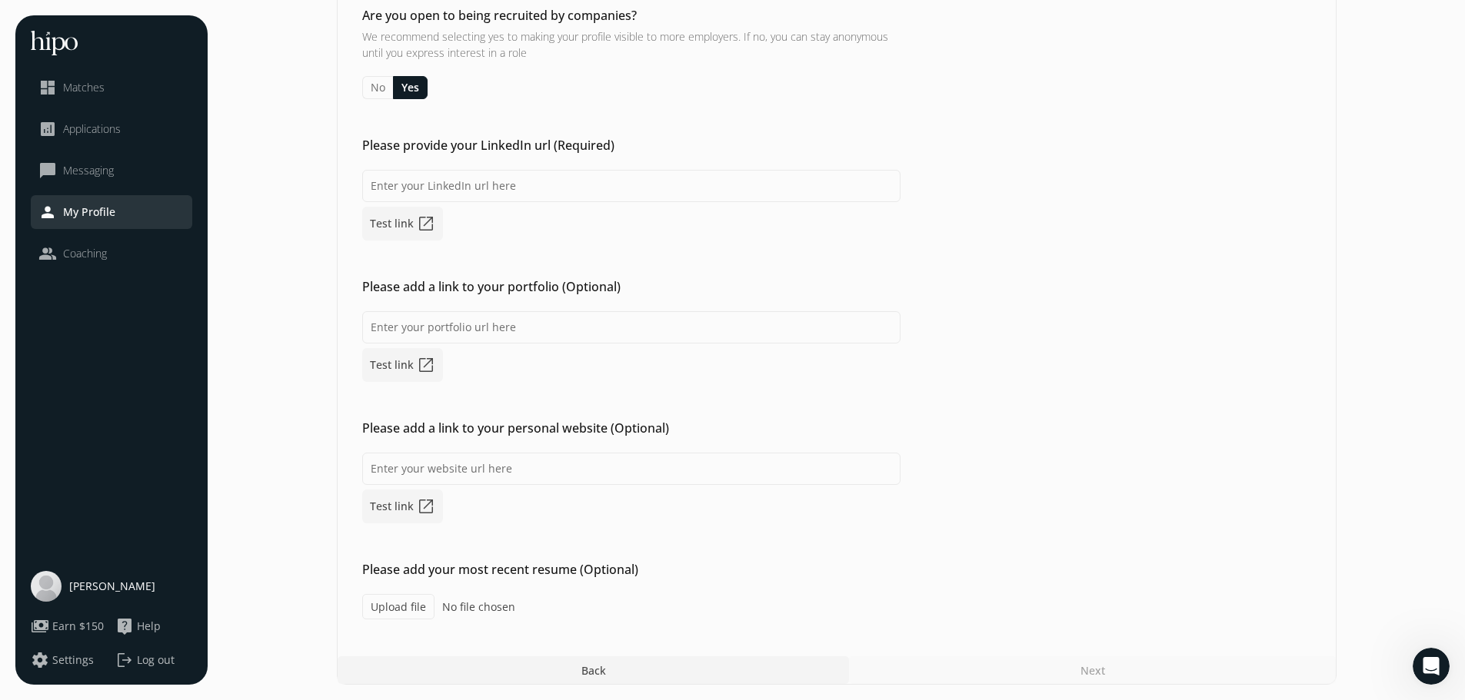
click at [1072, 673] on div "Next" at bounding box center [1092, 671] width 487 height 28
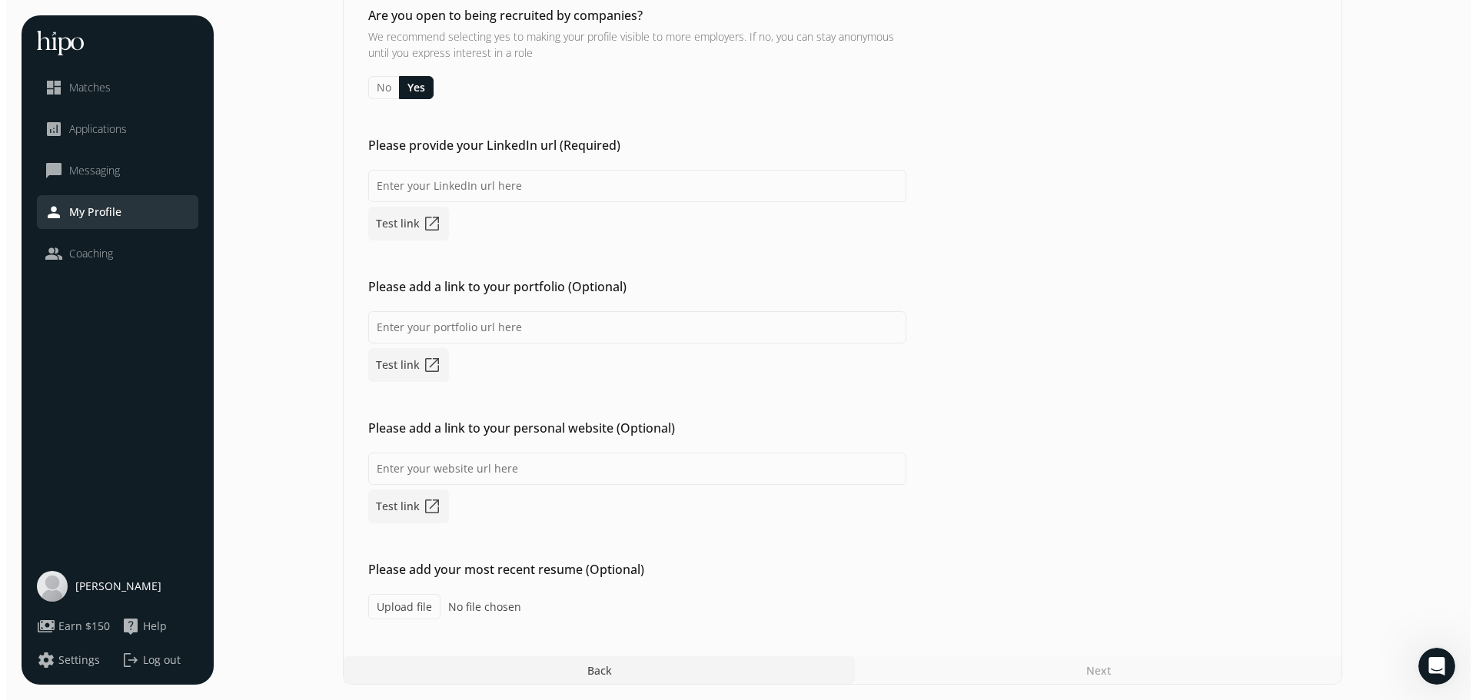
scroll to position [0, 0]
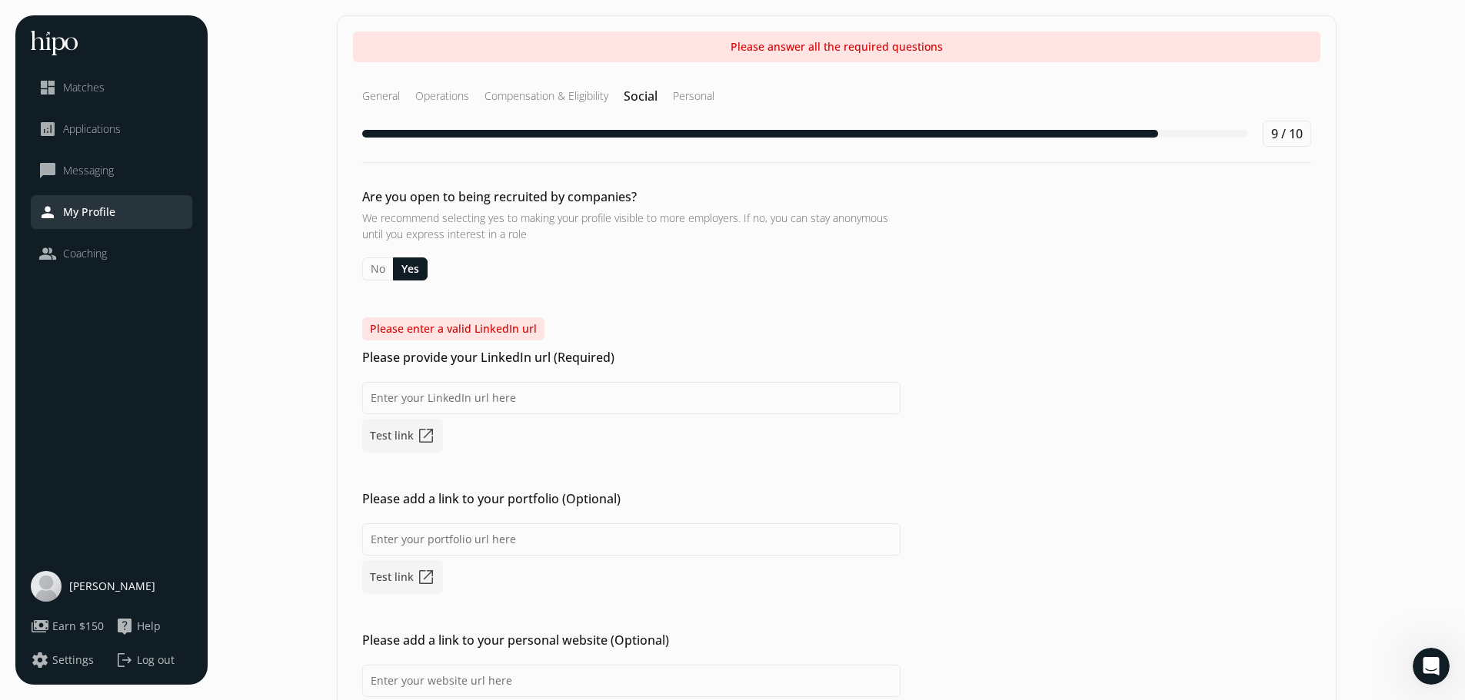
click at [86, 661] on span "Settings" at bounding box center [73, 660] width 42 height 15
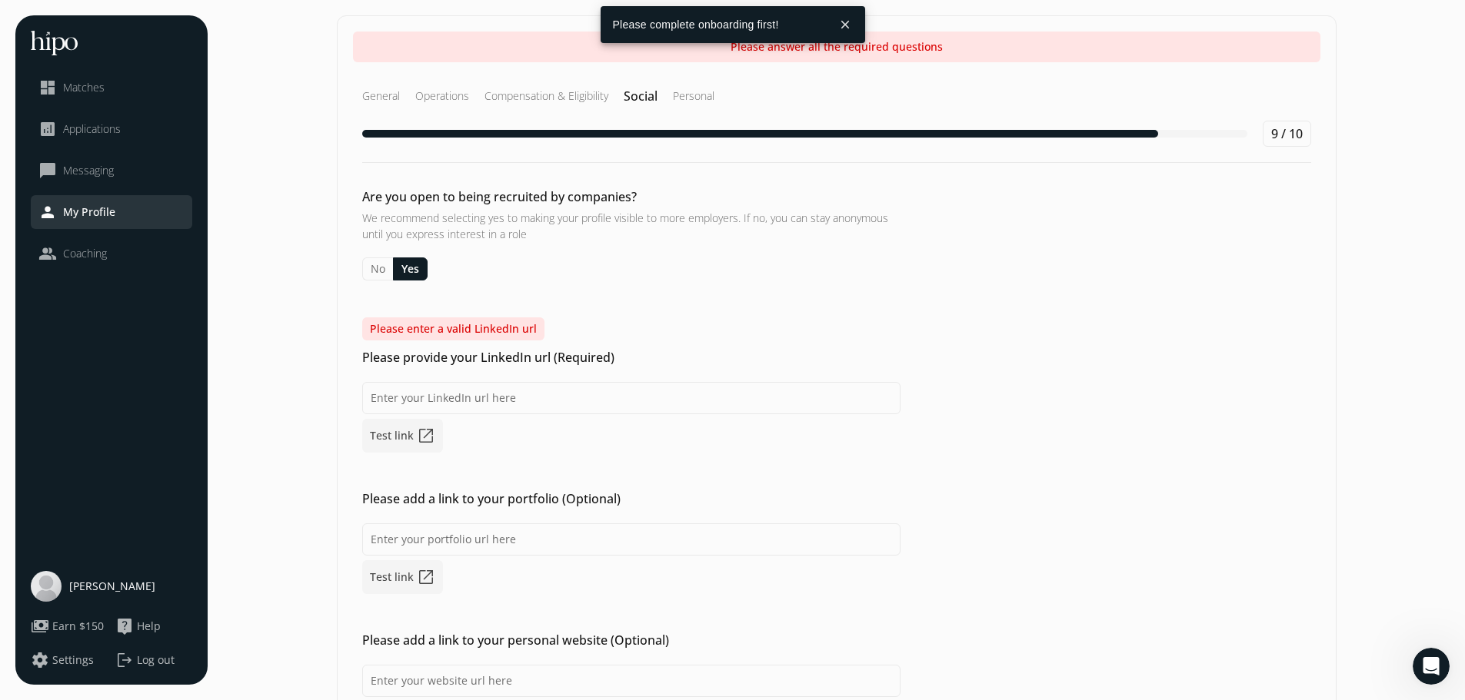
click at [126, 660] on span "logout" at bounding box center [124, 660] width 18 height 18
